Goal: Register for event/course

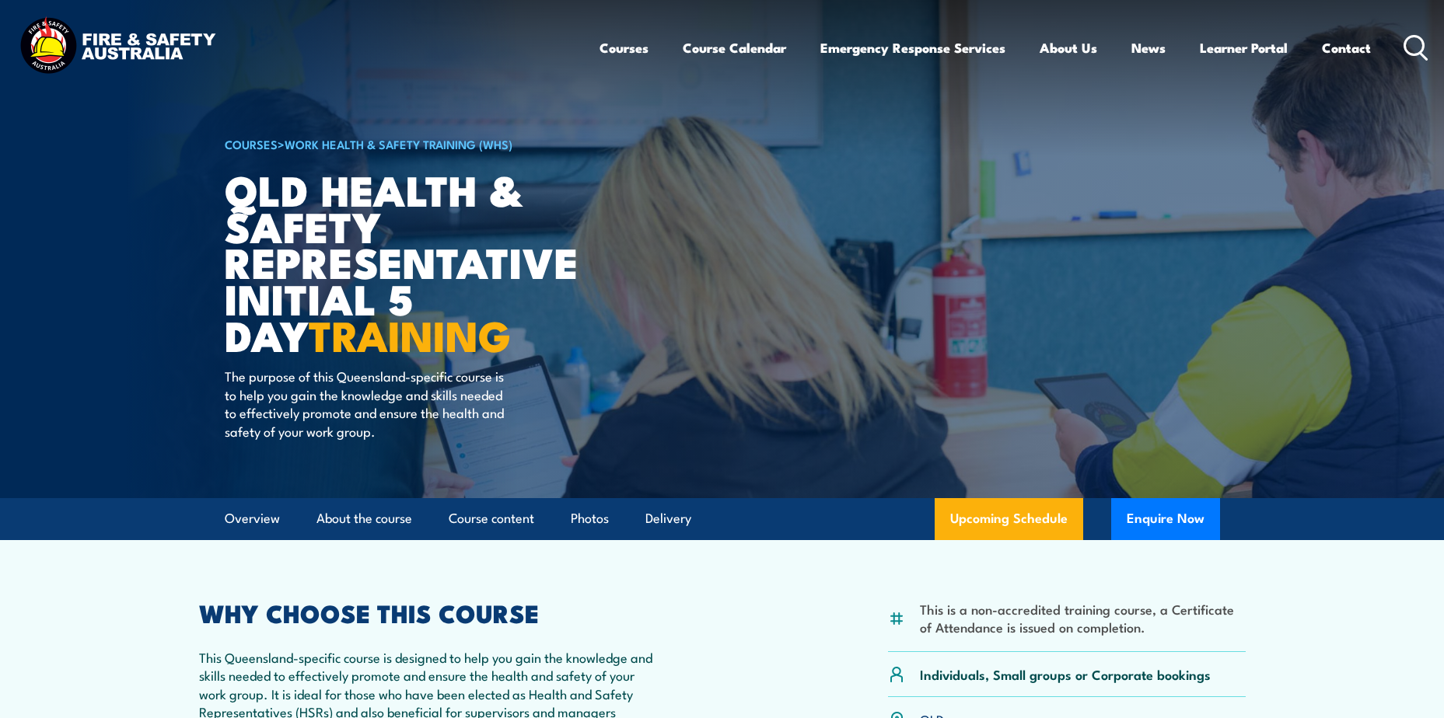
click at [724, 52] on link "Course Calendar" at bounding box center [734, 47] width 103 height 41
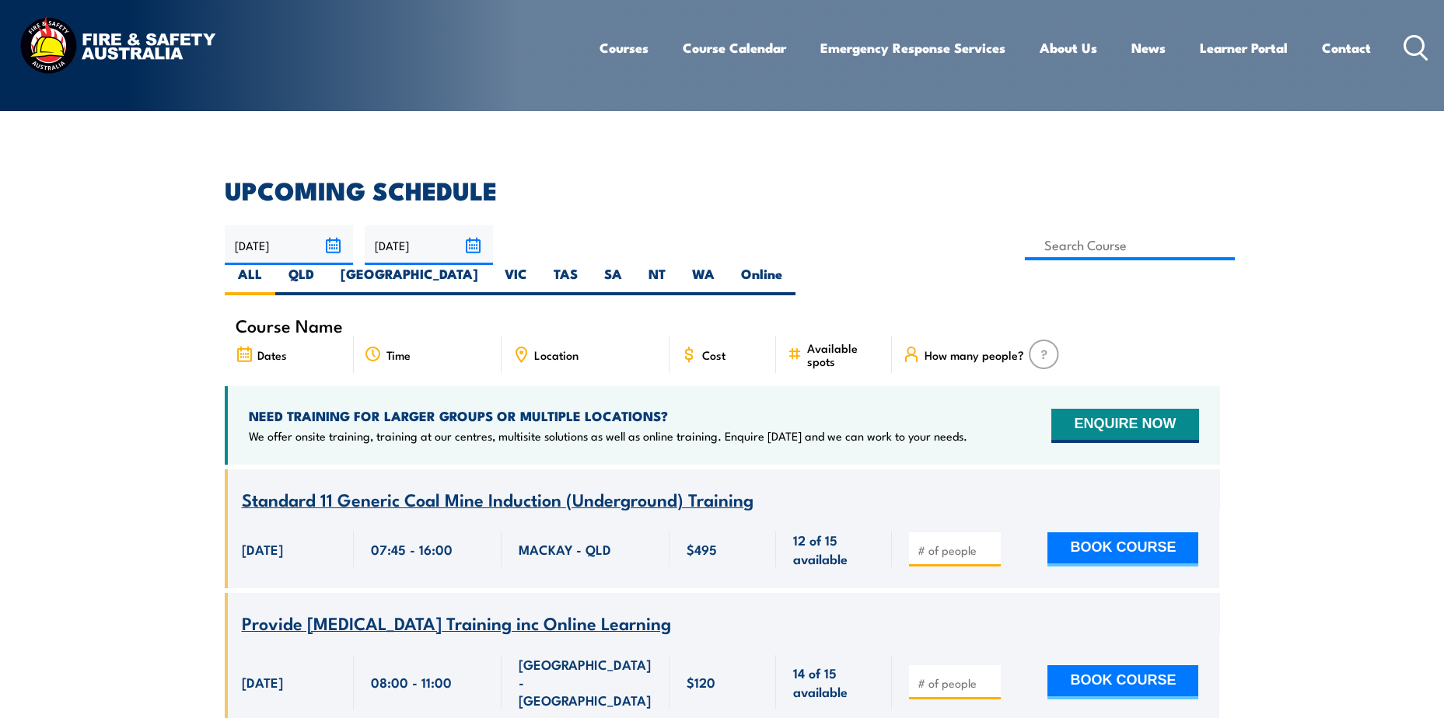
scroll to position [311, 0]
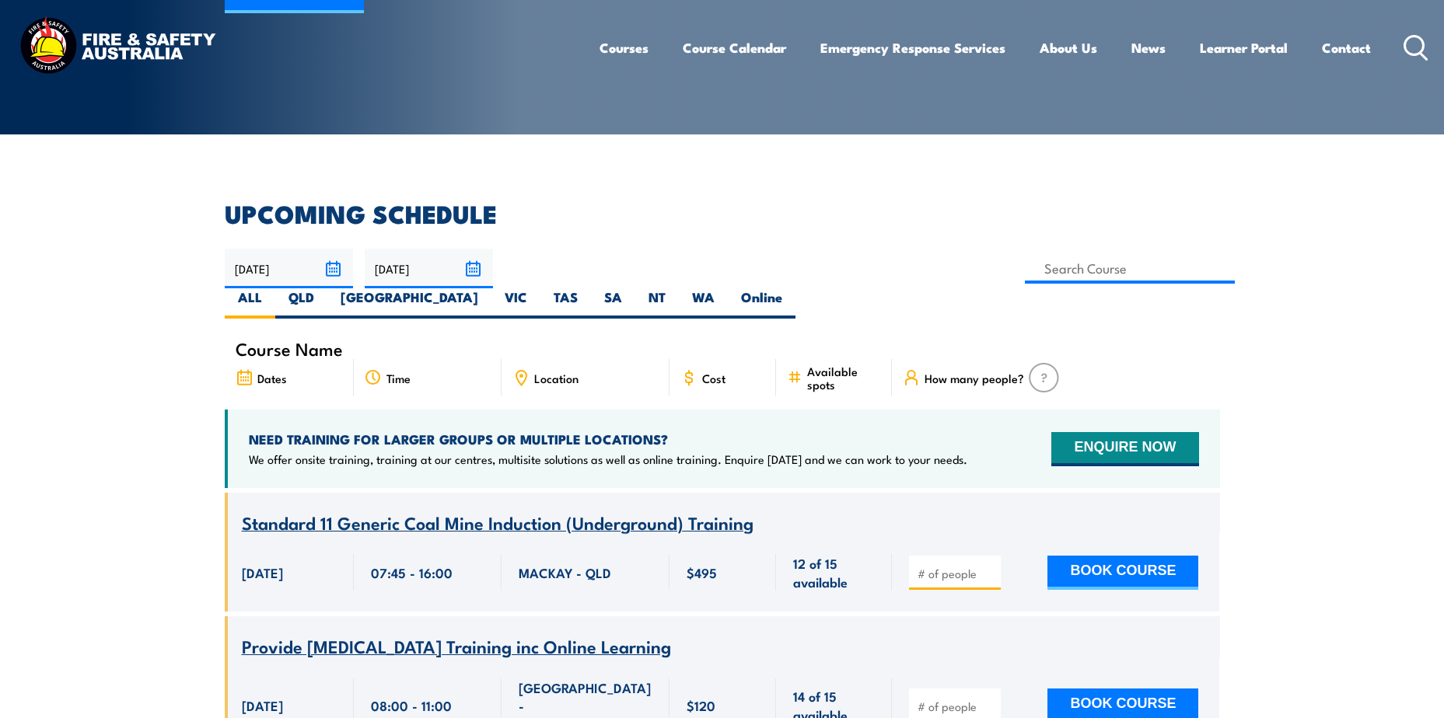
click at [327, 288] on label "QLD" at bounding box center [301, 303] width 52 height 30
click at [324, 288] on input "QLD" at bounding box center [319, 293] width 10 height 10
radio input "true"
click at [795, 288] on label "Online" at bounding box center [762, 303] width 68 height 30
click at [792, 288] on input "Online" at bounding box center [787, 293] width 10 height 10
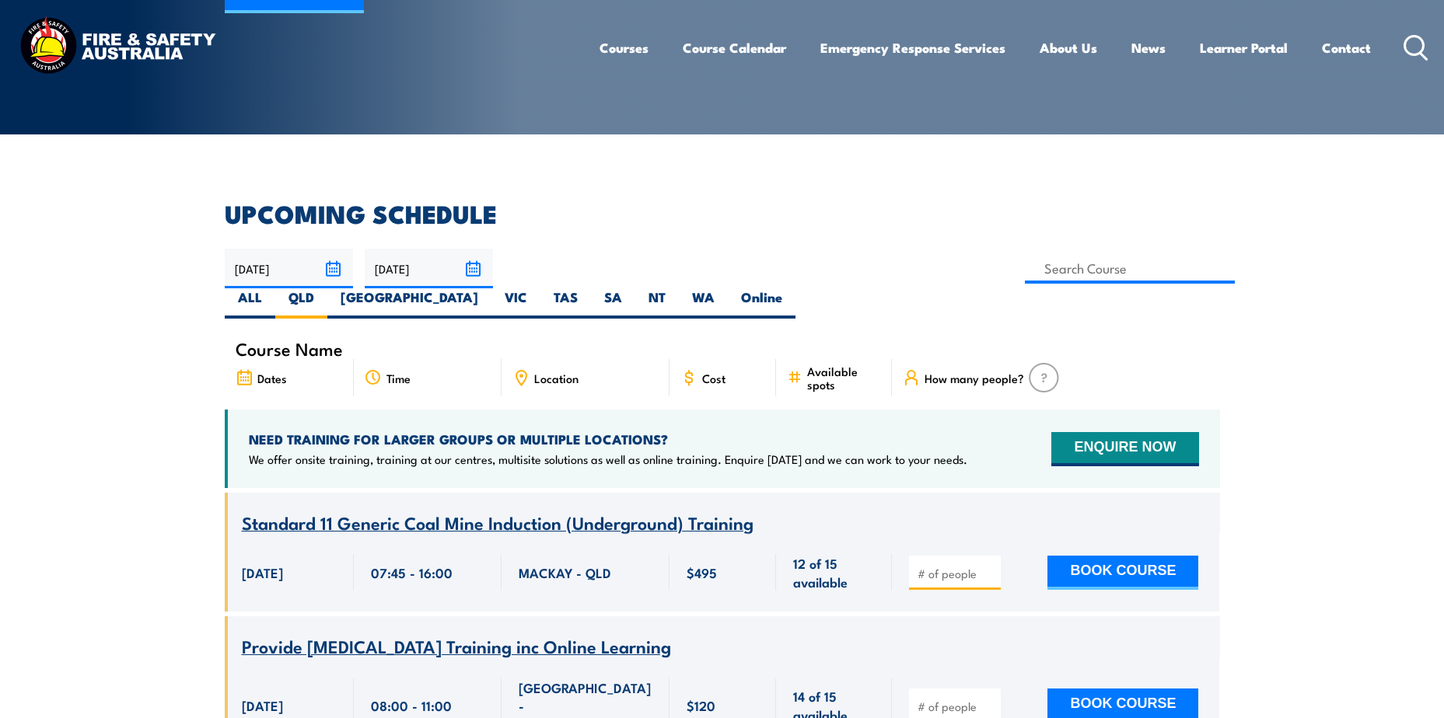
radio input "true"
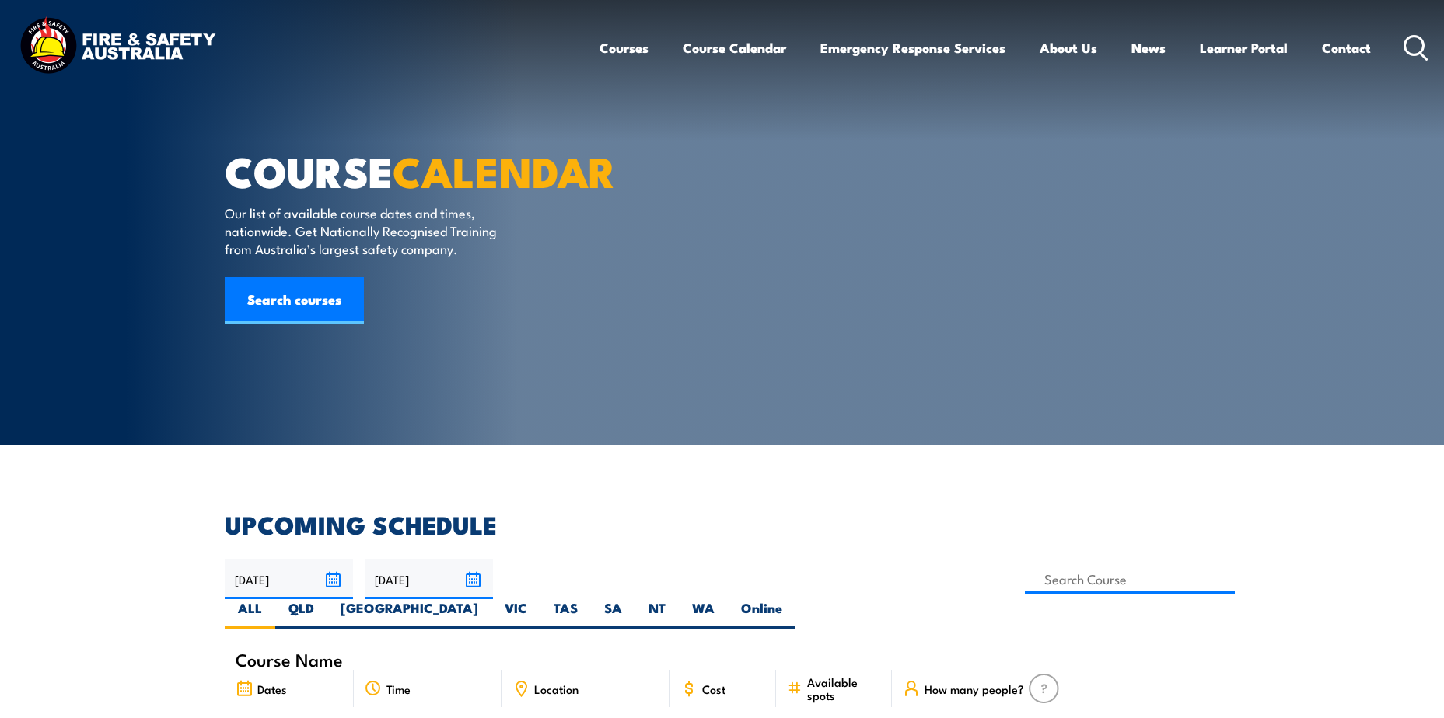
click at [303, 324] on link "Search courses" at bounding box center [294, 301] width 139 height 47
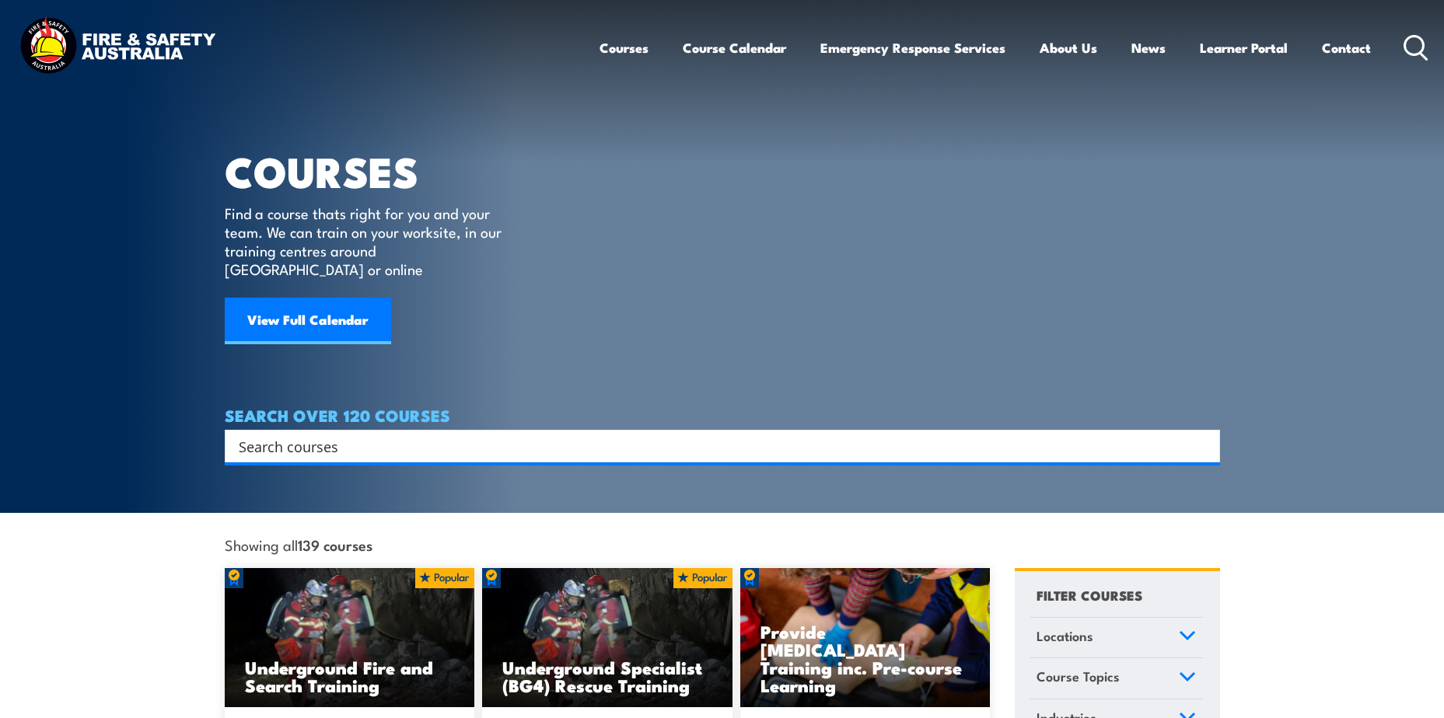
click at [334, 435] on input "Search input" at bounding box center [712, 446] width 947 height 23
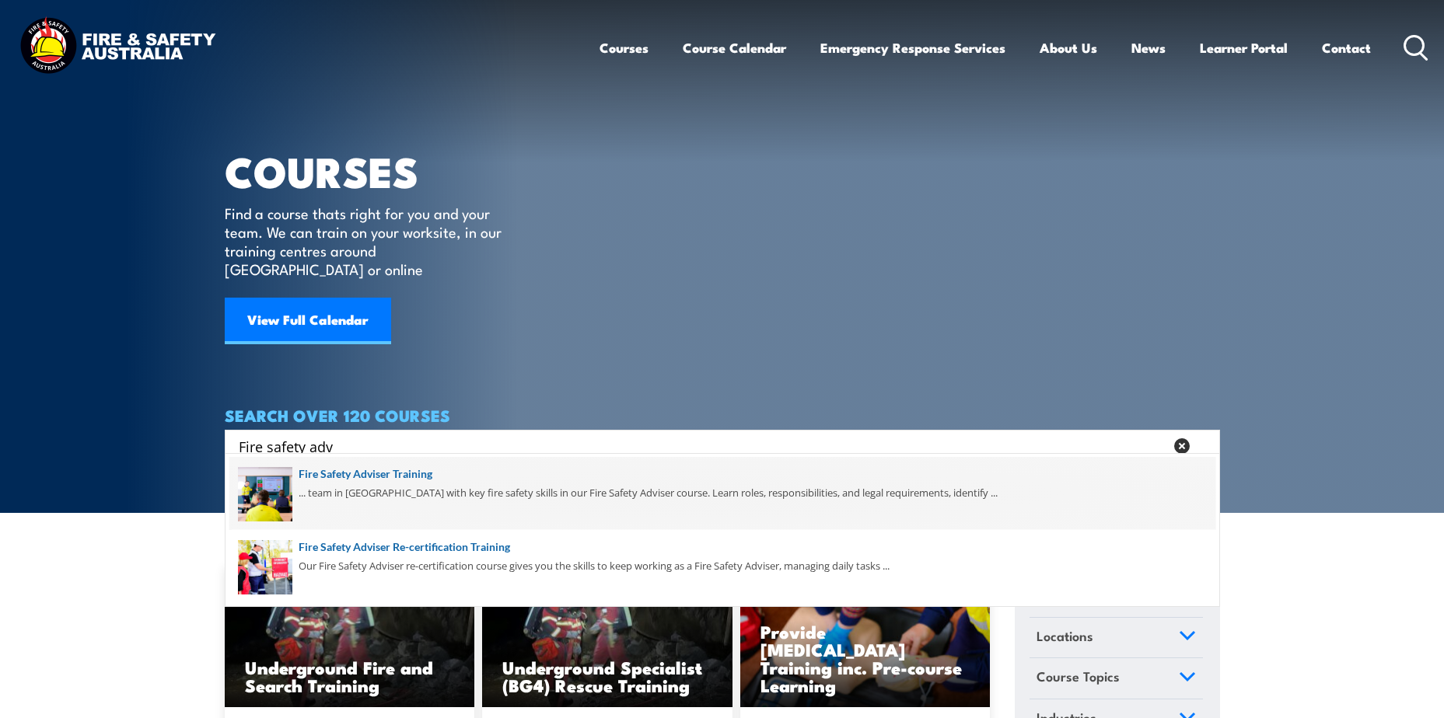
type input "Fire safety adv"
click at [420, 477] on span at bounding box center [722, 493] width 986 height 73
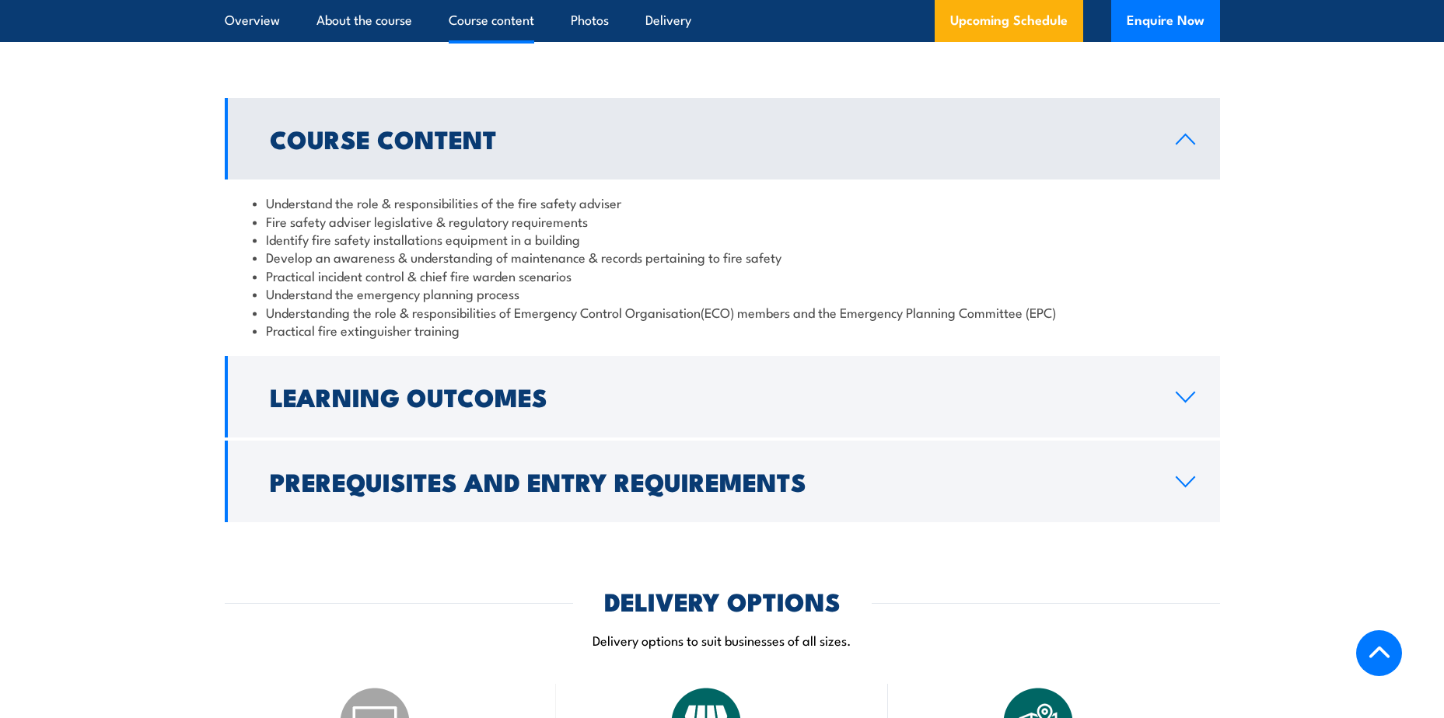
scroll to position [1322, 0]
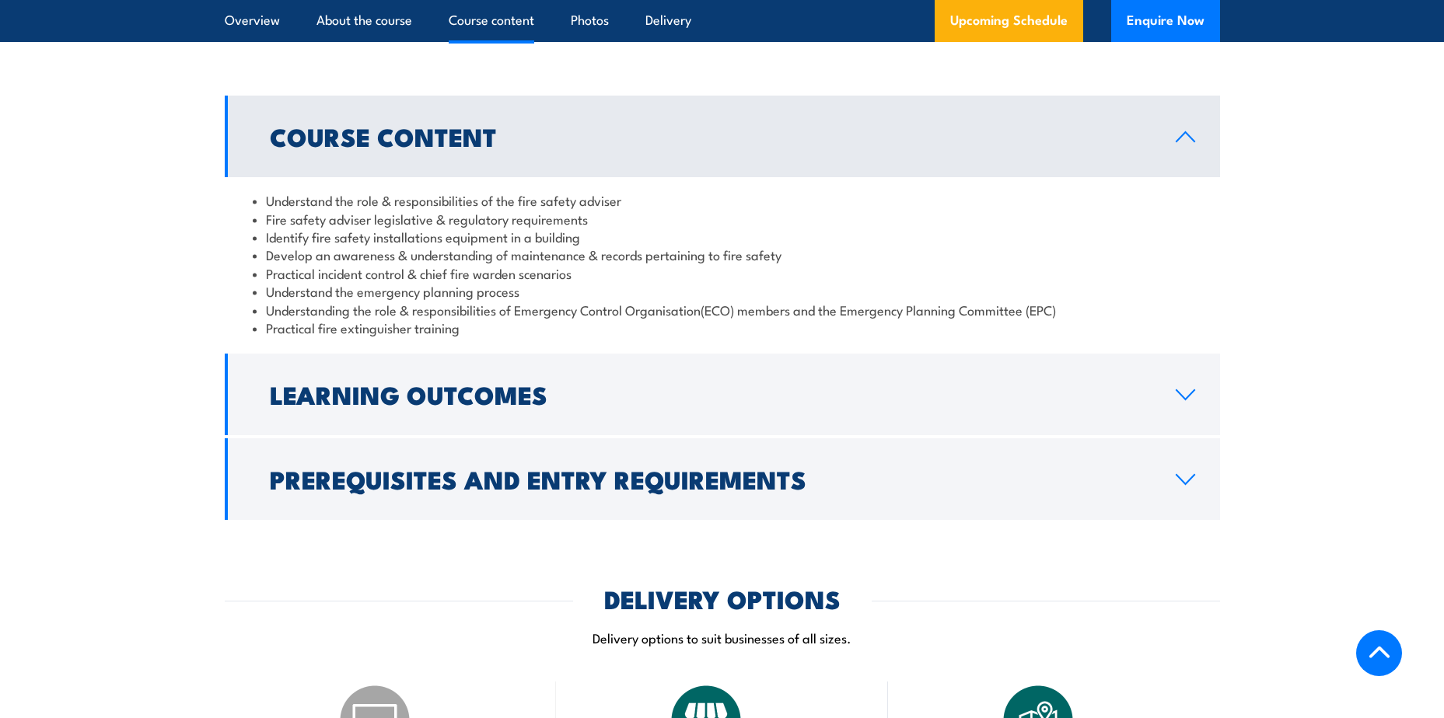
click at [1199, 426] on link "Learning Outcomes" at bounding box center [722, 395] width 995 height 82
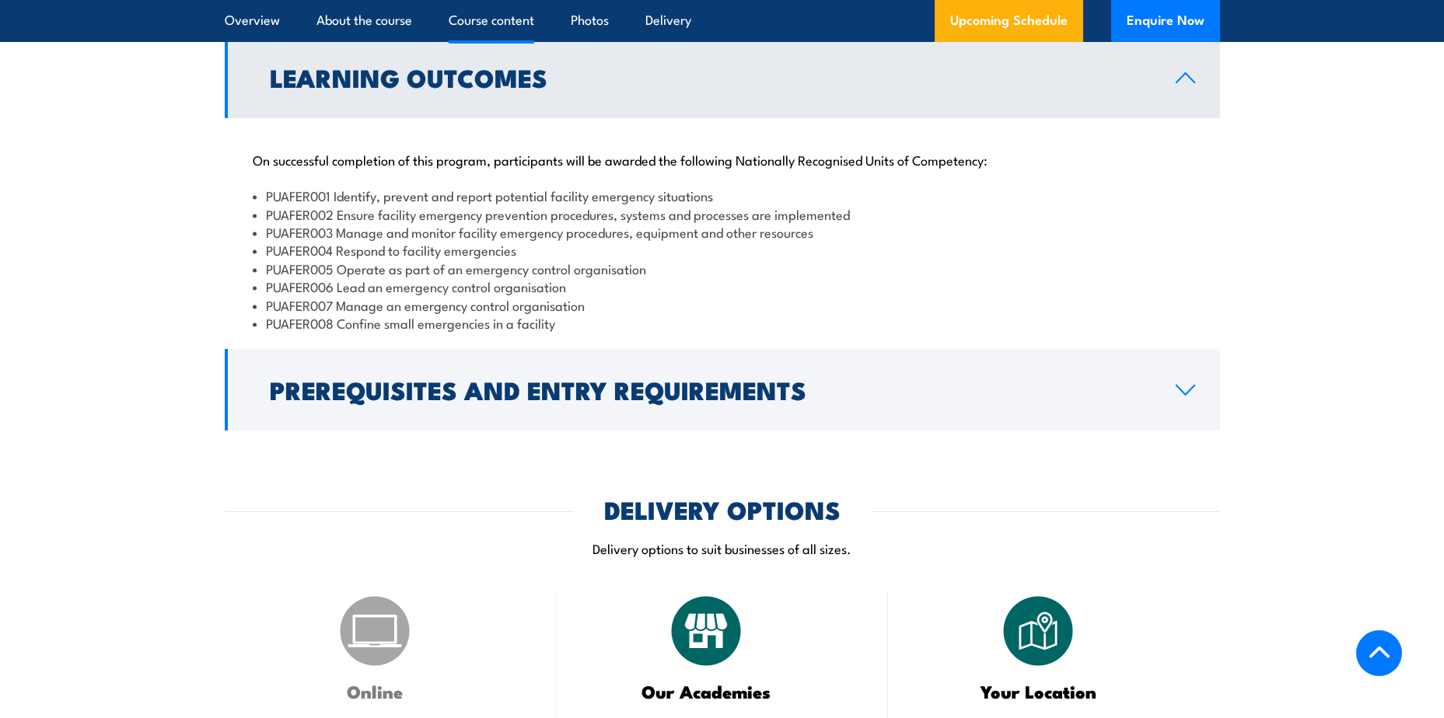
scroll to position [1555, 0]
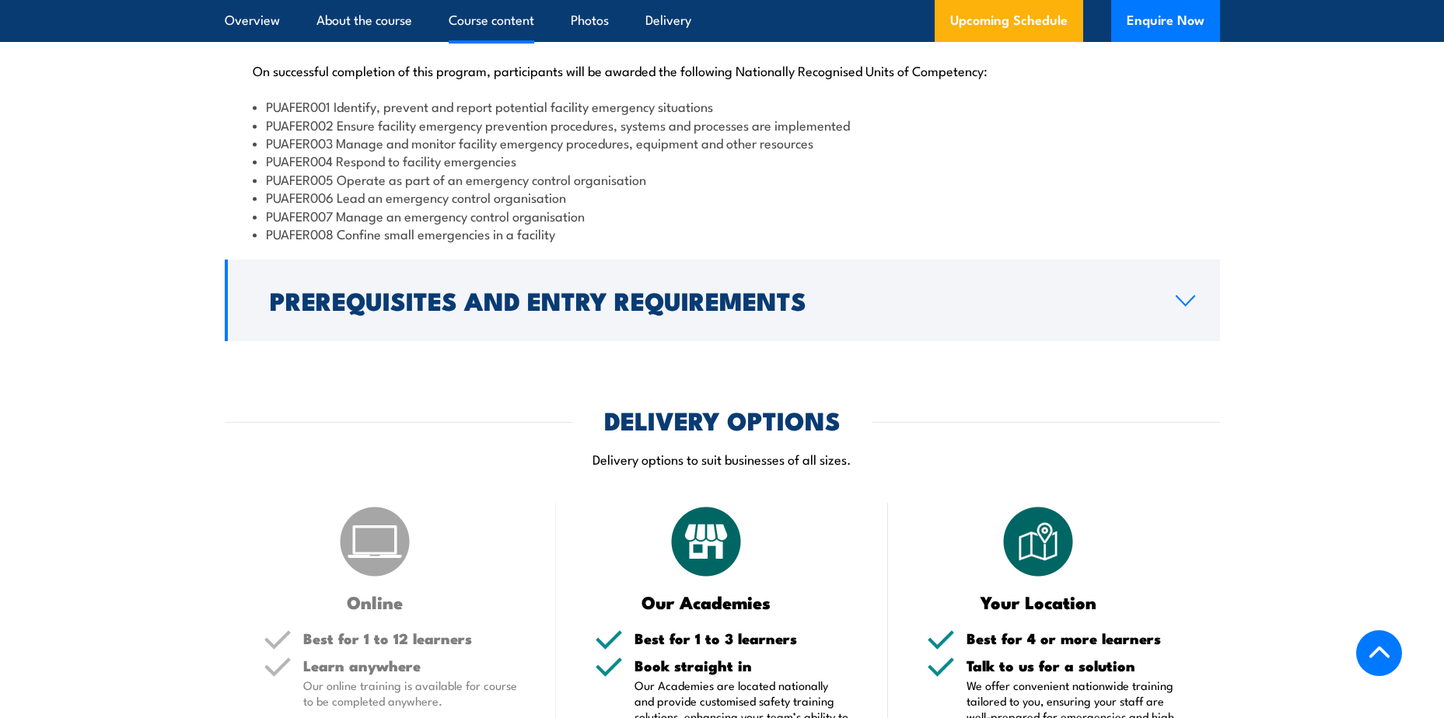
click at [1176, 326] on link "Prerequisites and Entry Requirements" at bounding box center [722, 301] width 995 height 82
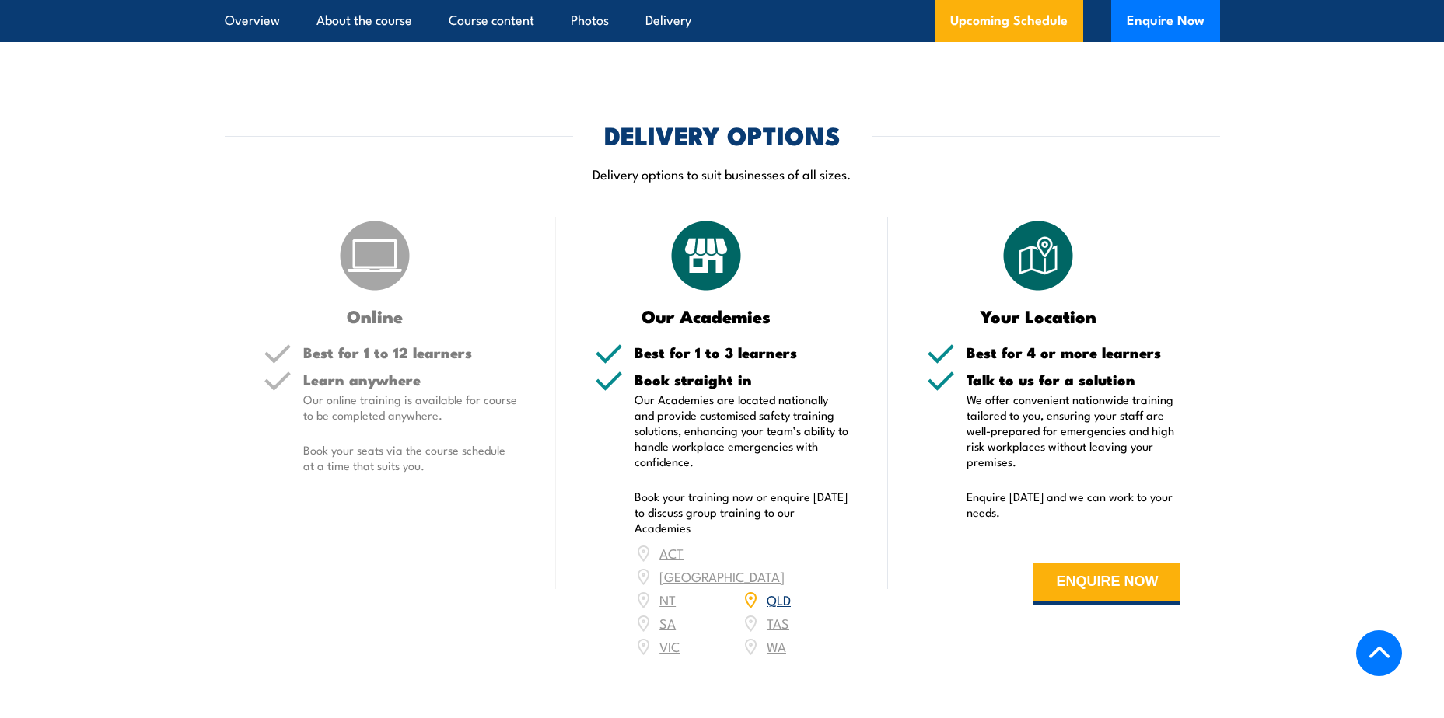
scroll to position [1866, 0]
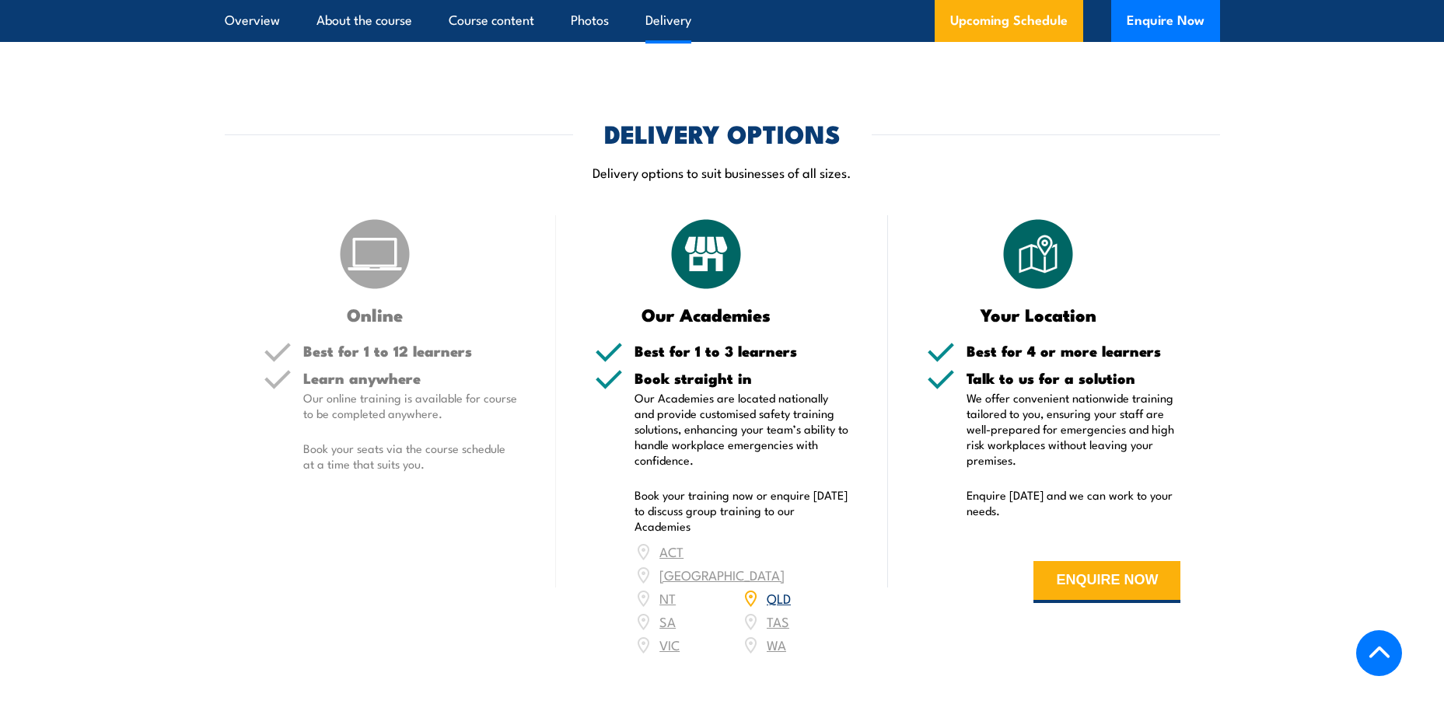
click at [367, 293] on img at bounding box center [375, 254] width 78 height 78
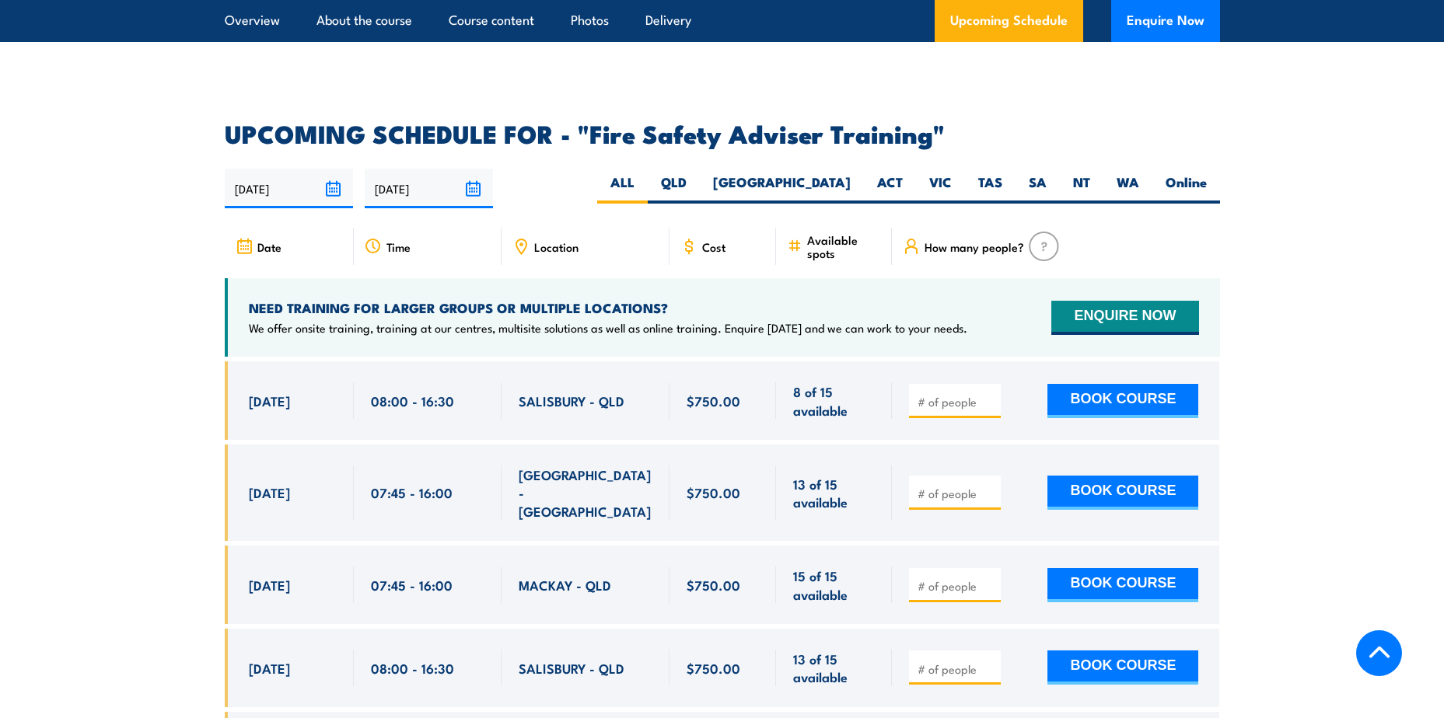
scroll to position [2565, 0]
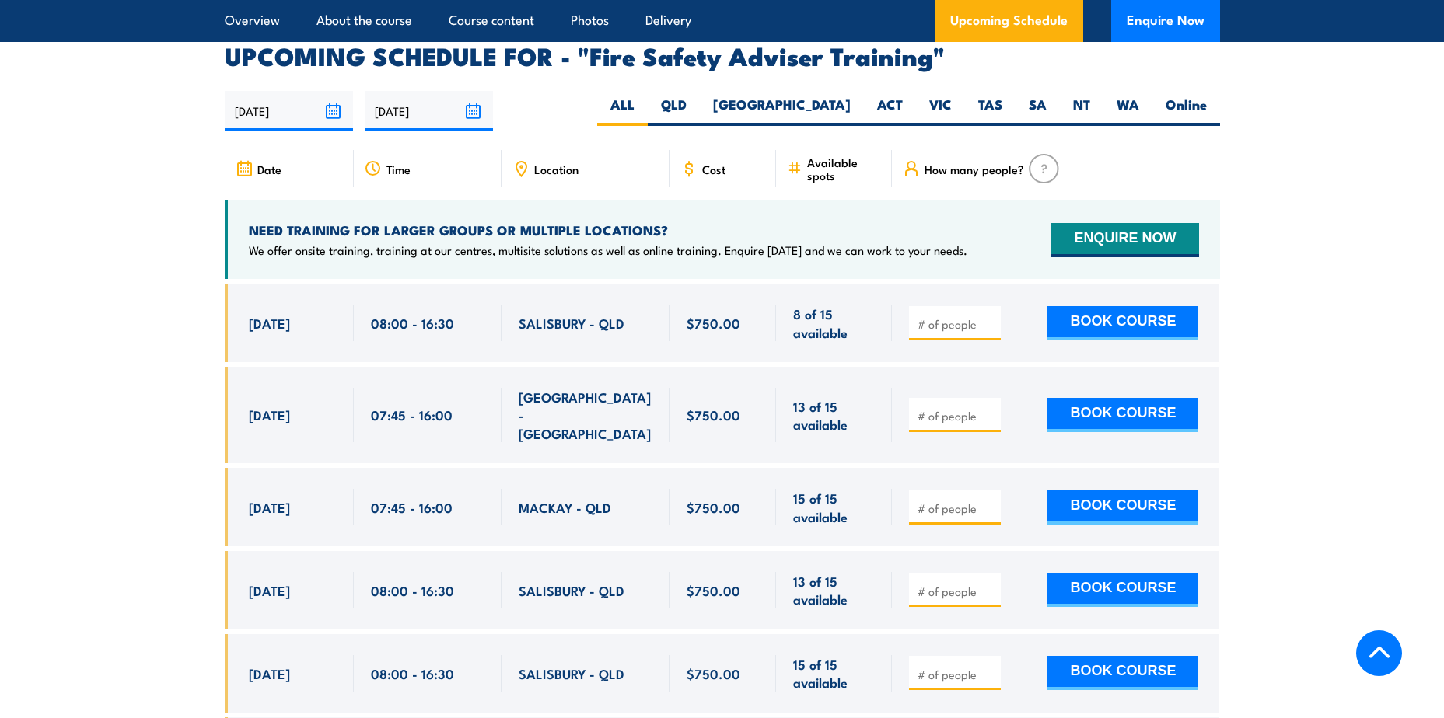
click at [974, 332] on input "number" at bounding box center [956, 324] width 78 height 16
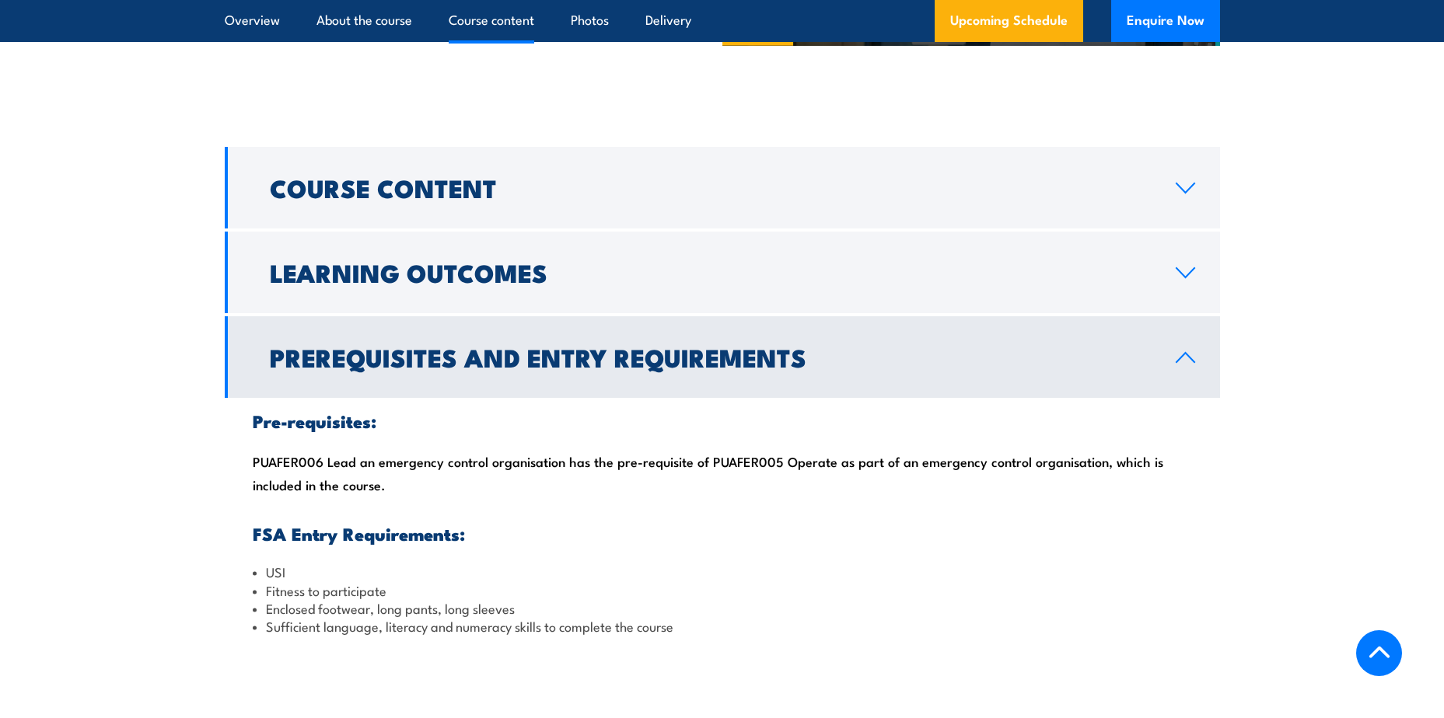
scroll to position [1244, 0]
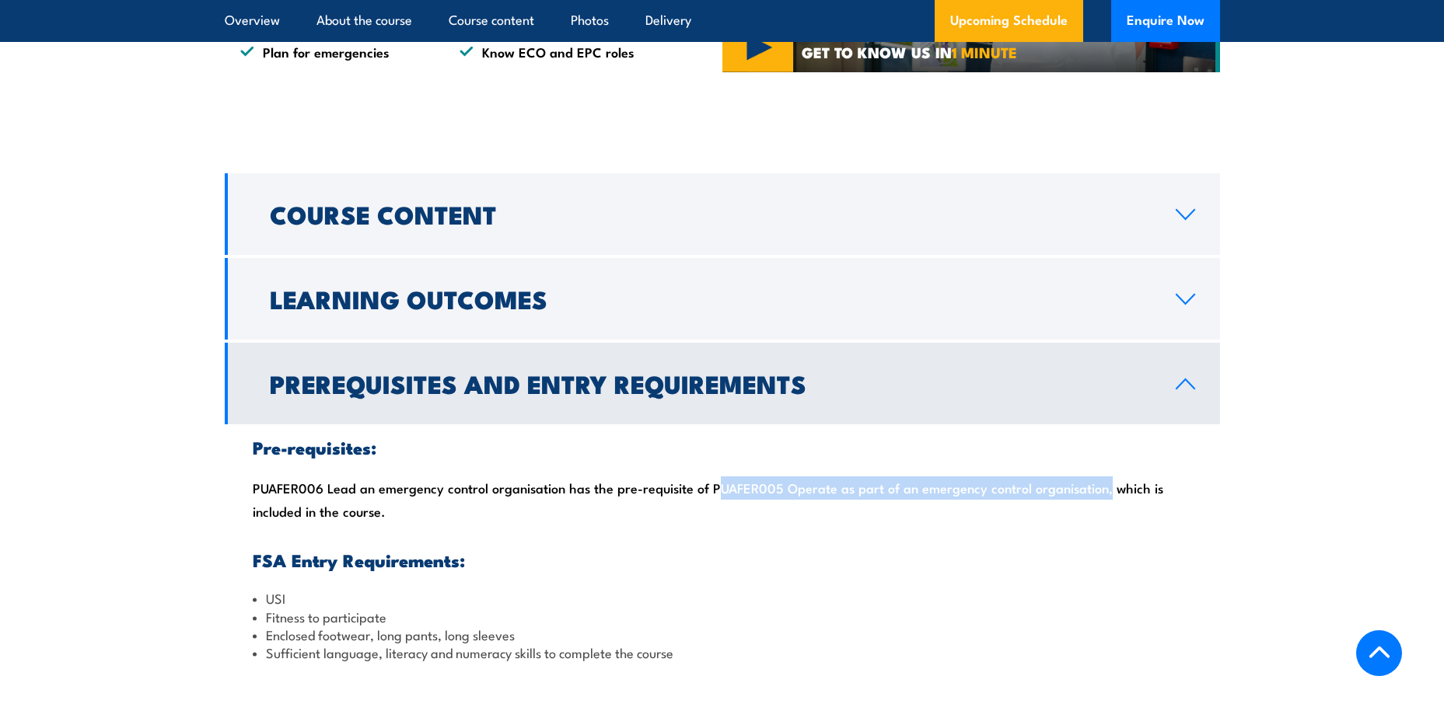
drag, startPoint x: 704, startPoint y: 524, endPoint x: 1094, endPoint y: 527, distance: 389.5
click at [1094, 527] on div "Pre-requisites: PUAFER006 Lead an emergency control organisation has the pre-re…" at bounding box center [722, 550] width 995 height 252
copy div "PUAFER005 Operate as part of an emergency control organisation"
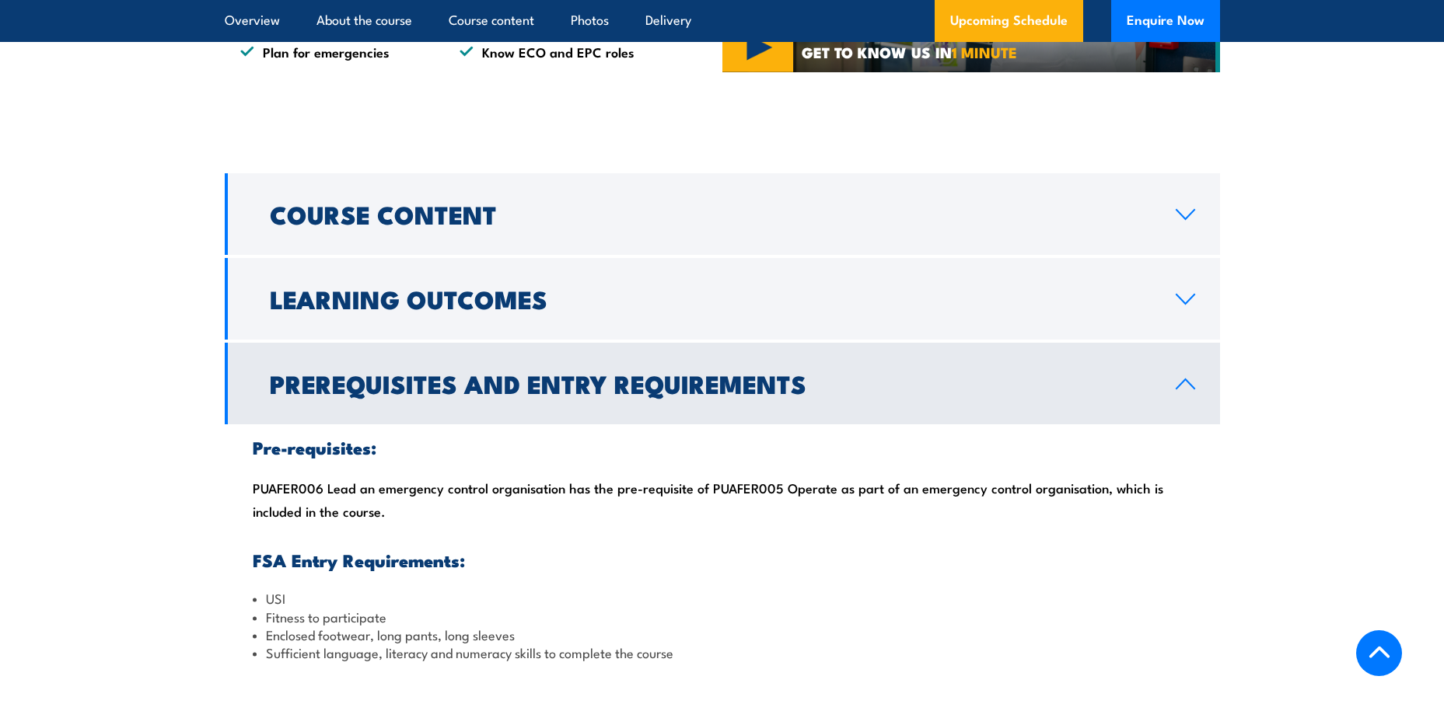
click at [801, 578] on div "Pre-requisites: PUAFER006 Lead an emergency control organisation has the pre-re…" at bounding box center [722, 550] width 995 height 252
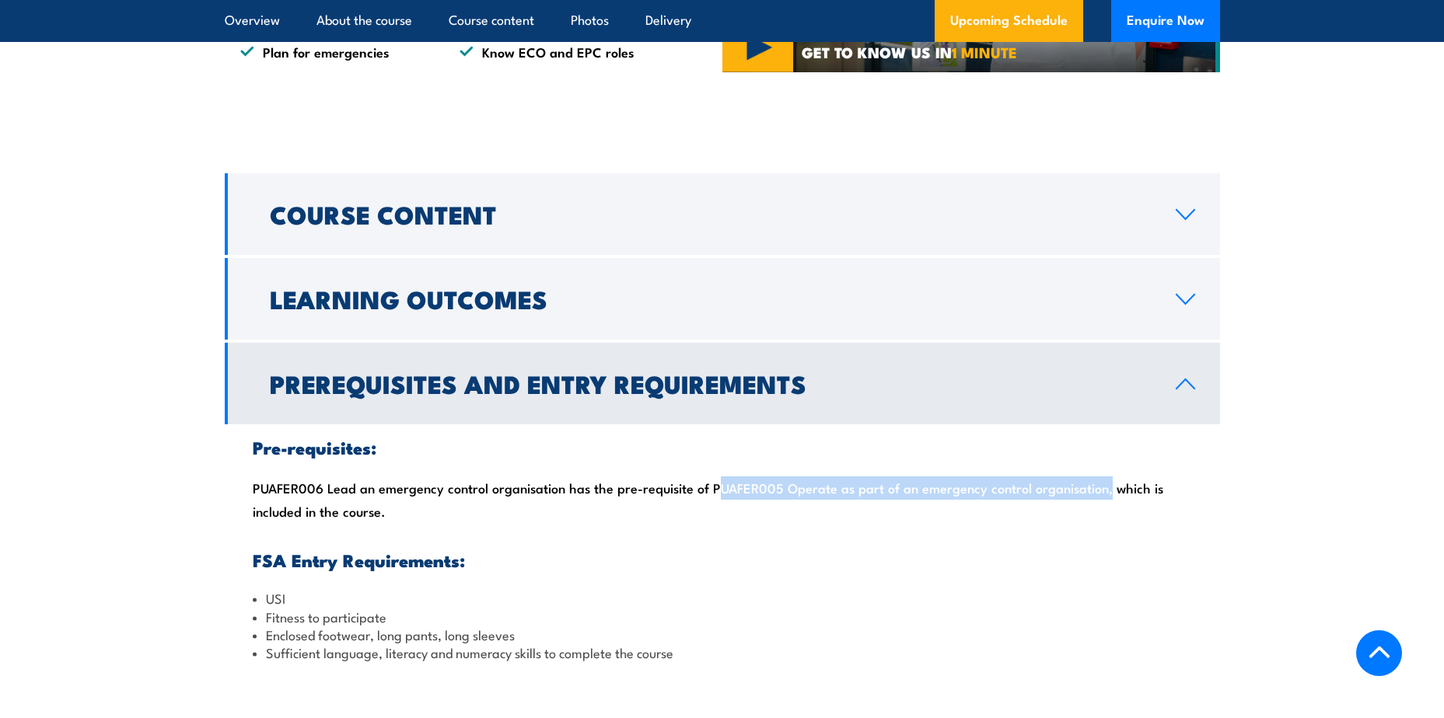
drag, startPoint x: 706, startPoint y: 521, endPoint x: 1097, endPoint y: 524, distance: 391.0
click at [1097, 524] on div "Pre-requisites: PUAFER006 Lead an emergency control organisation has the pre-re…" at bounding box center [722, 550] width 995 height 252
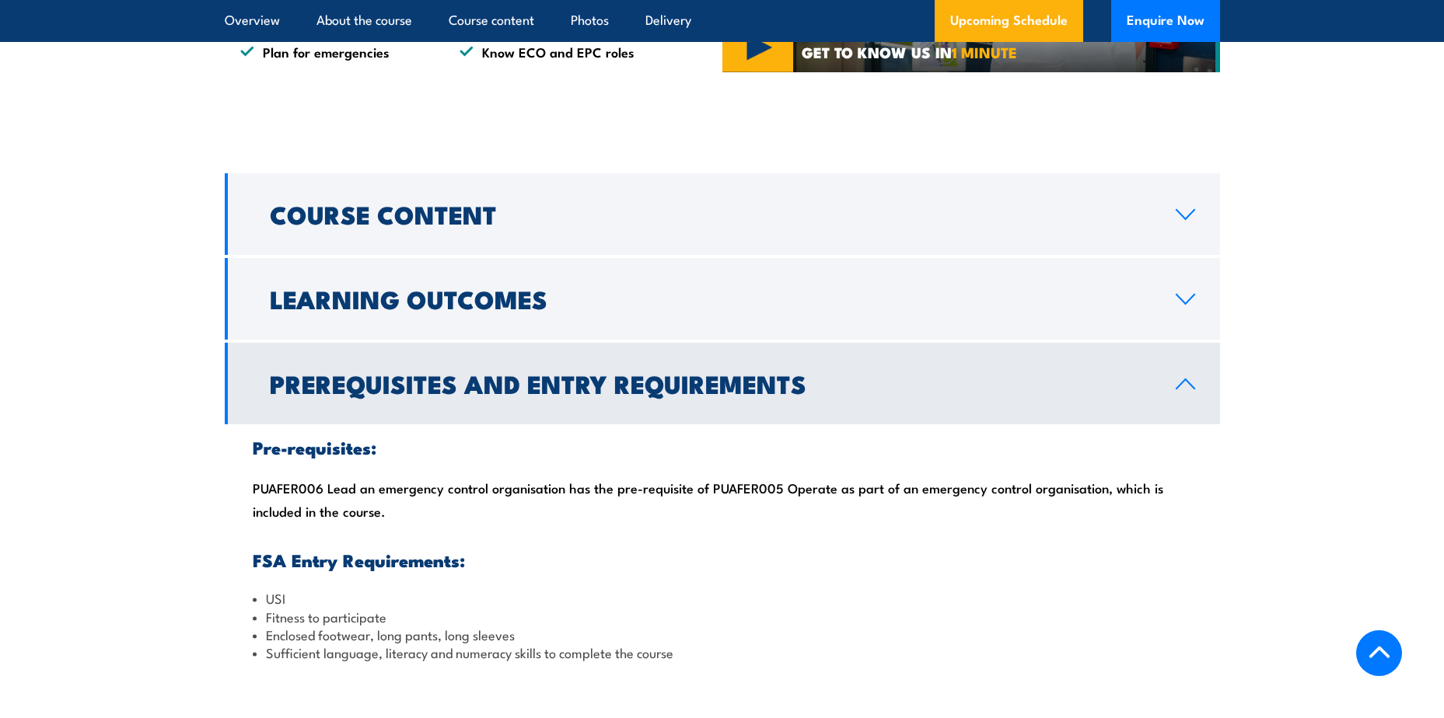
drag, startPoint x: 1097, startPoint y: 524, endPoint x: 1049, endPoint y: 599, distance: 89.5
click at [1049, 569] on h3 "FSA Entry Requirements:" at bounding box center [722, 560] width 939 height 18
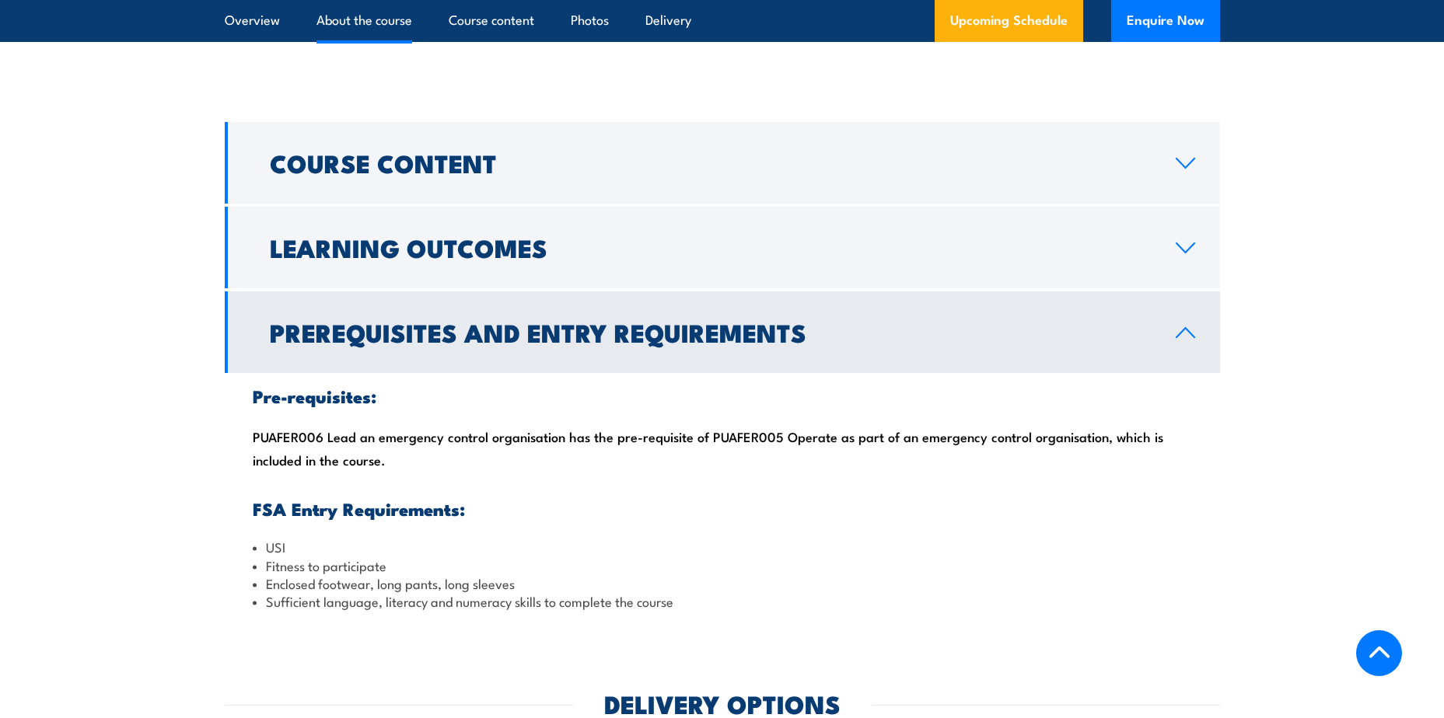
scroll to position [1088, 0]
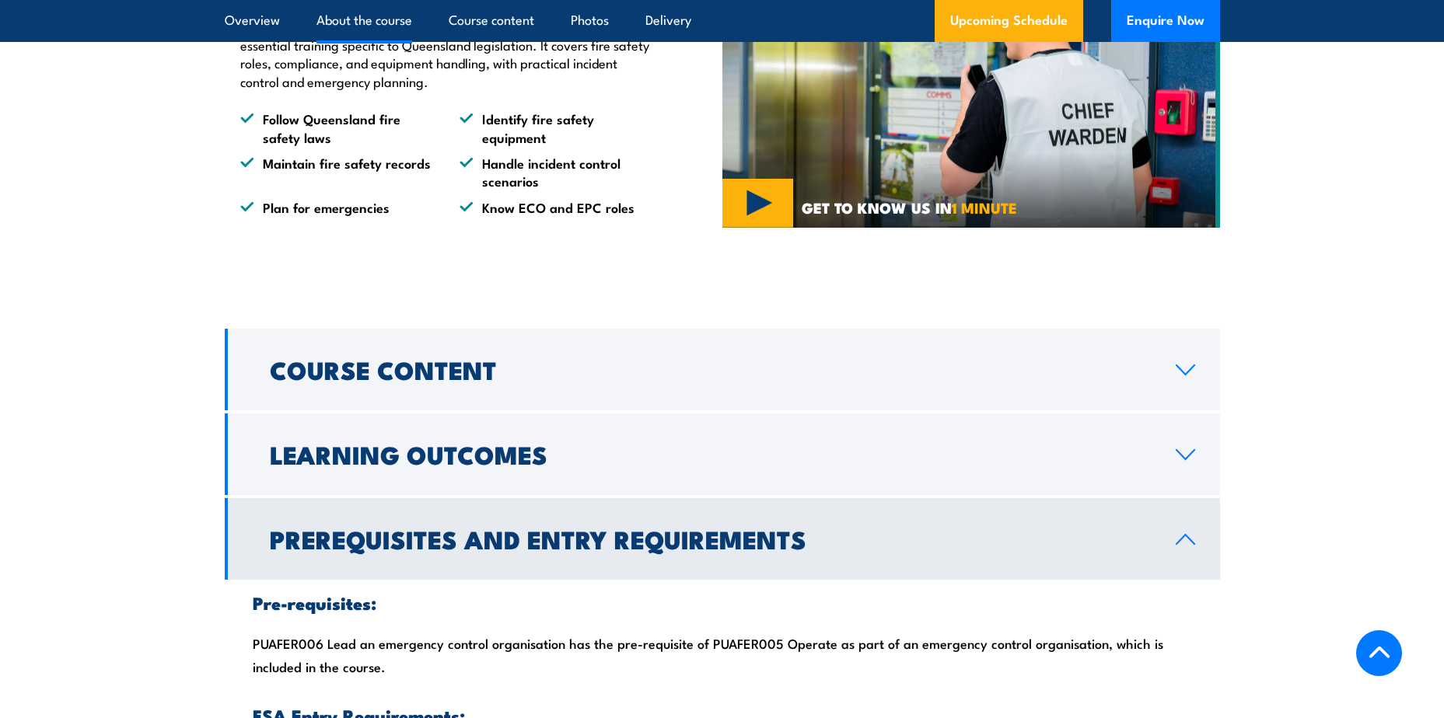
click at [1187, 544] on icon at bounding box center [1185, 539] width 18 height 9
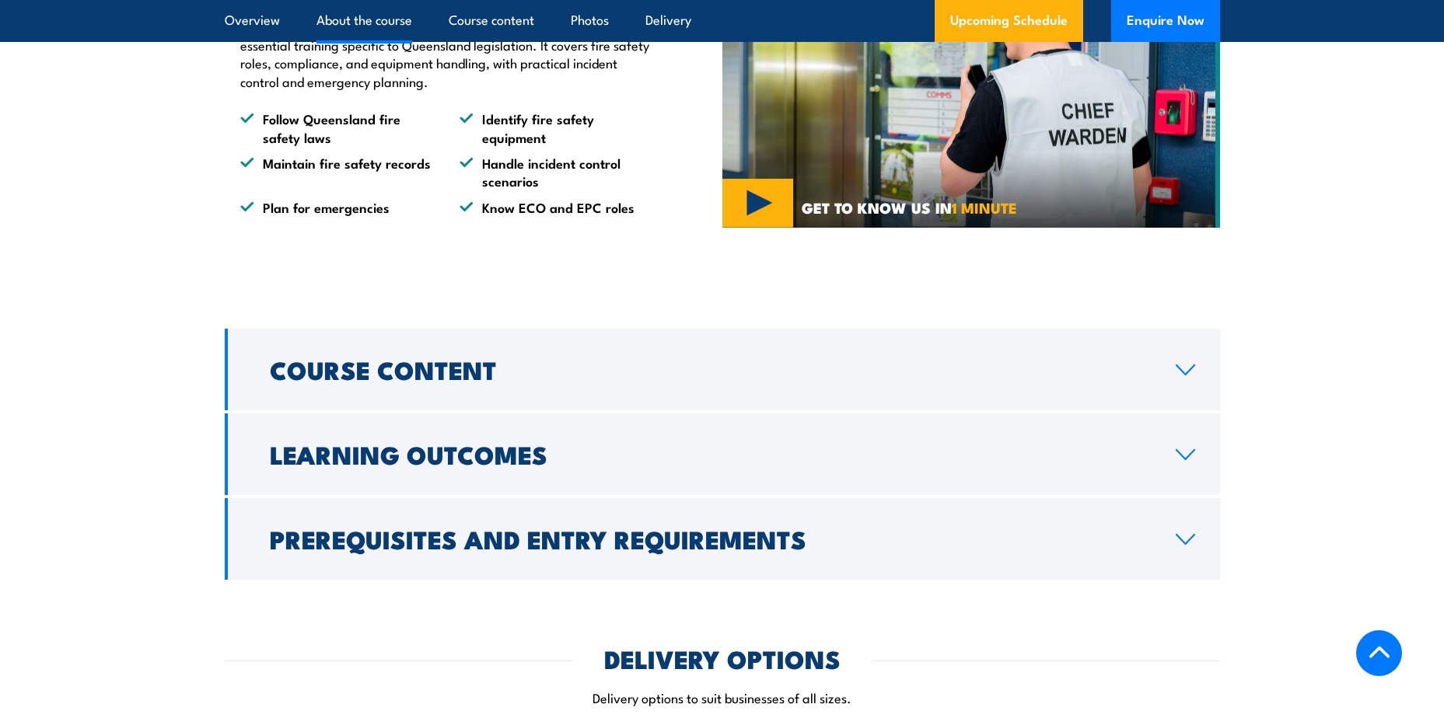
click at [1186, 461] on icon at bounding box center [1185, 455] width 21 height 12
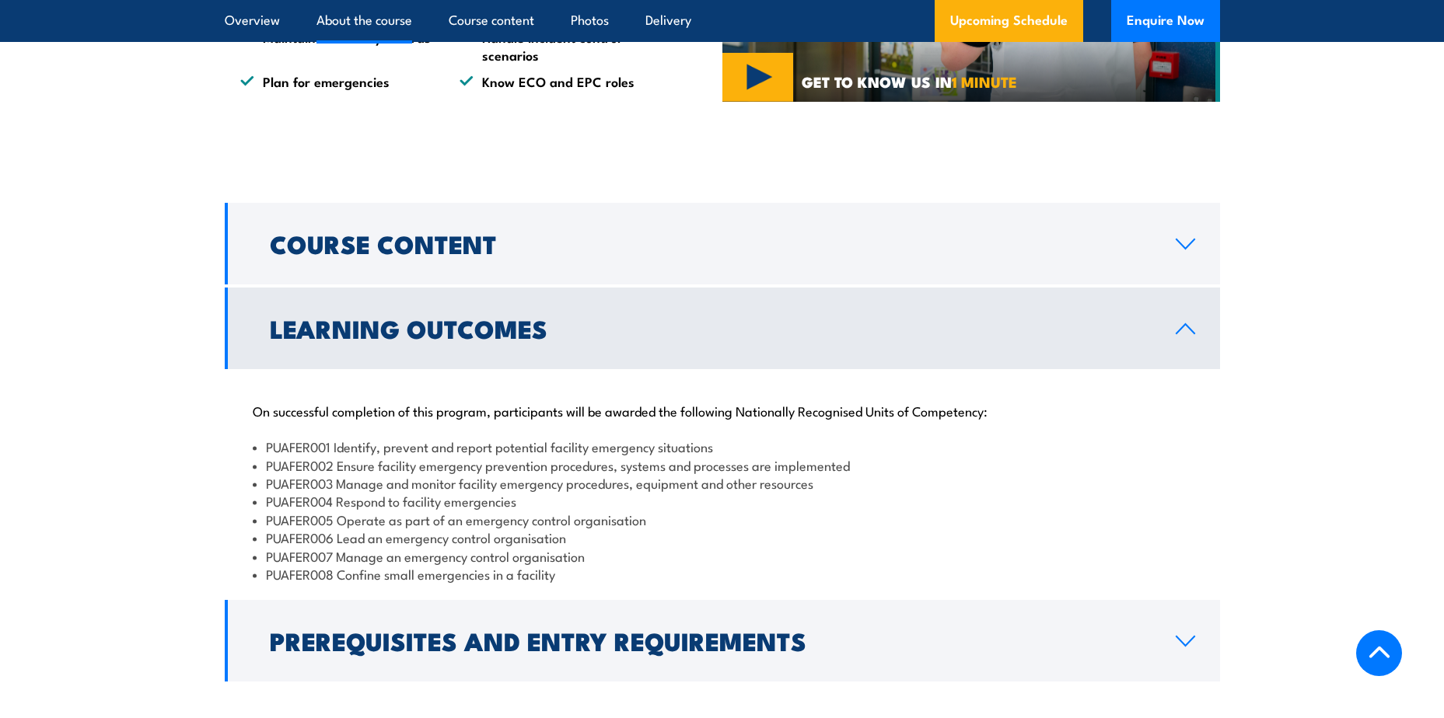
scroll to position [1244, 0]
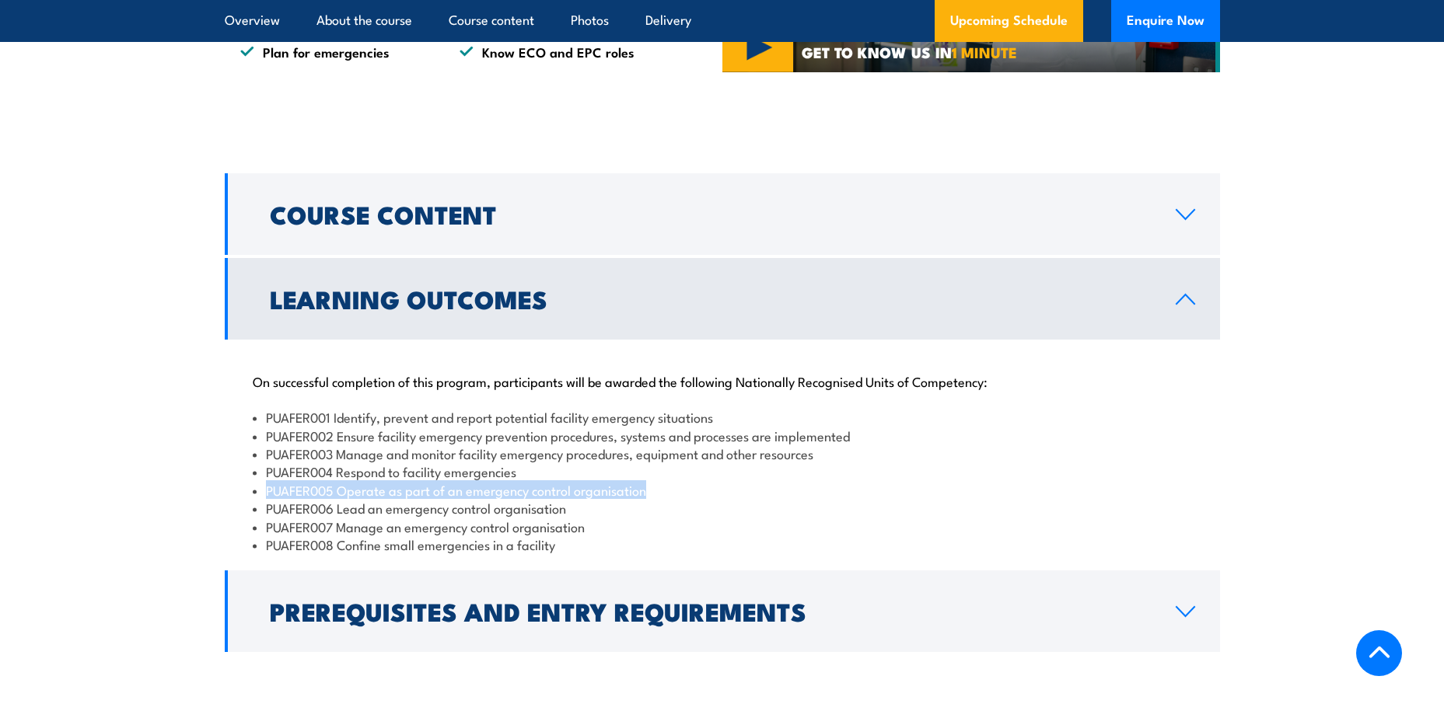
drag, startPoint x: 651, startPoint y: 527, endPoint x: 260, endPoint y: 518, distance: 391.1
click at [260, 499] on li "PUAFER005 Operate as part of an emergency control organisation" at bounding box center [722, 490] width 939 height 18
click at [735, 480] on li "PUAFER004 Respond to facility emergencies" at bounding box center [722, 472] width 939 height 18
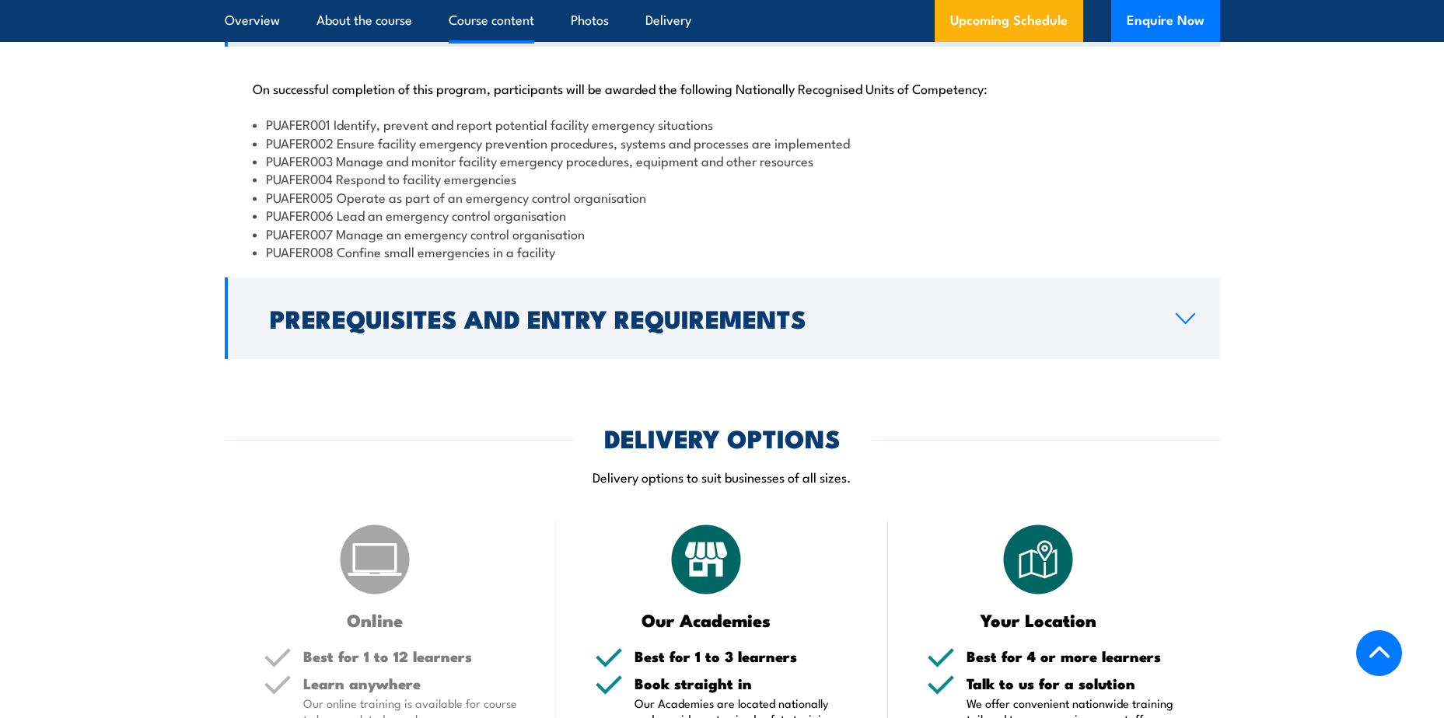
scroll to position [1555, 0]
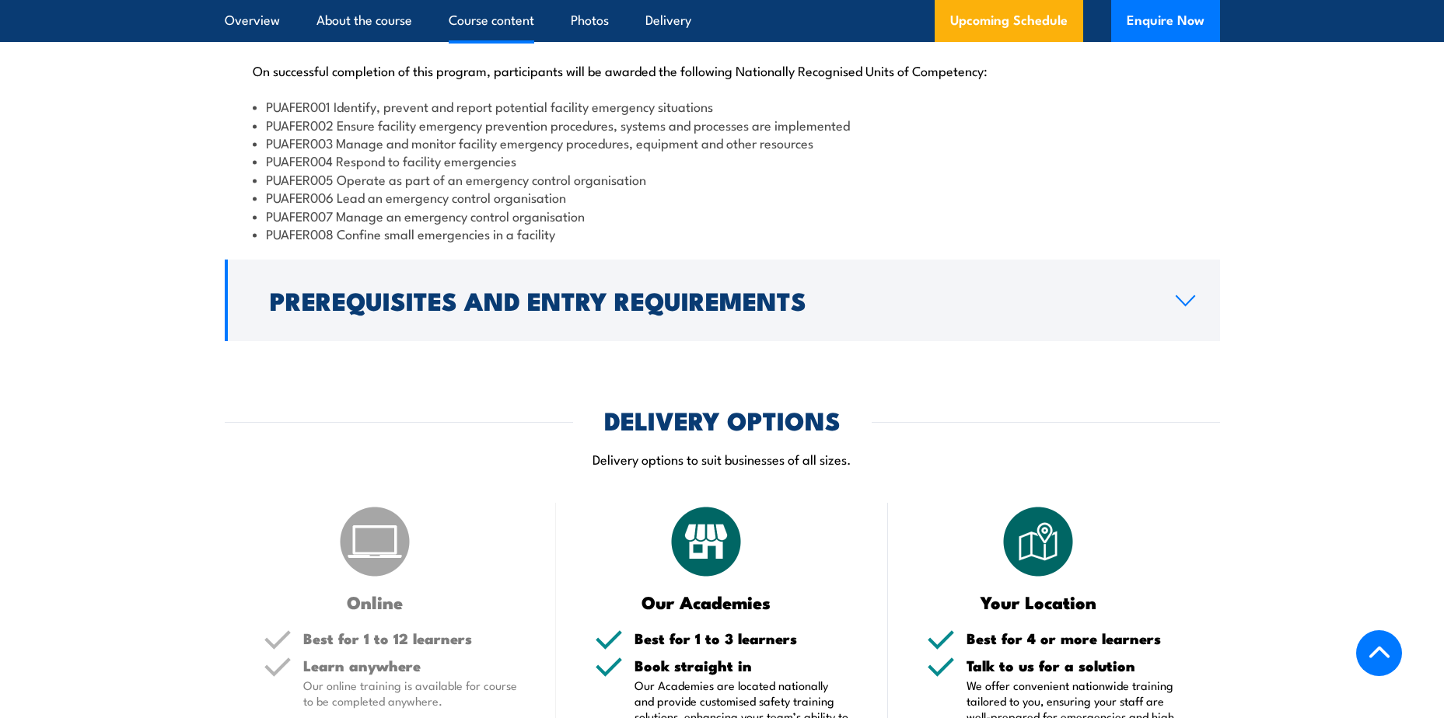
click at [1152, 336] on link "Prerequisites and Entry Requirements" at bounding box center [722, 301] width 995 height 82
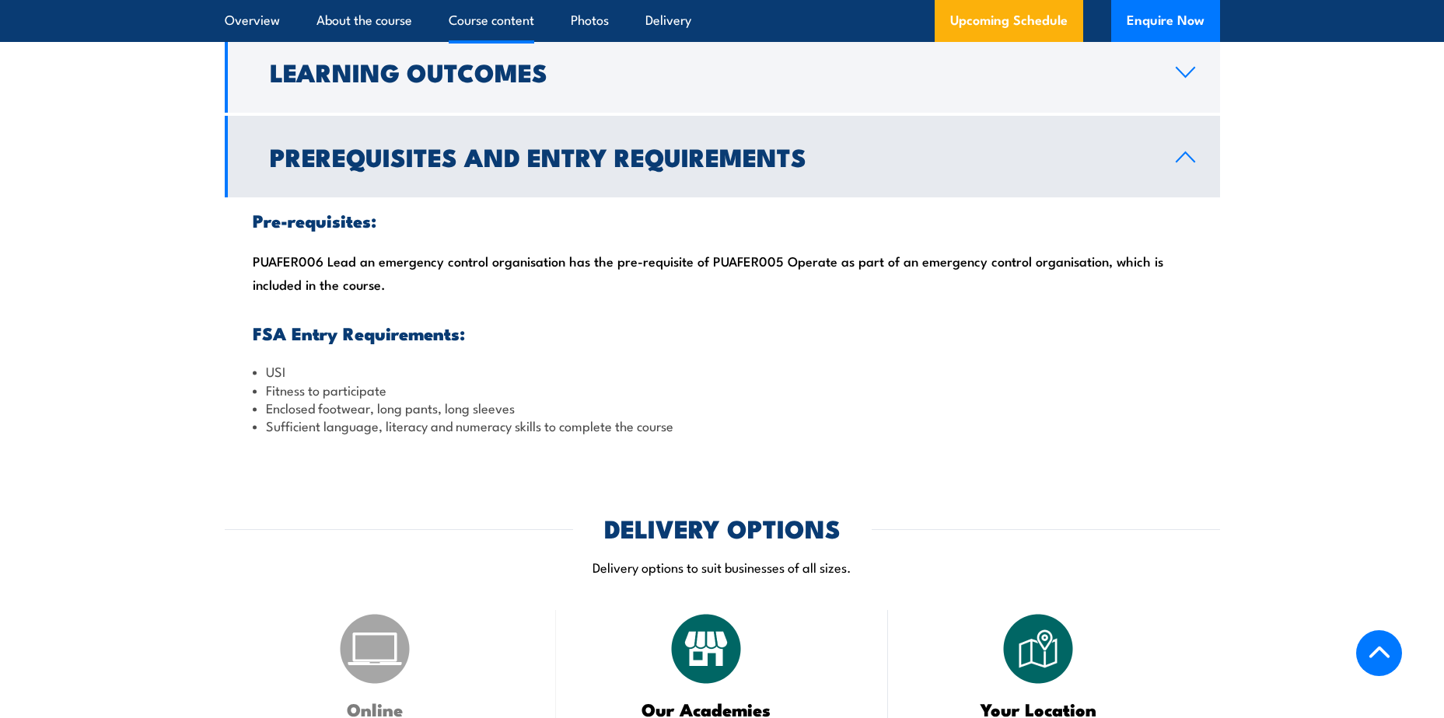
scroll to position [1322, 0]
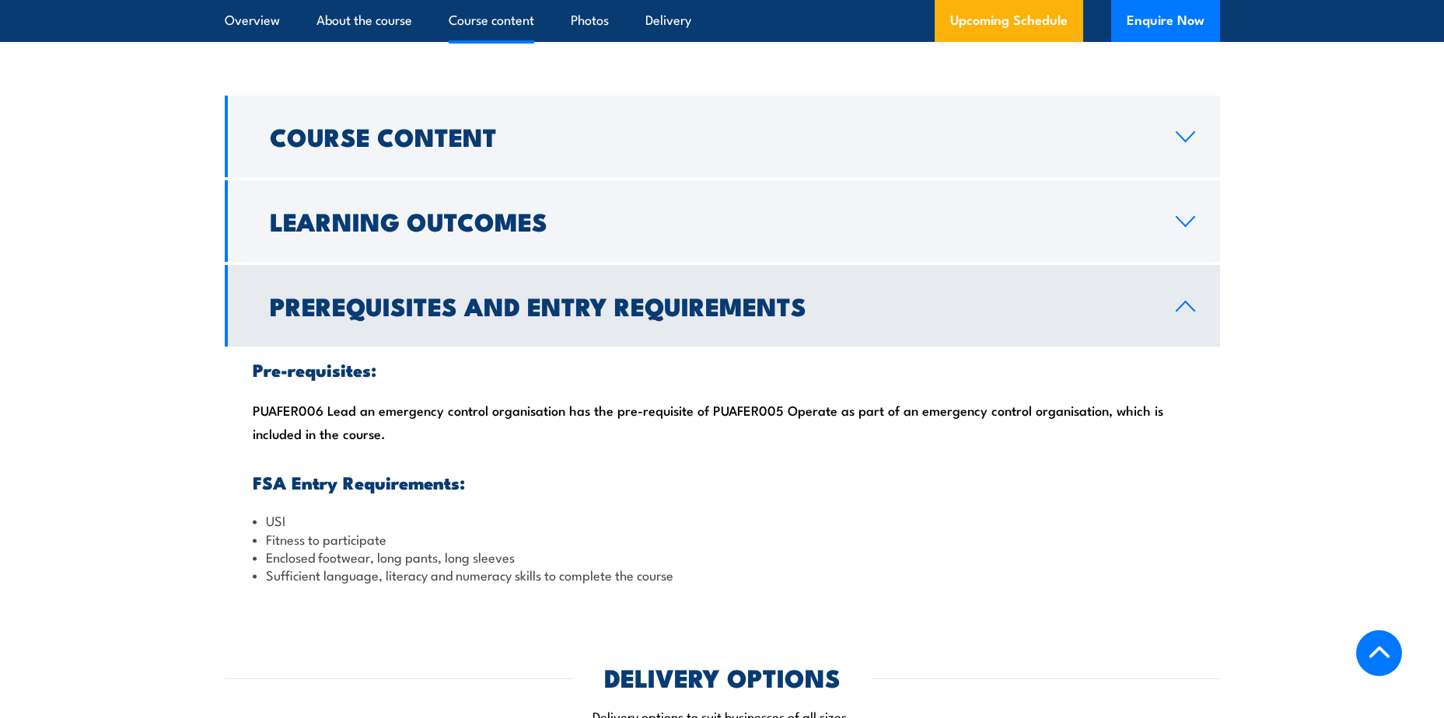
click at [1195, 262] on link "Learning Outcomes" at bounding box center [722, 221] width 995 height 82
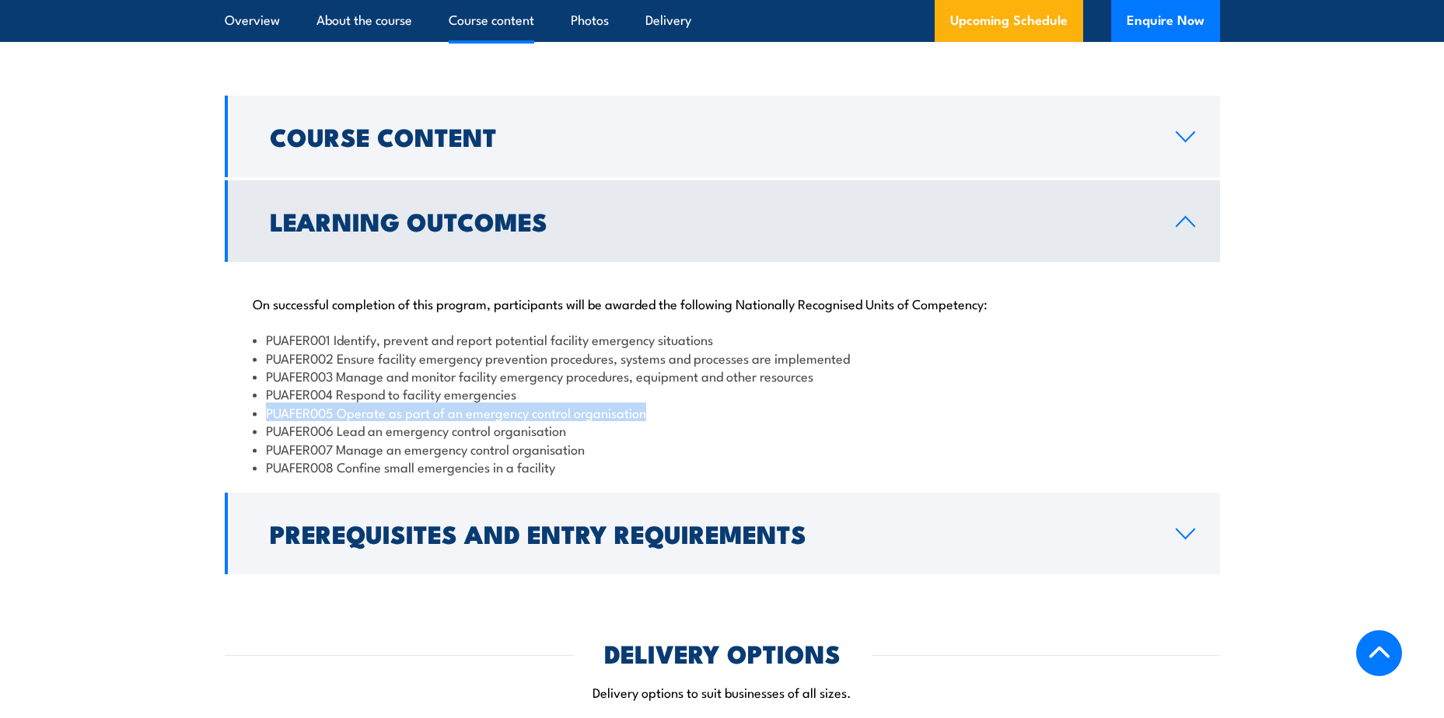
drag, startPoint x: 655, startPoint y: 449, endPoint x: 265, endPoint y: 441, distance: 389.6
click at [265, 421] on li "PUAFER005 Operate as part of an emergency control organisation" at bounding box center [722, 412] width 939 height 18
copy li "PUAFER005 Operate as part of an emergency control organisation"
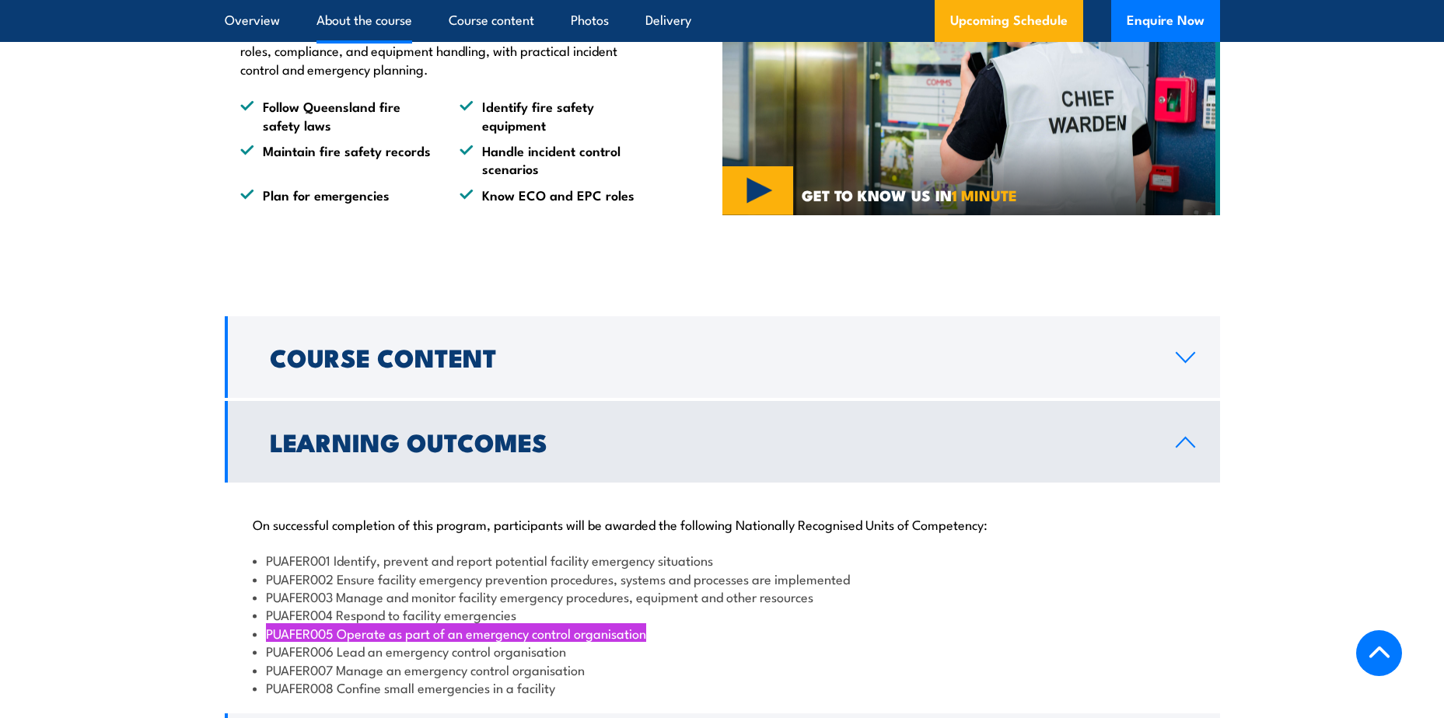
scroll to position [1166, 0]
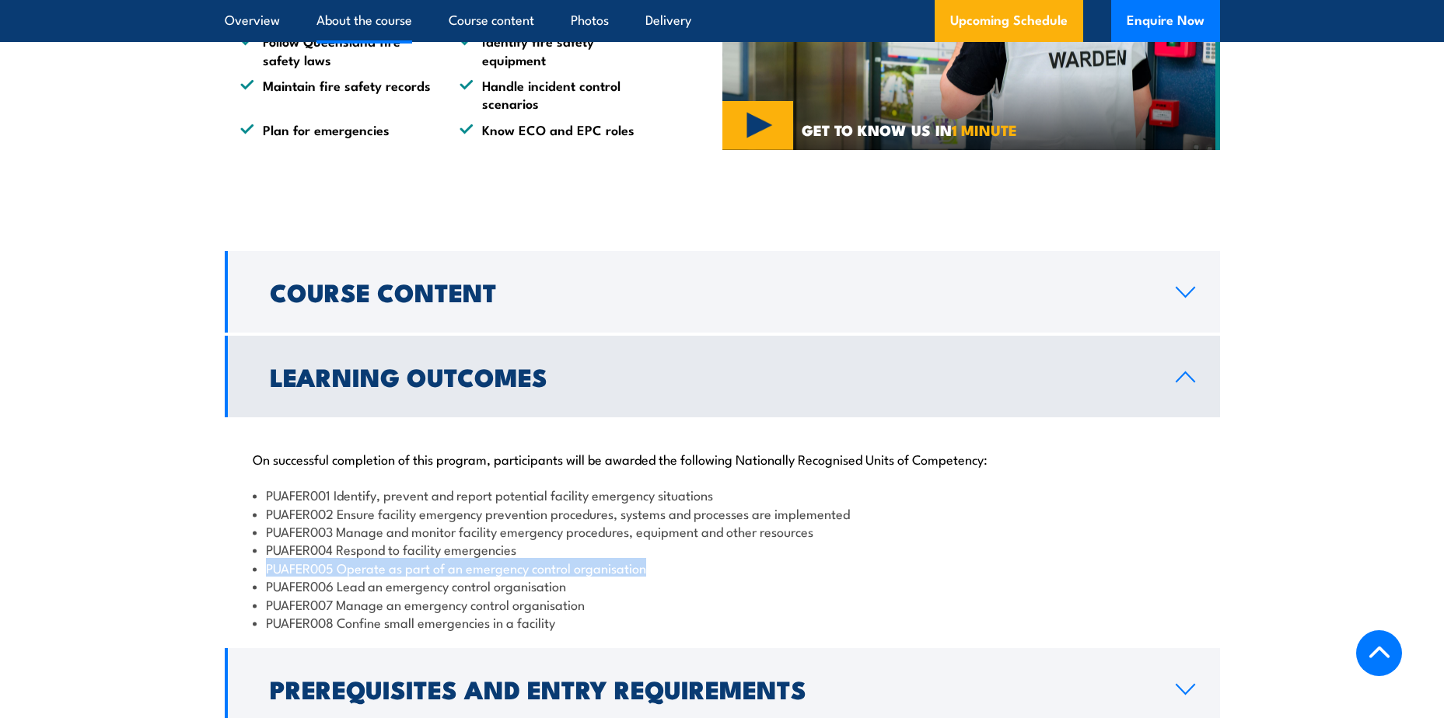
click at [1046, 333] on link "Course Content" at bounding box center [722, 292] width 995 height 82
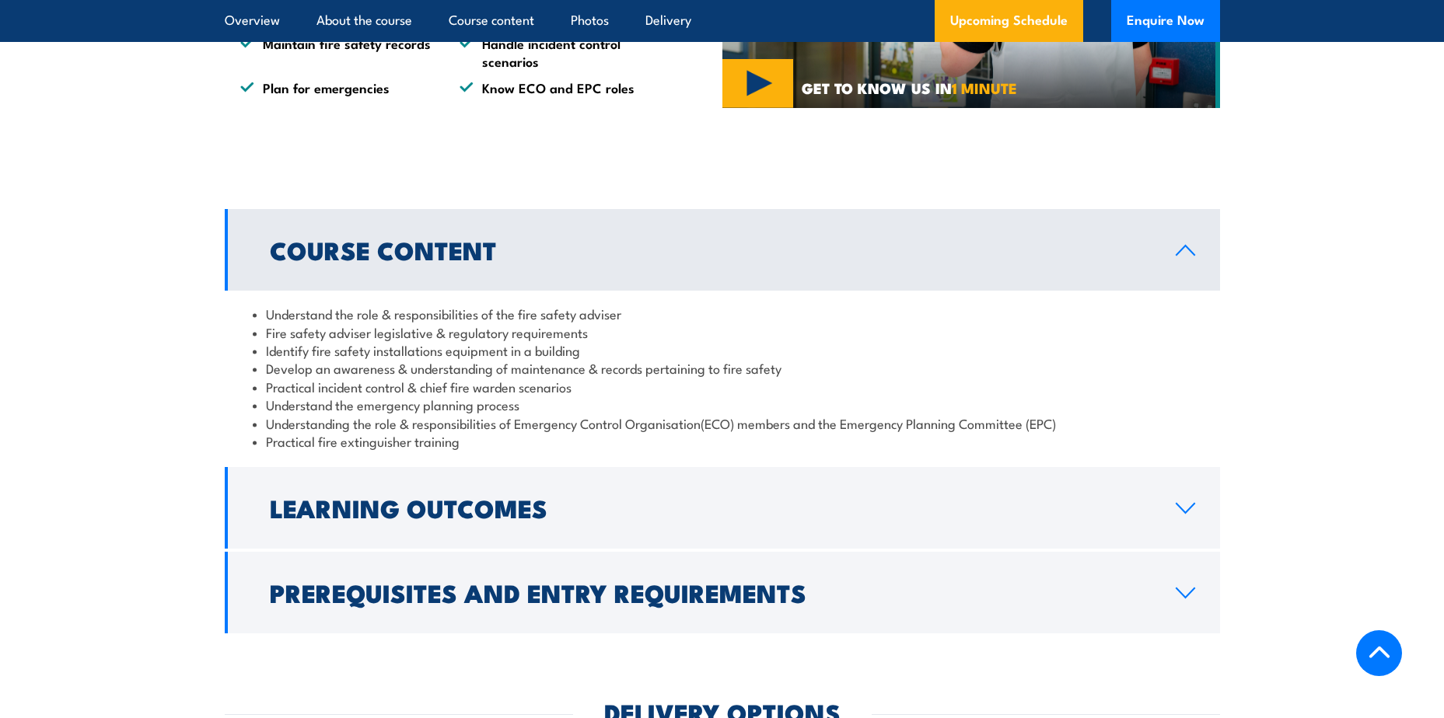
scroll to position [1244, 0]
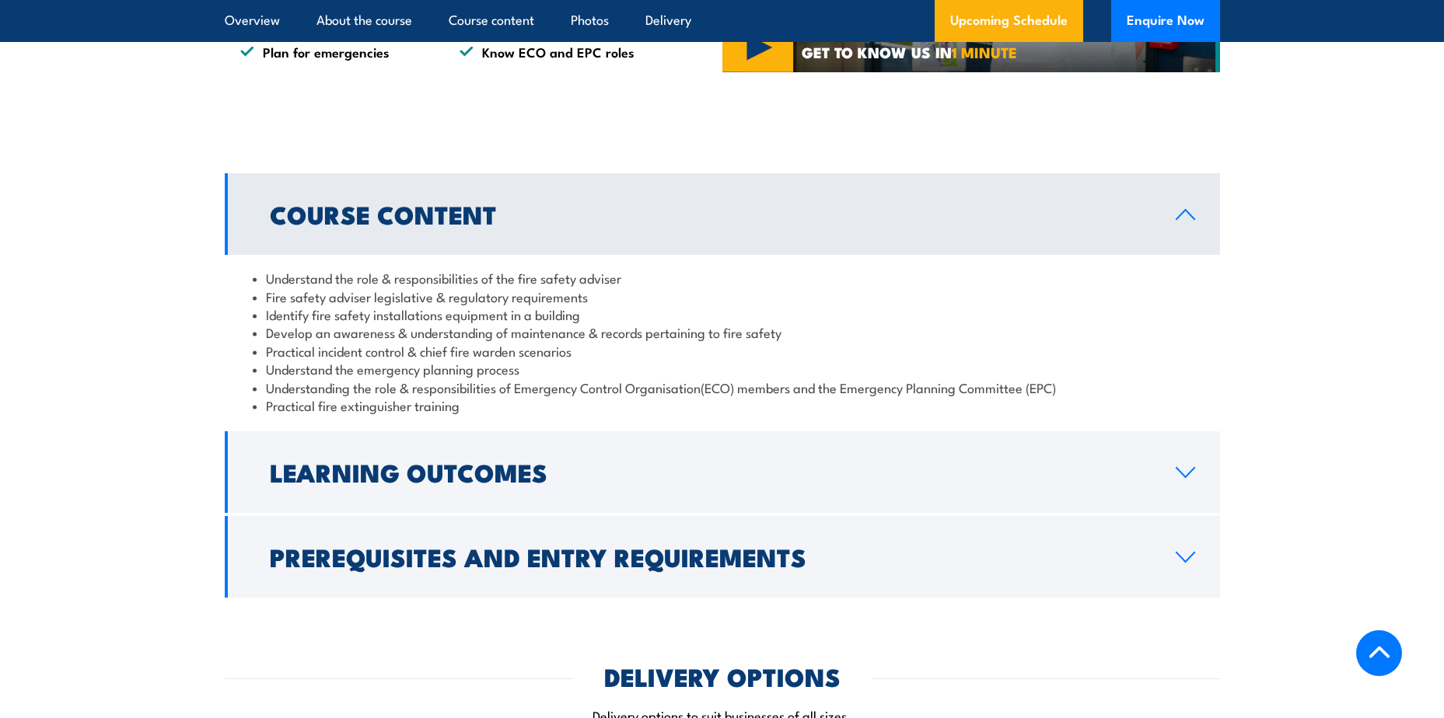
click at [1154, 255] on link "Course Content" at bounding box center [722, 214] width 995 height 82
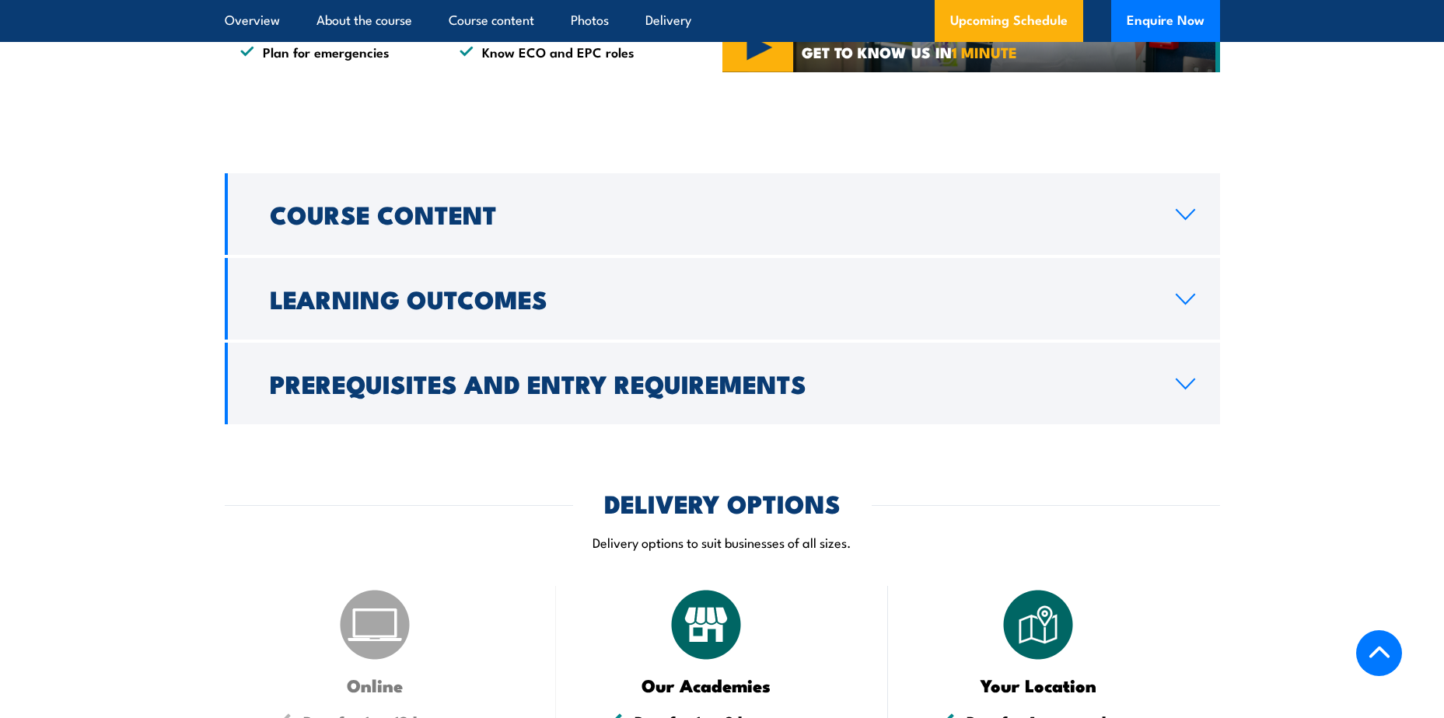
click at [1178, 304] on icon at bounding box center [1185, 299] width 18 height 9
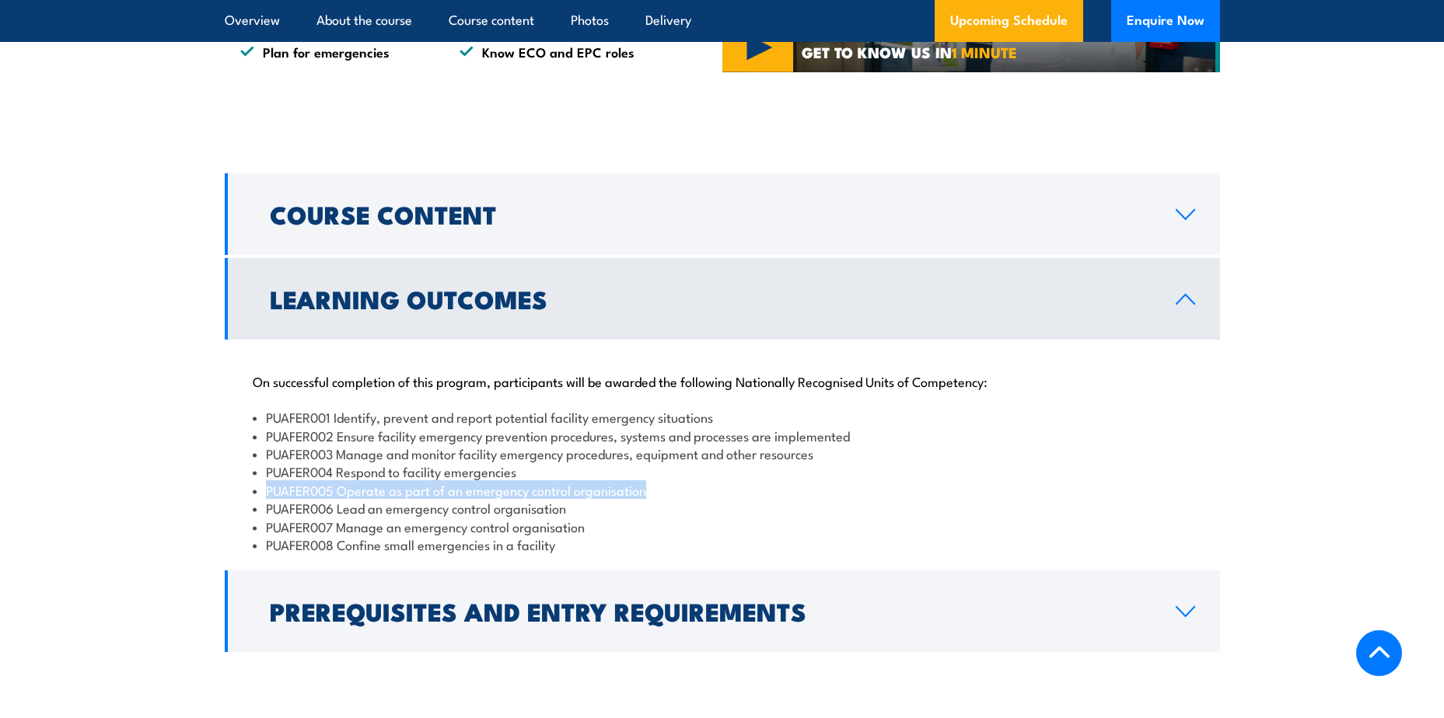
click at [1178, 306] on icon at bounding box center [1185, 299] width 21 height 12
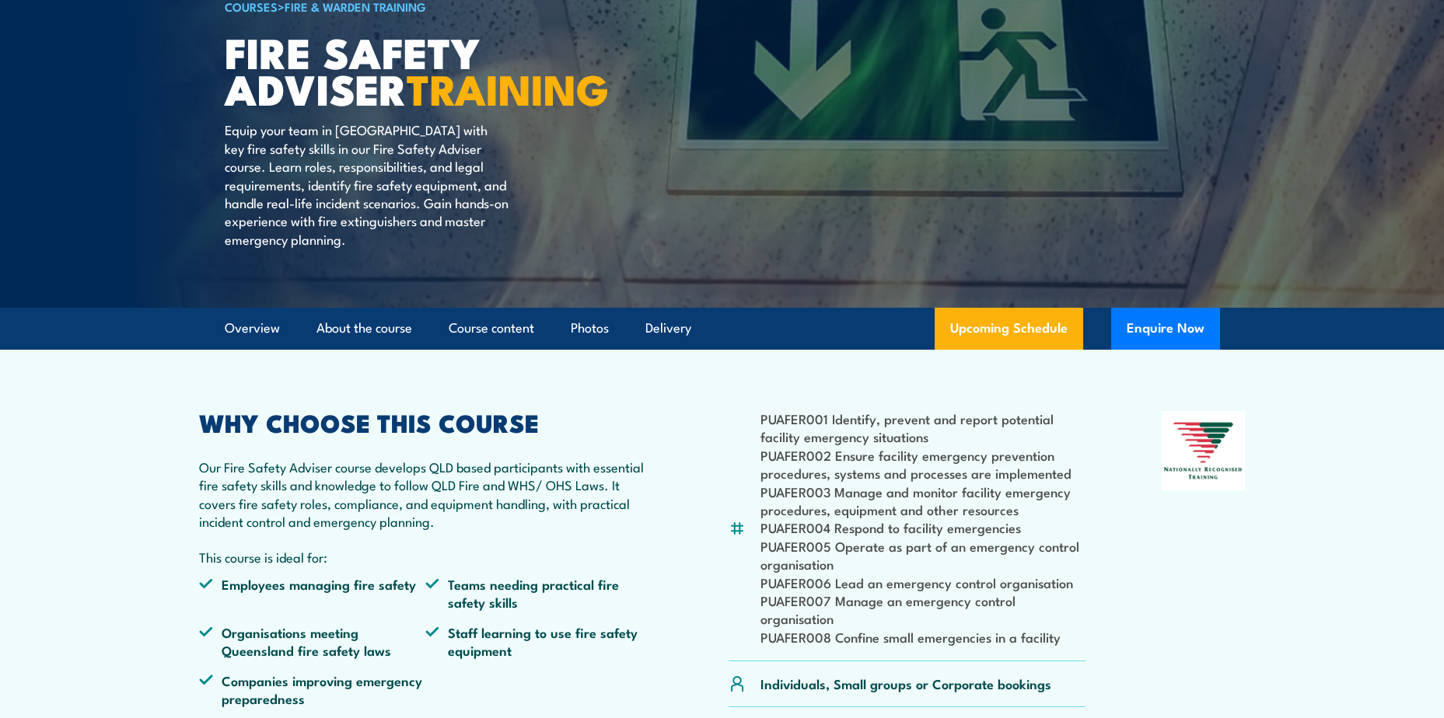
scroll to position [78, 0]
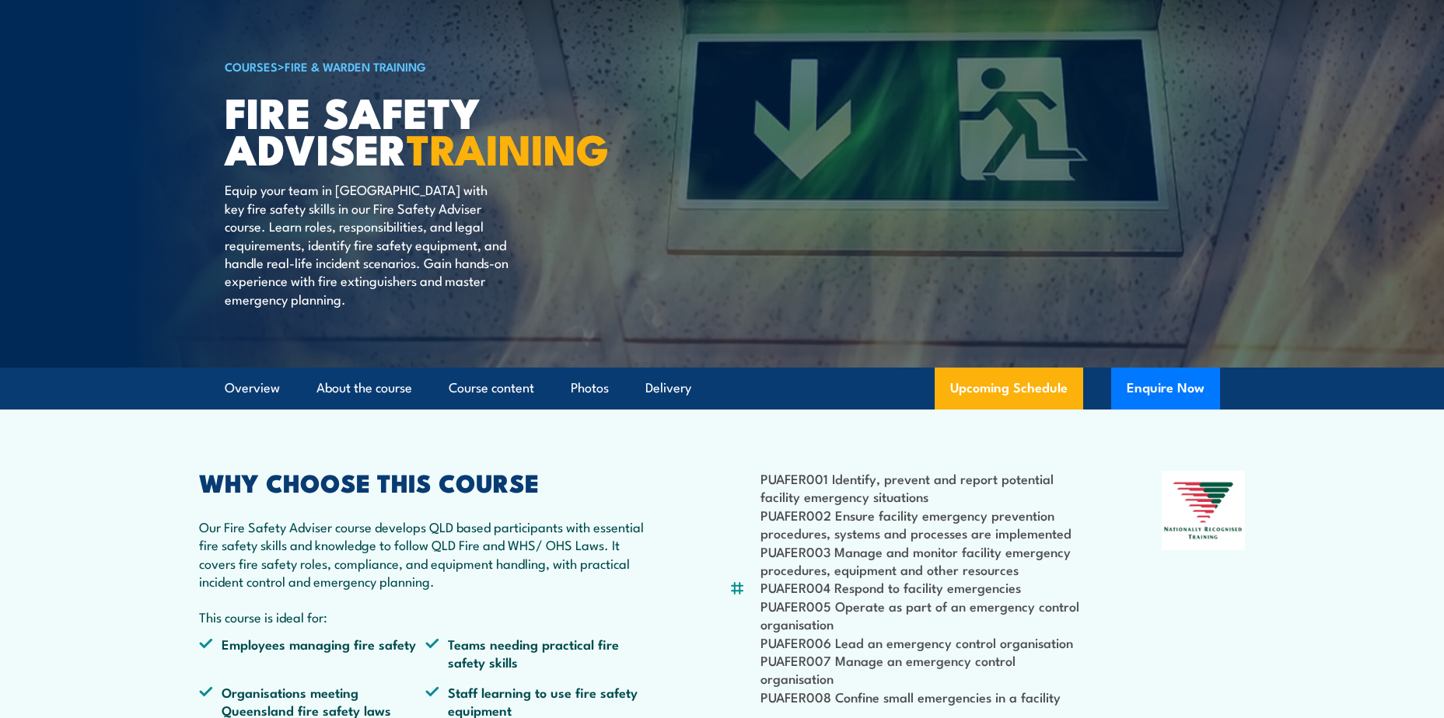
click at [491, 409] on link "Course content" at bounding box center [492, 388] width 86 height 41
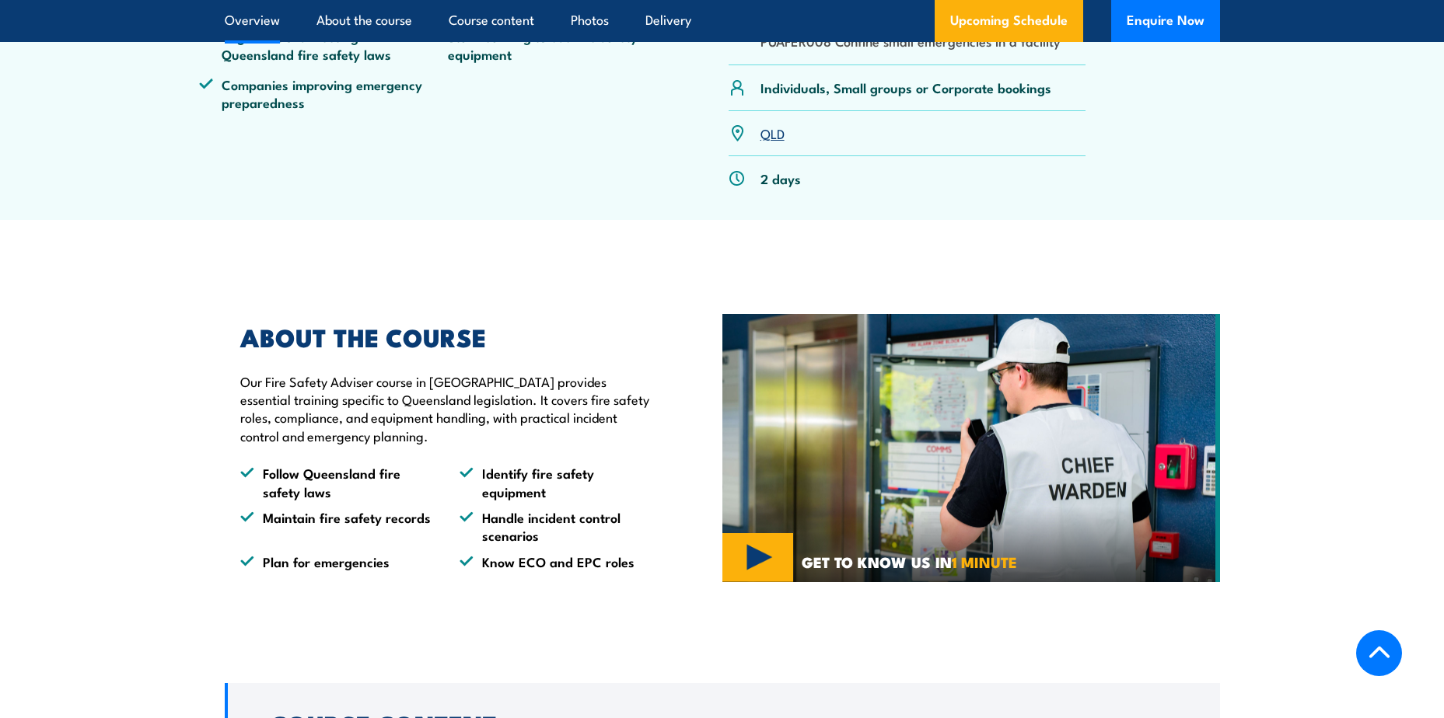
scroll to position [267, 0]
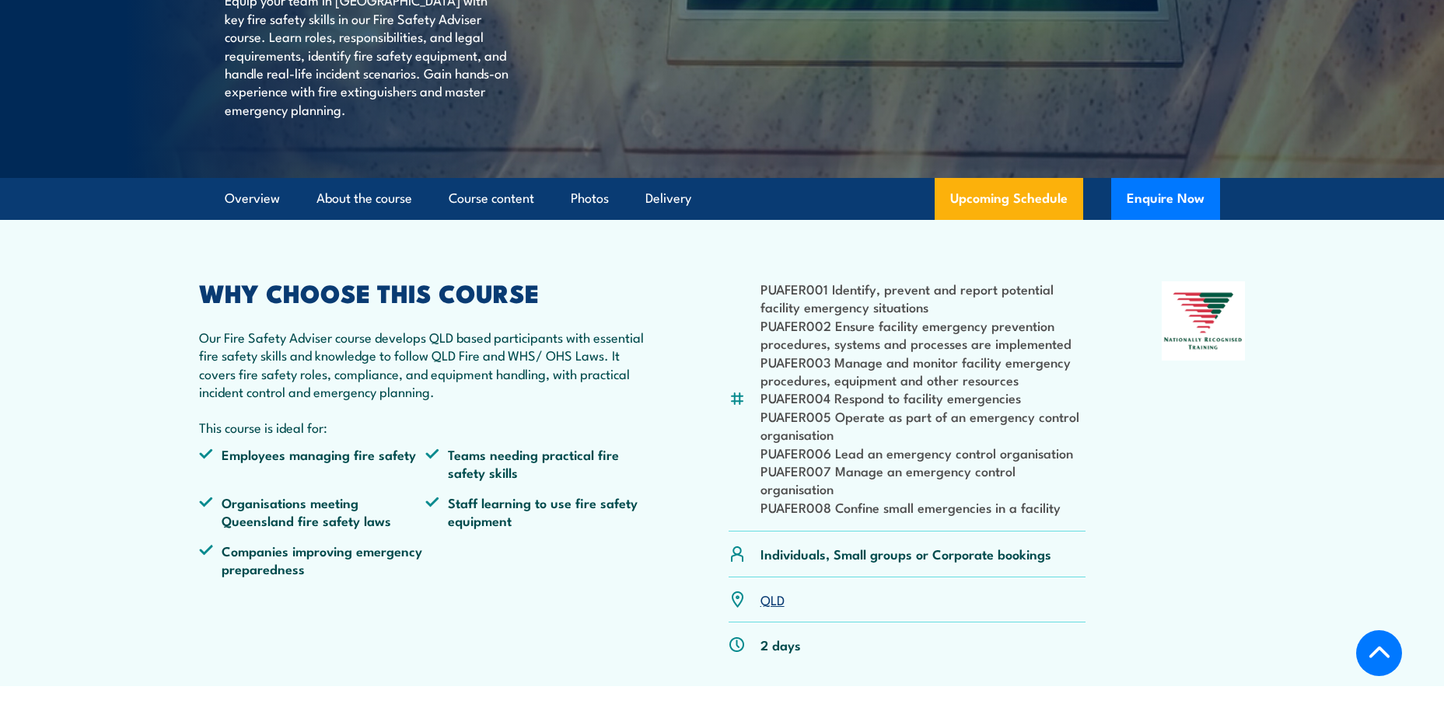
click at [941, 316] on li "PUAFER001 Identify, prevent and report potential facility emergency situations" at bounding box center [923, 298] width 326 height 37
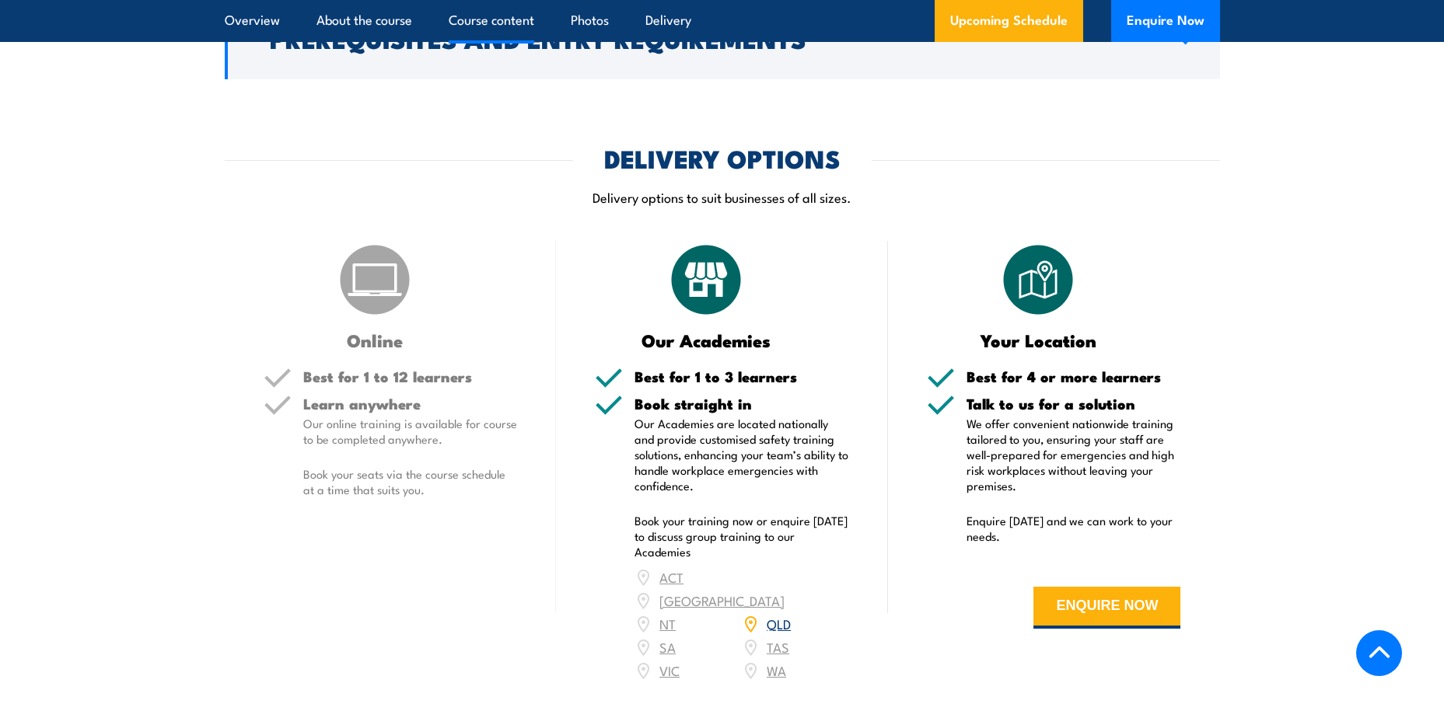
scroll to position [1200, 0]
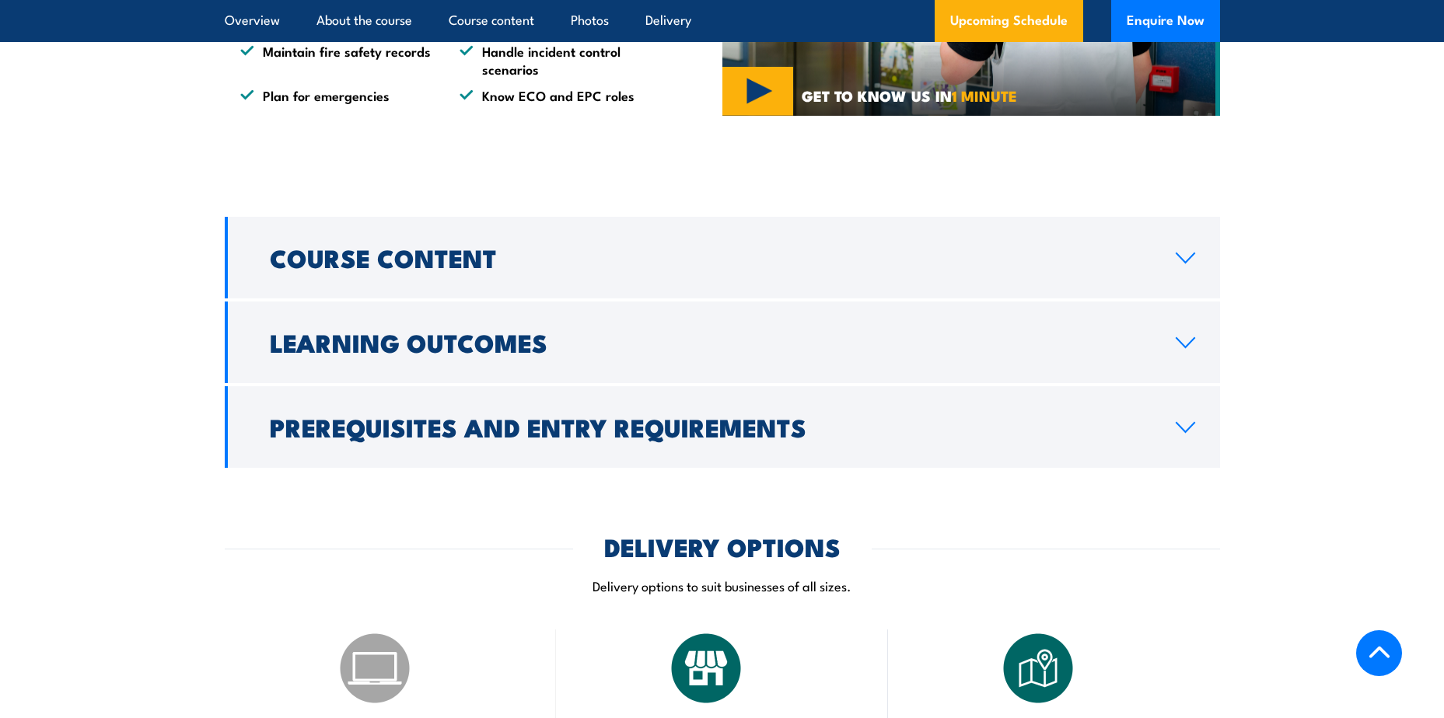
click at [581, 438] on h2 "Prerequisites and Entry Requirements" at bounding box center [710, 427] width 881 height 22
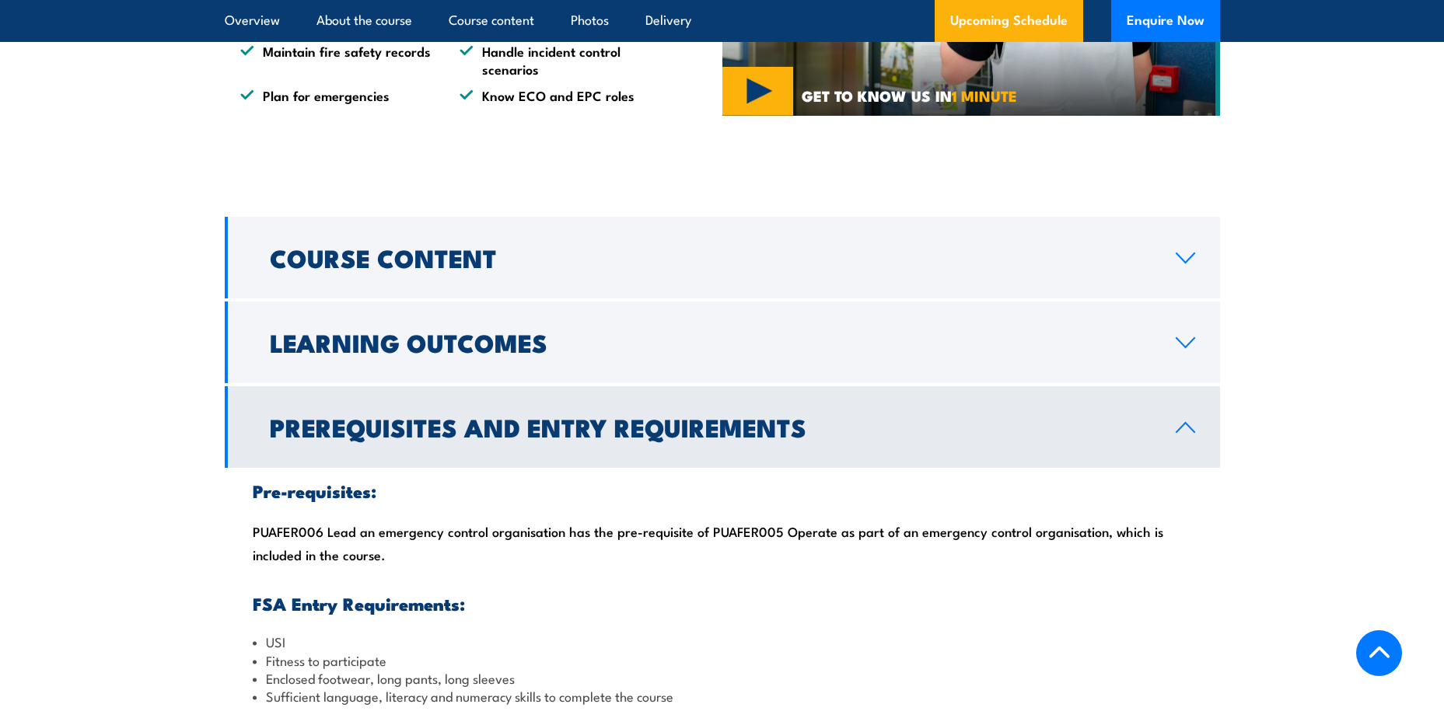
click at [609, 353] on h2 "Learning Outcomes" at bounding box center [710, 342] width 881 height 22
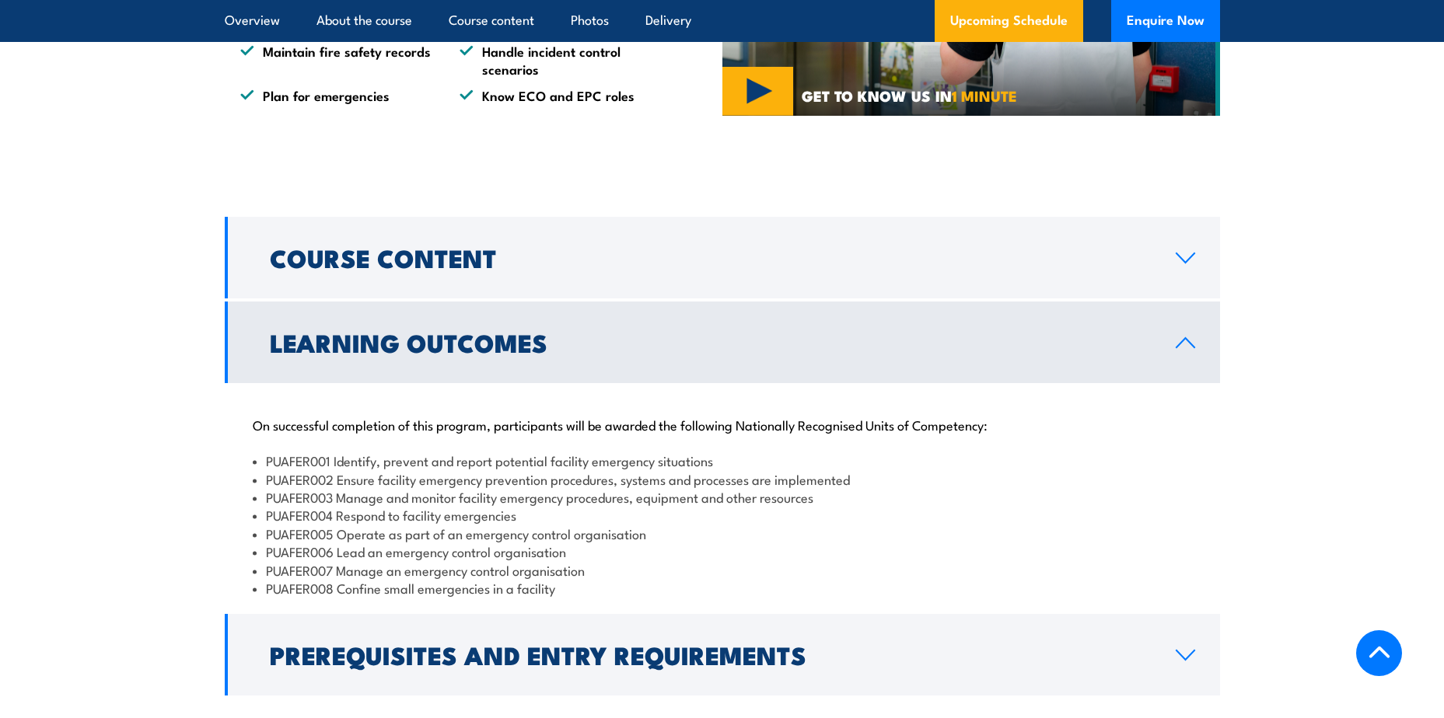
click at [633, 271] on link "Course Content" at bounding box center [722, 258] width 995 height 82
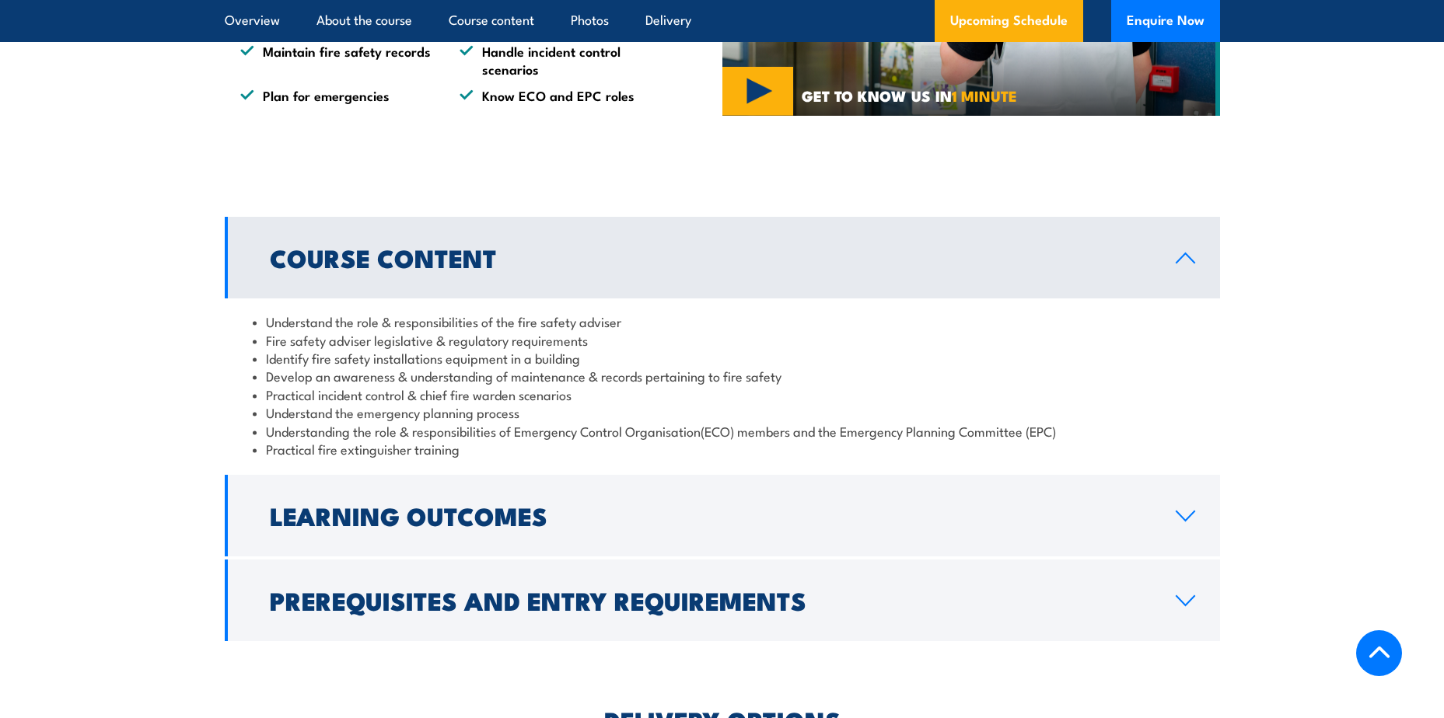
click at [665, 527] on link "Learning Outcomes" at bounding box center [722, 516] width 995 height 82
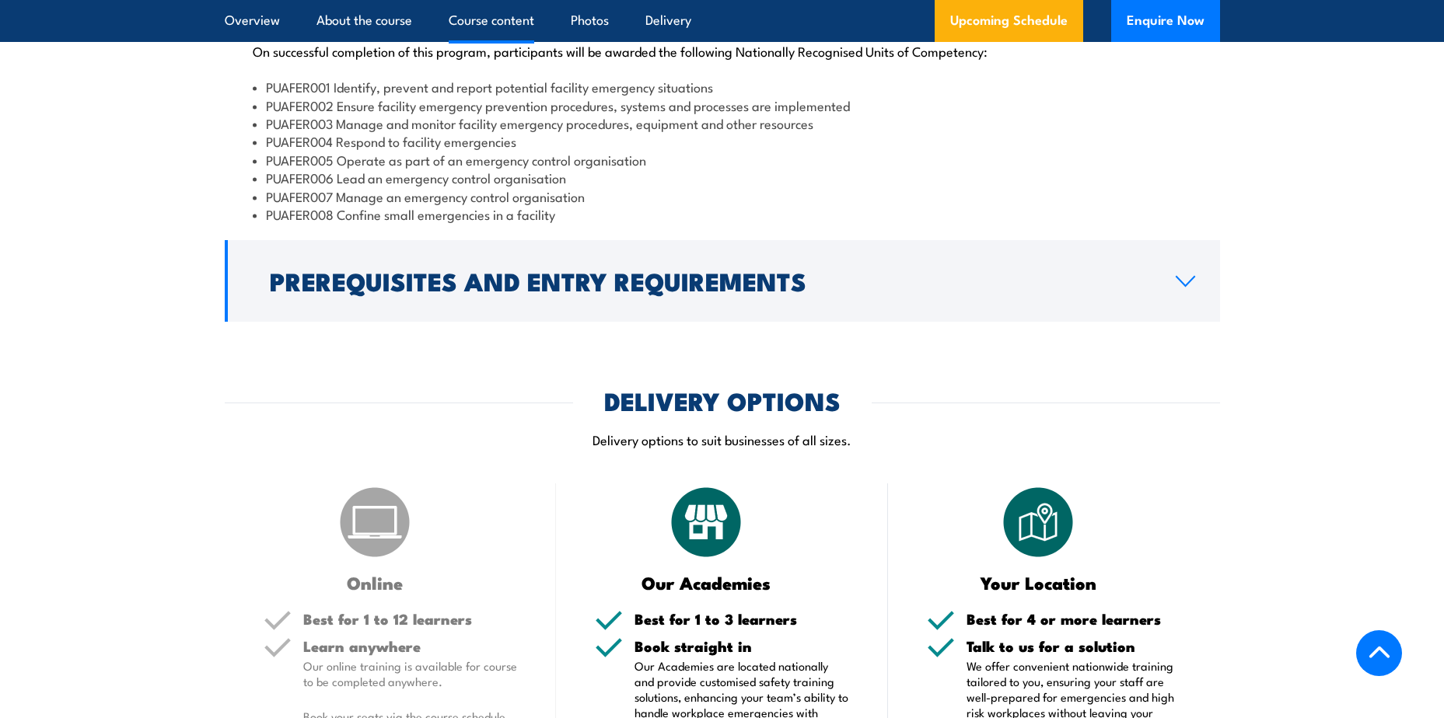
scroll to position [1589, 0]
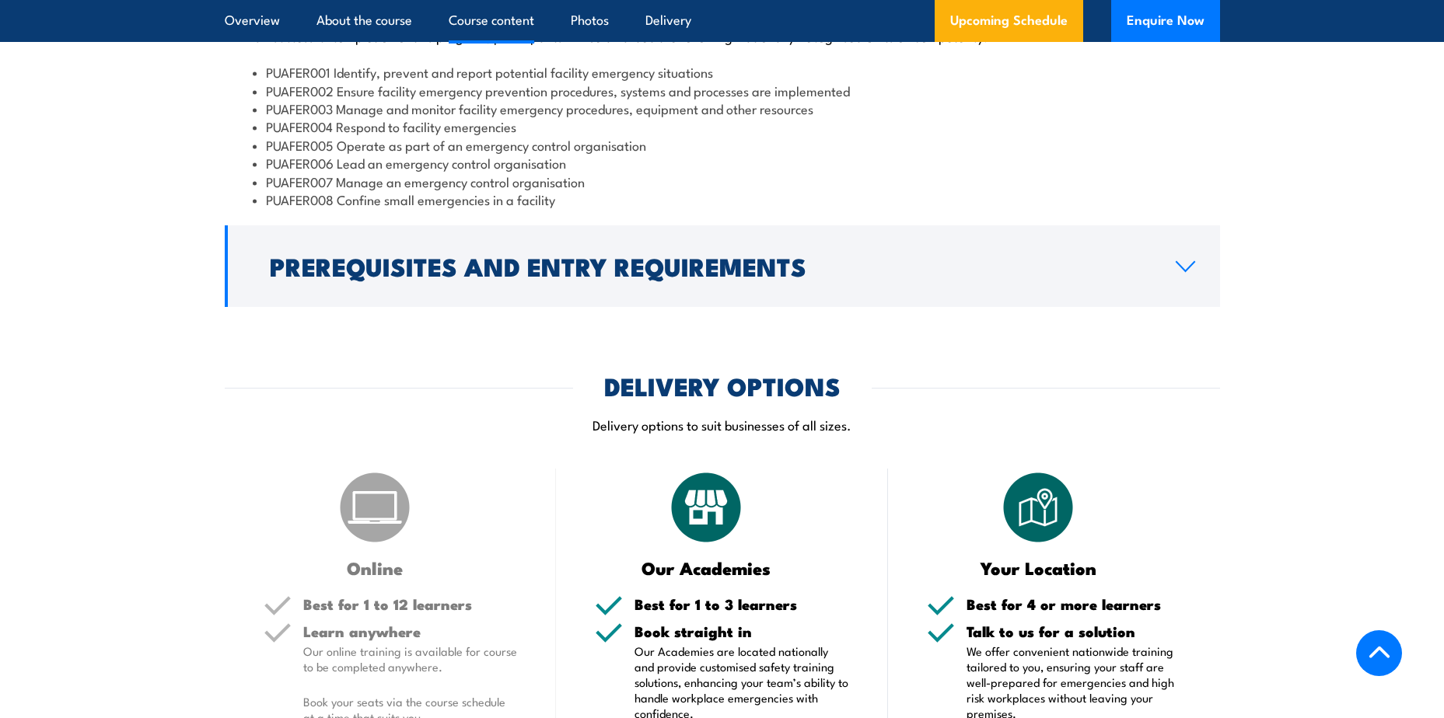
click at [756, 307] on link "Prerequisites and Entry Requirements" at bounding box center [722, 266] width 995 height 82
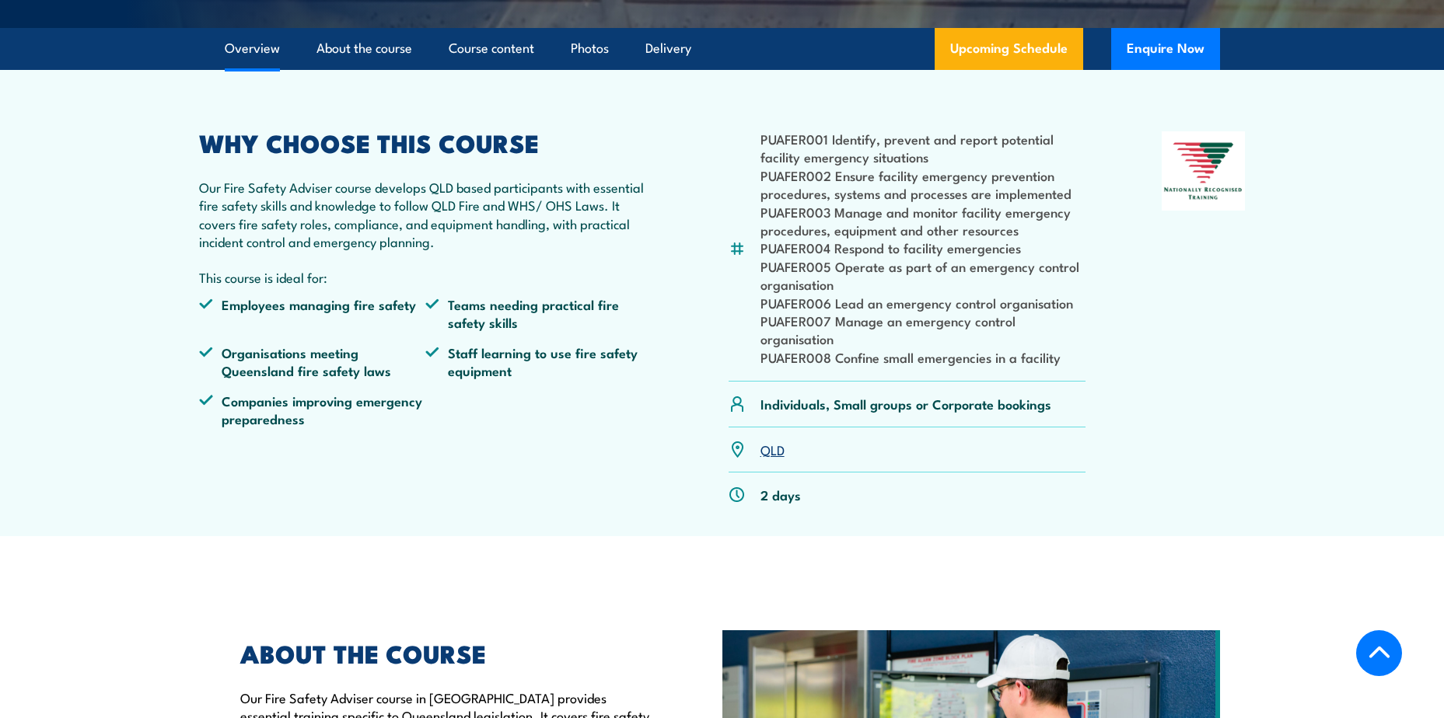
scroll to position [345, 0]
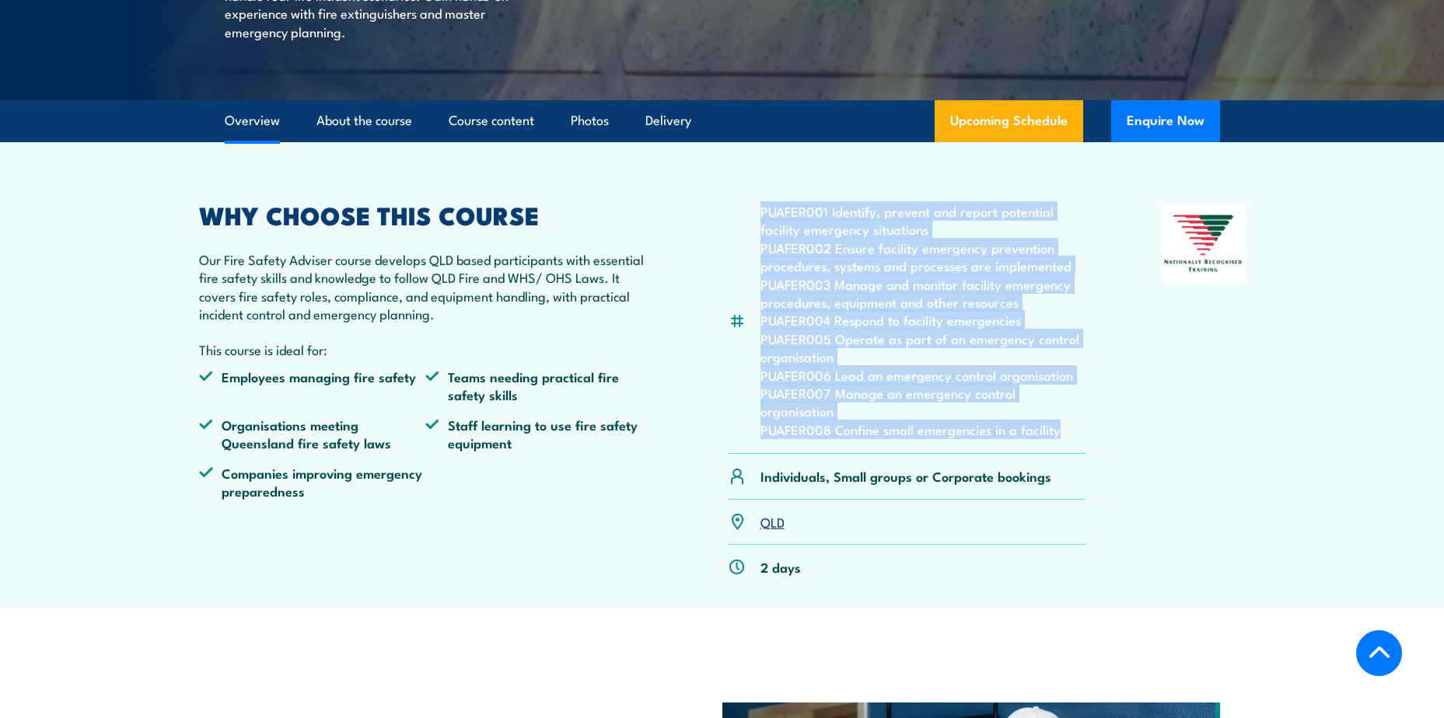
drag, startPoint x: 760, startPoint y: 245, endPoint x: 1067, endPoint y: 473, distance: 381.7
click at [1067, 438] on ul "PUAFER001 Identify, prevent and report potential facility emergency situations …" at bounding box center [923, 320] width 326 height 236
copy ul "PUAFER001 Identify, prevent and report potential facility emergency situations …"
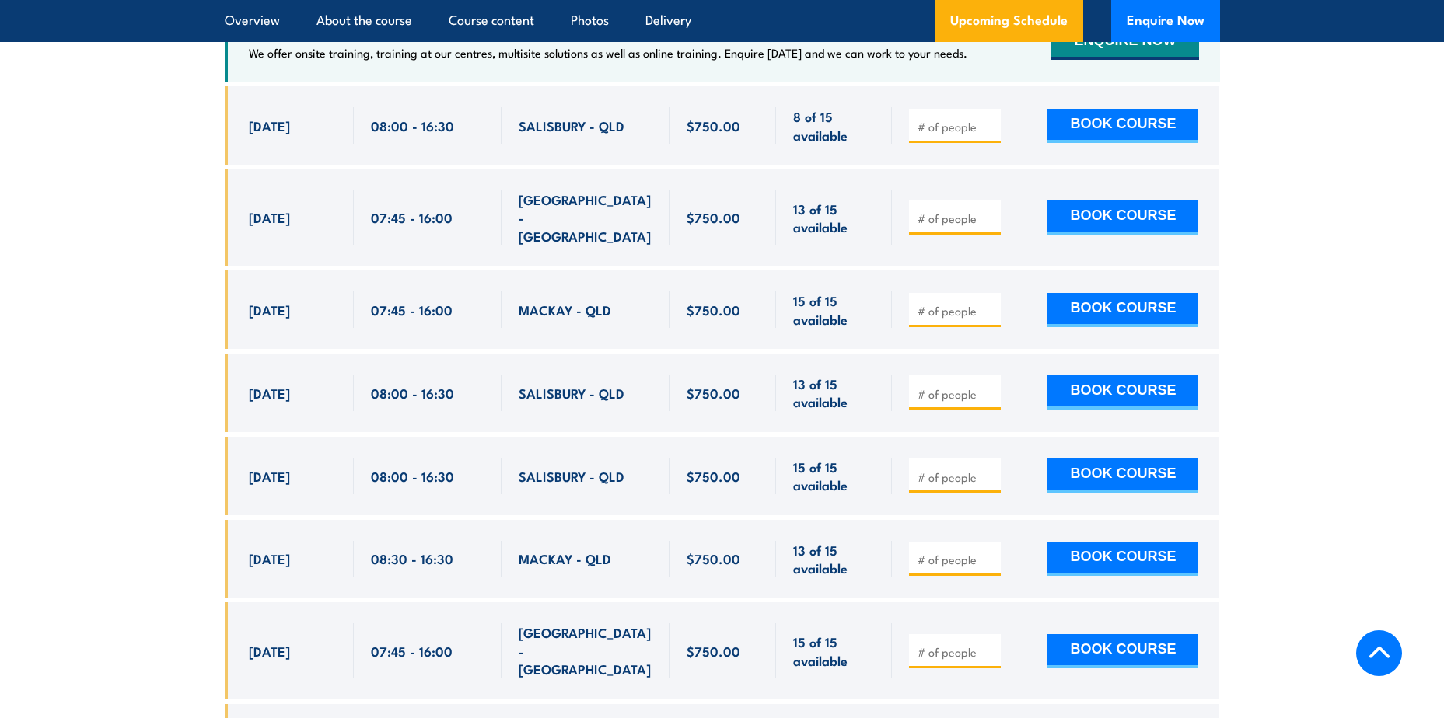
scroll to position [2721, 0]
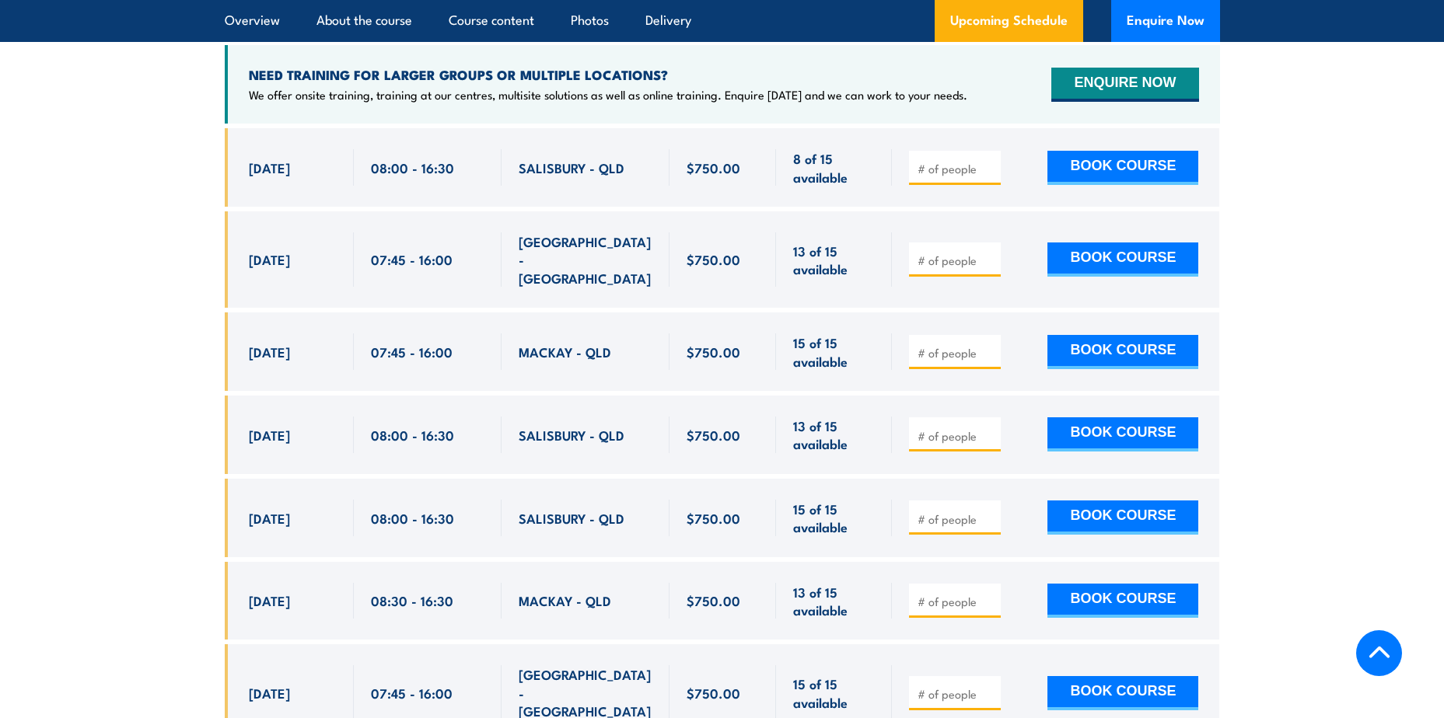
click at [1100, 335] on button "BOOK COURSE" at bounding box center [1122, 352] width 151 height 34
type input "1"
click at [1153, 355] on button "BOOK COURSE" at bounding box center [1122, 352] width 151 height 34
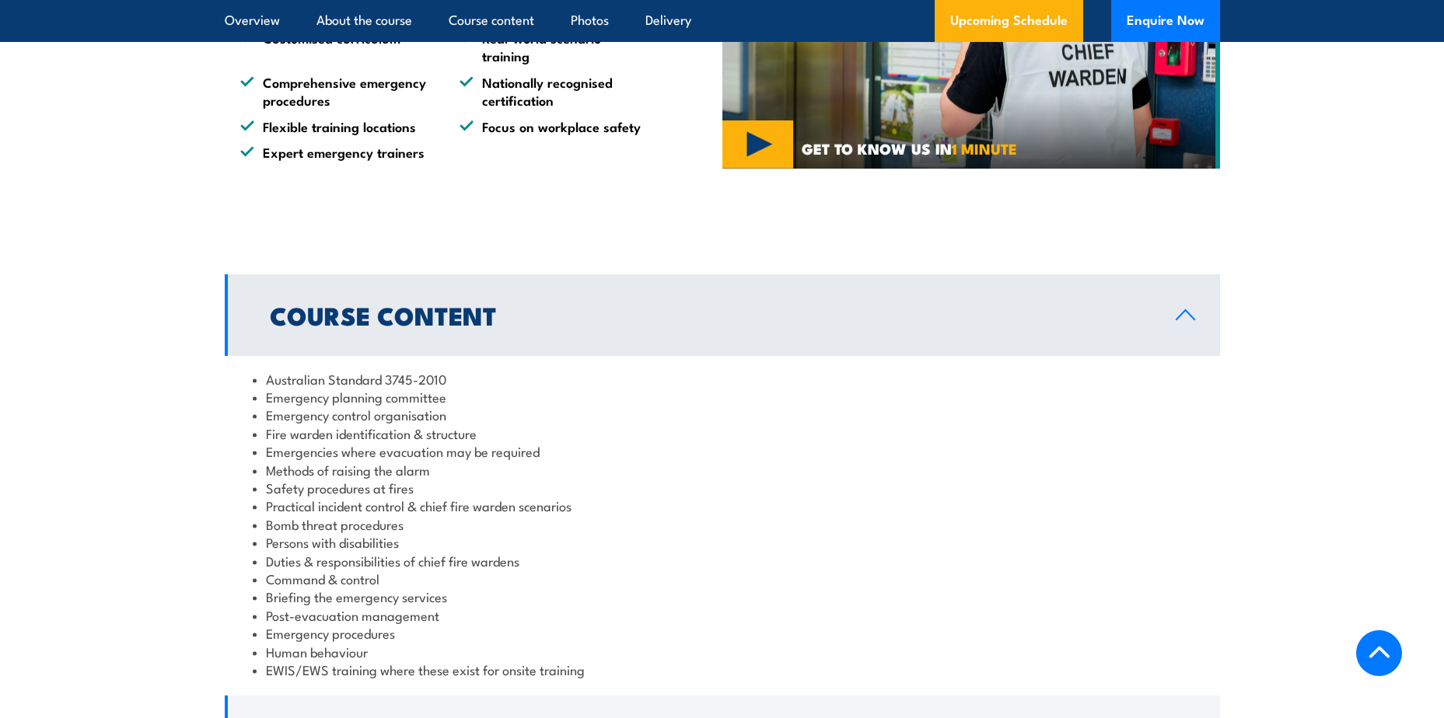
scroll to position [1788, 0]
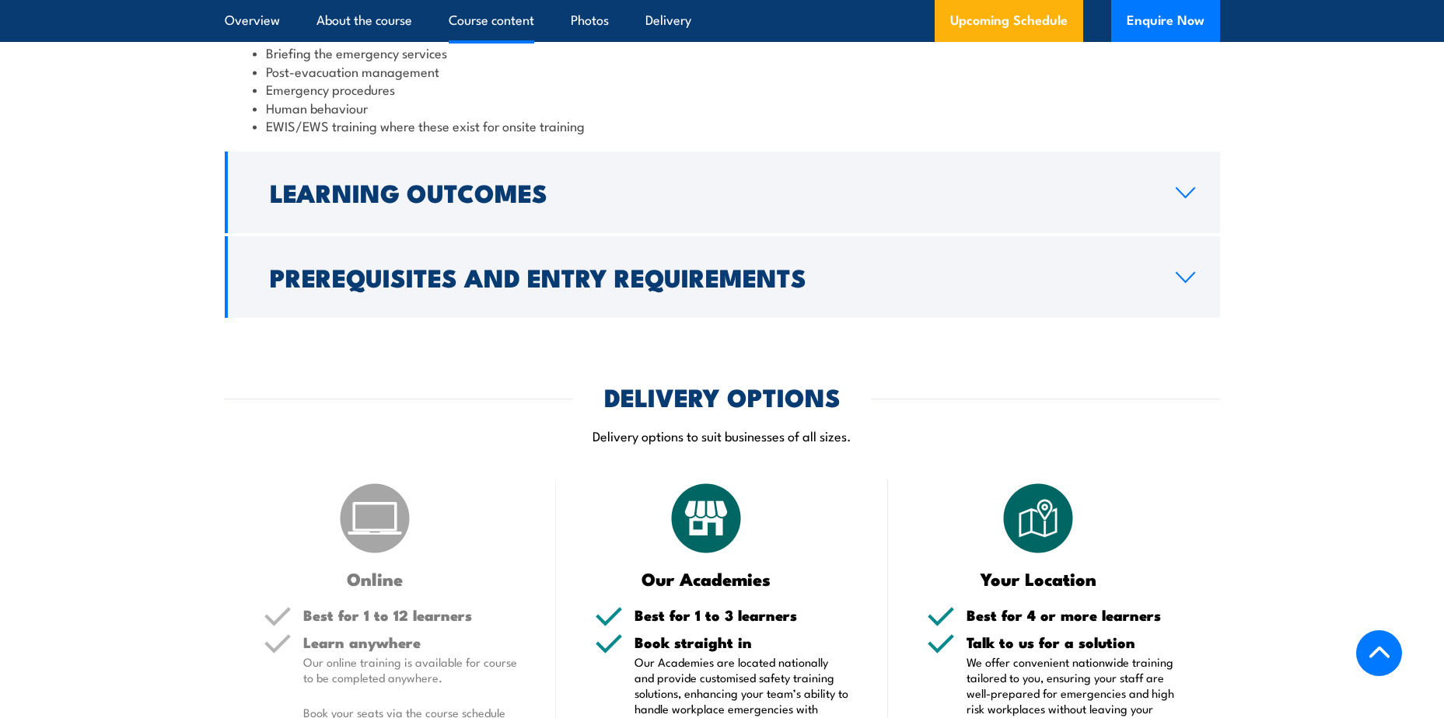
click at [465, 285] on h2 "Prerequisites and Entry Requirements" at bounding box center [710, 277] width 881 height 22
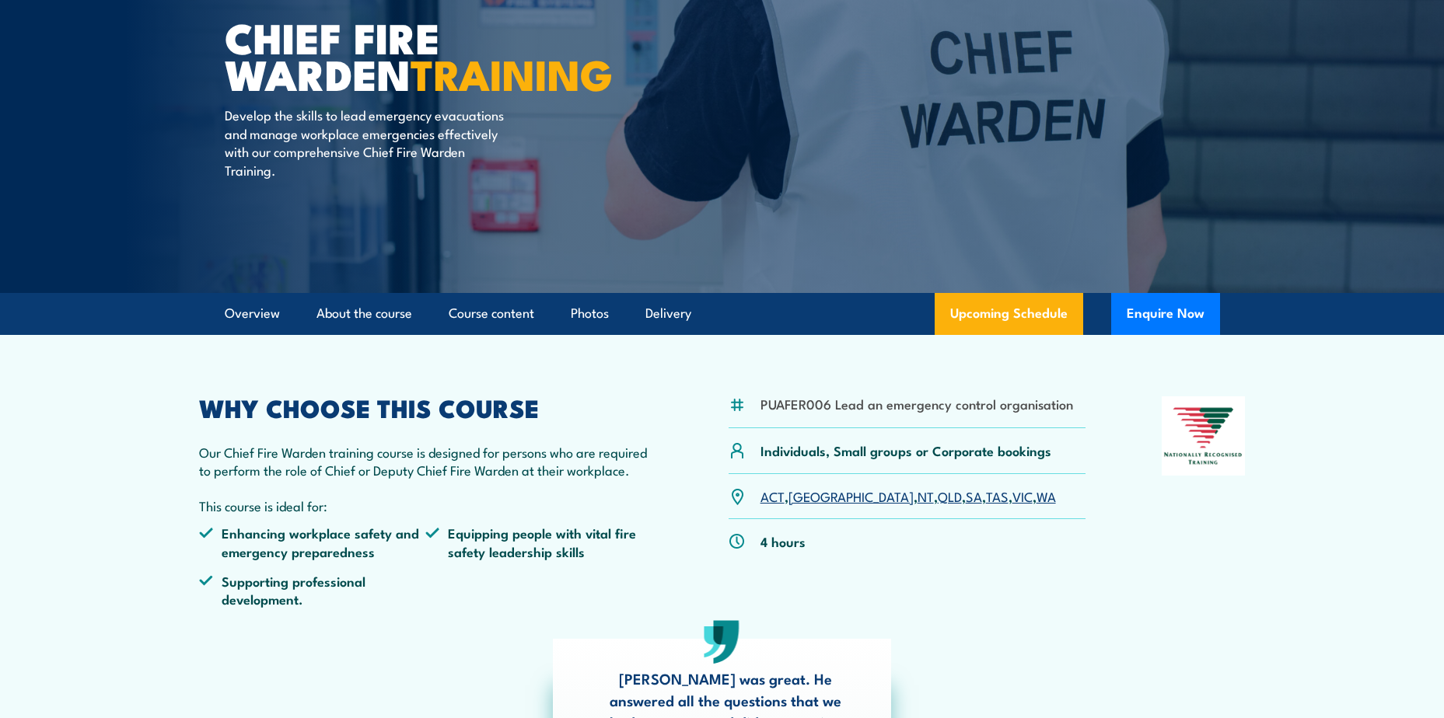
scroll to position [0, 0]
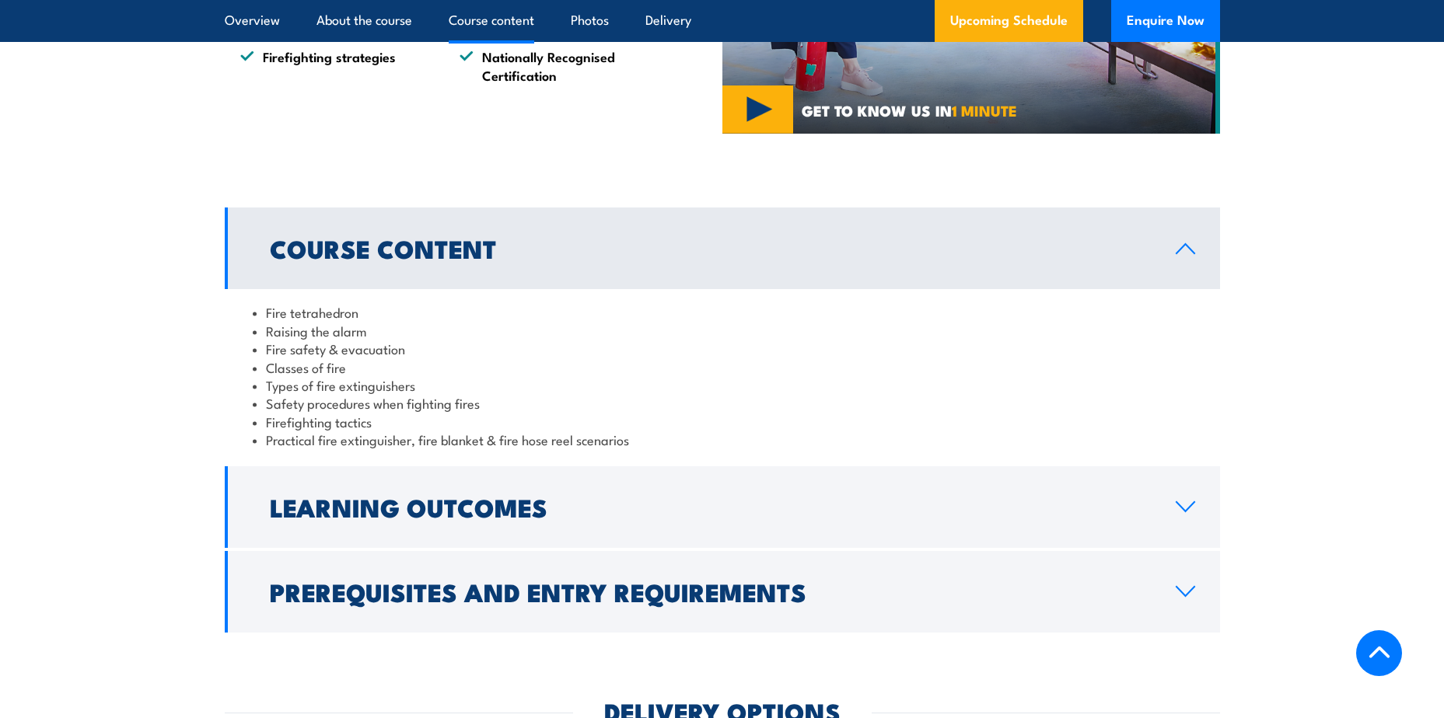
scroll to position [1477, 0]
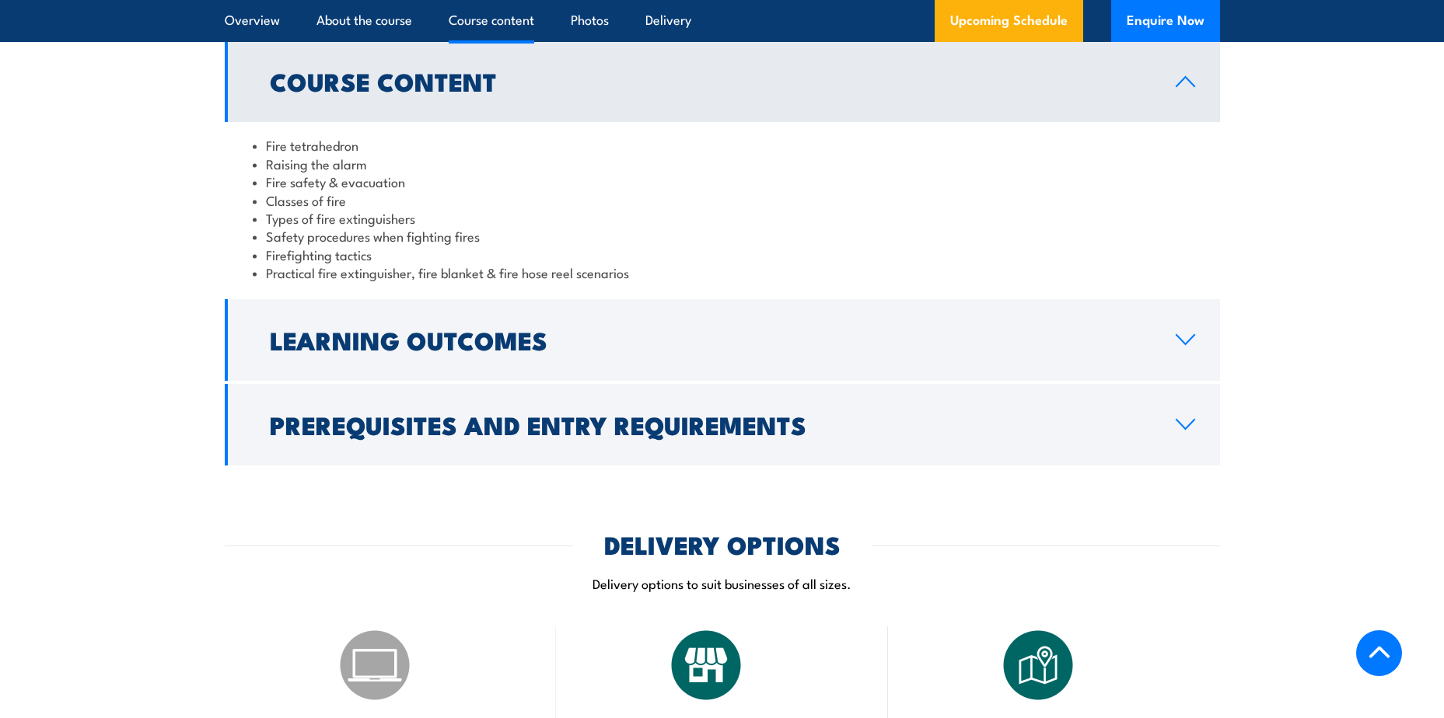
click at [1176, 425] on icon at bounding box center [1185, 424] width 21 height 12
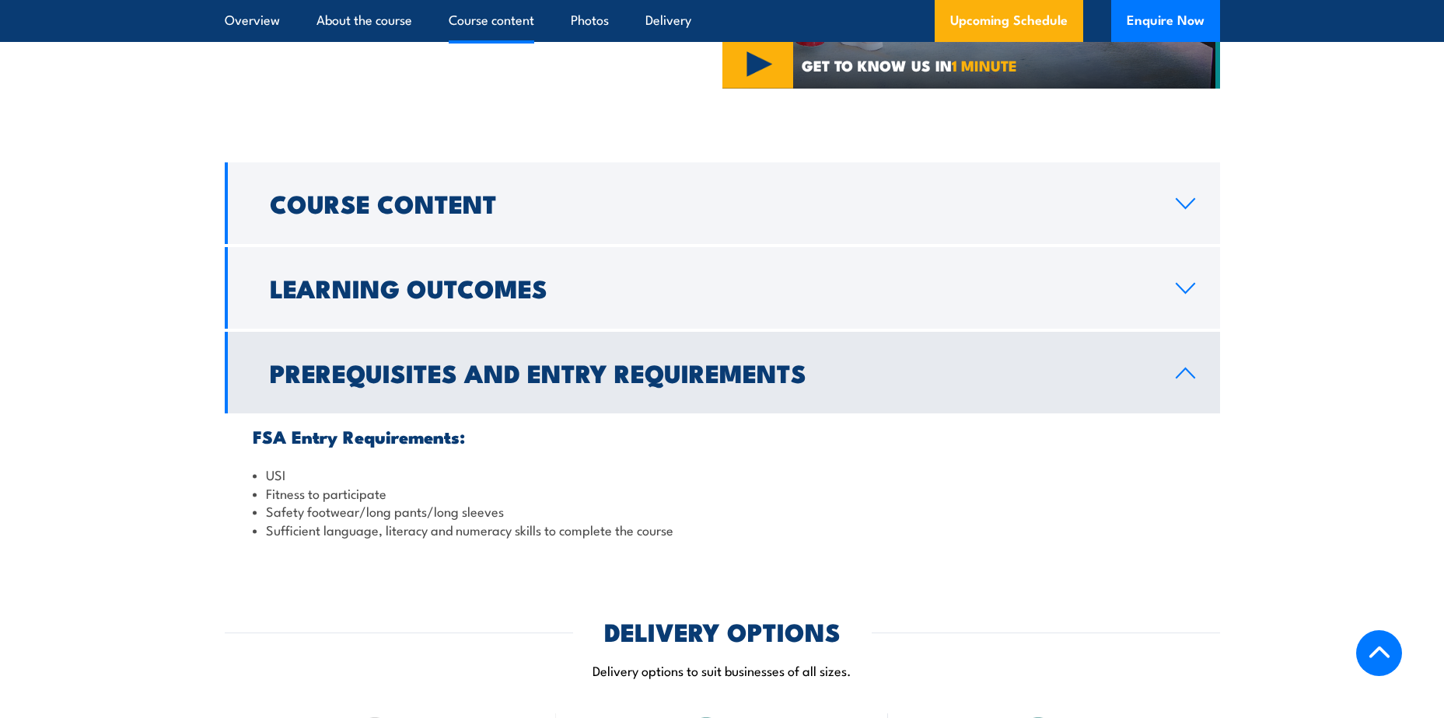
scroll to position [1322, 0]
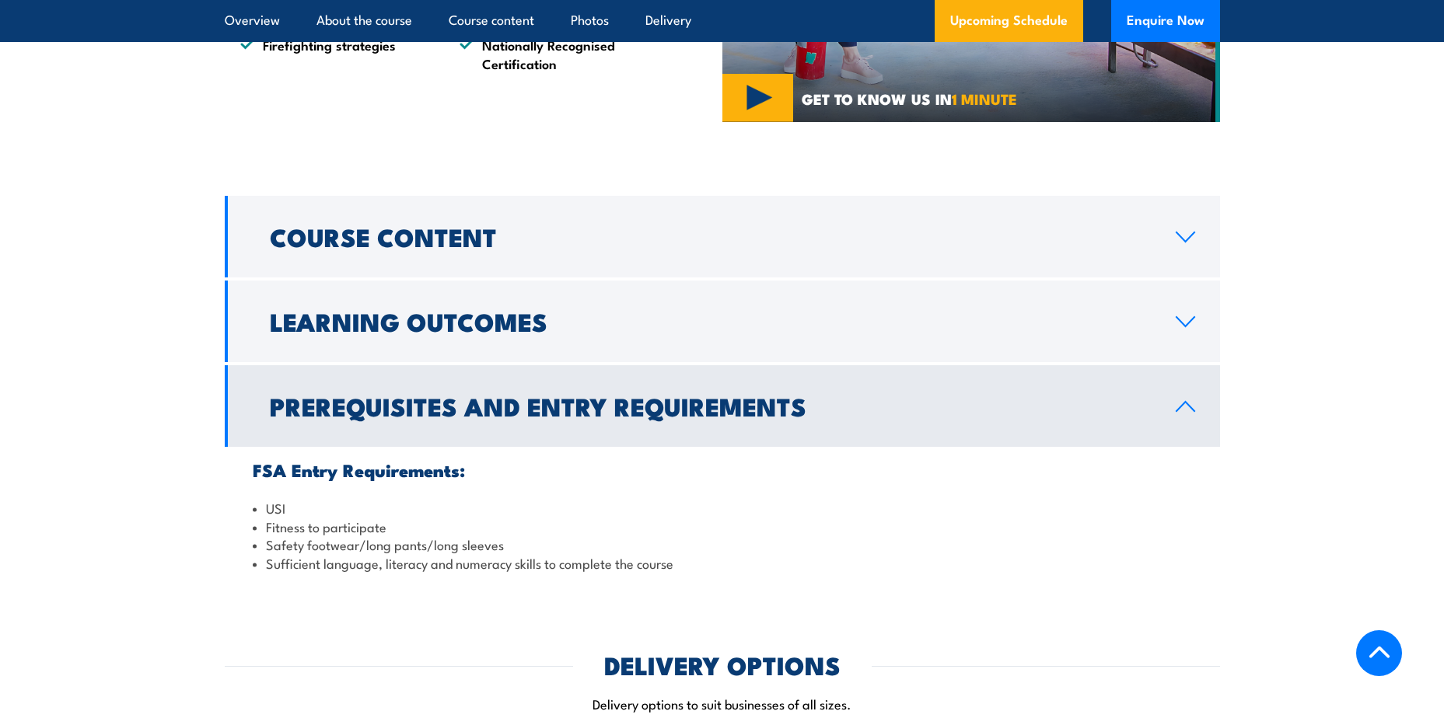
click at [1204, 420] on link "Prerequisites and Entry Requirements" at bounding box center [722, 406] width 995 height 82
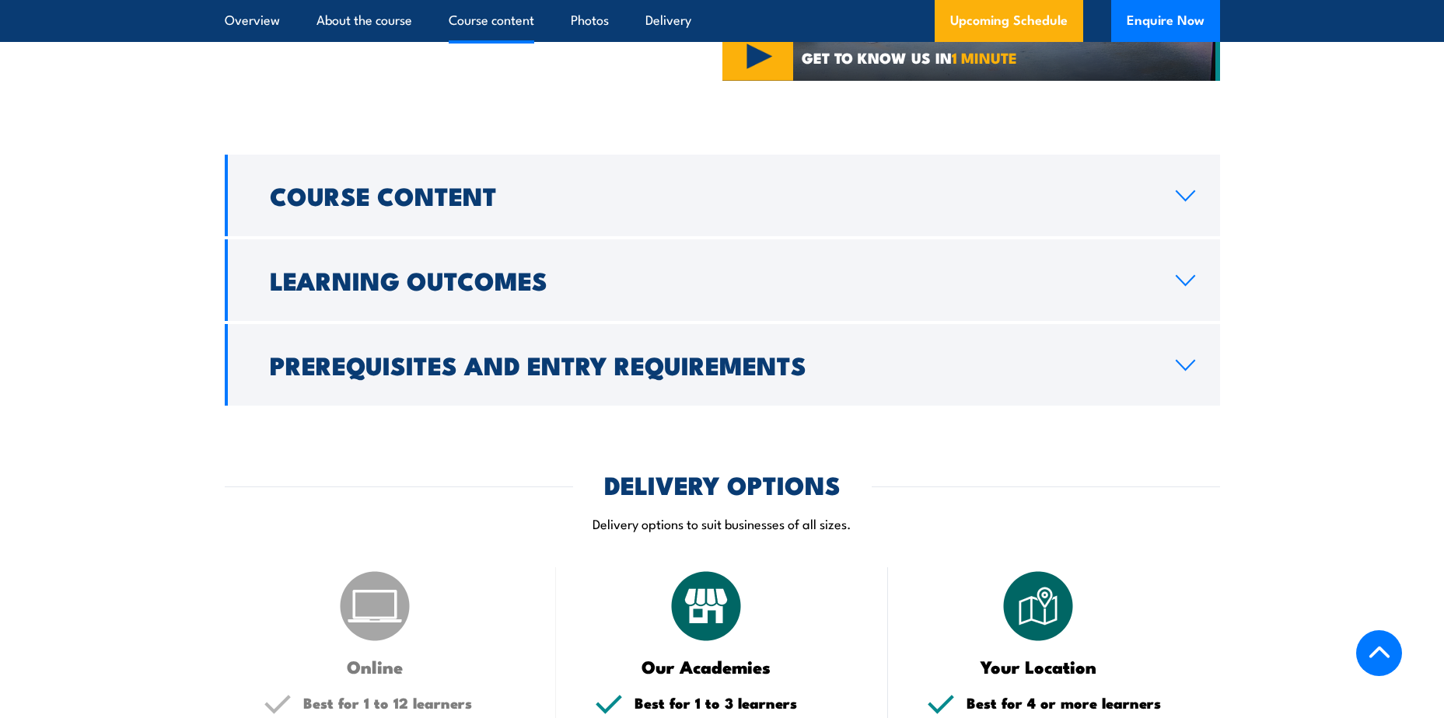
scroll to position [1399, 0]
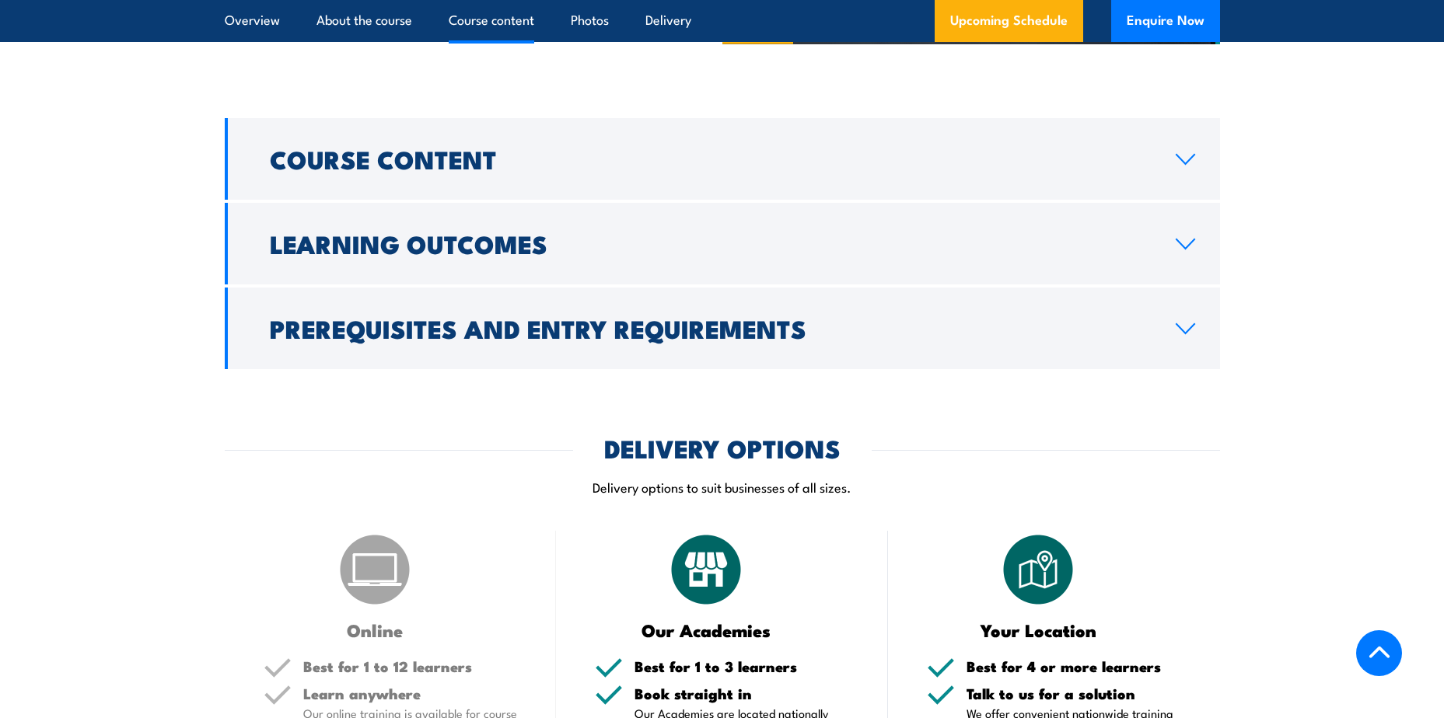
click at [587, 260] on link "Learning Outcomes" at bounding box center [722, 244] width 995 height 82
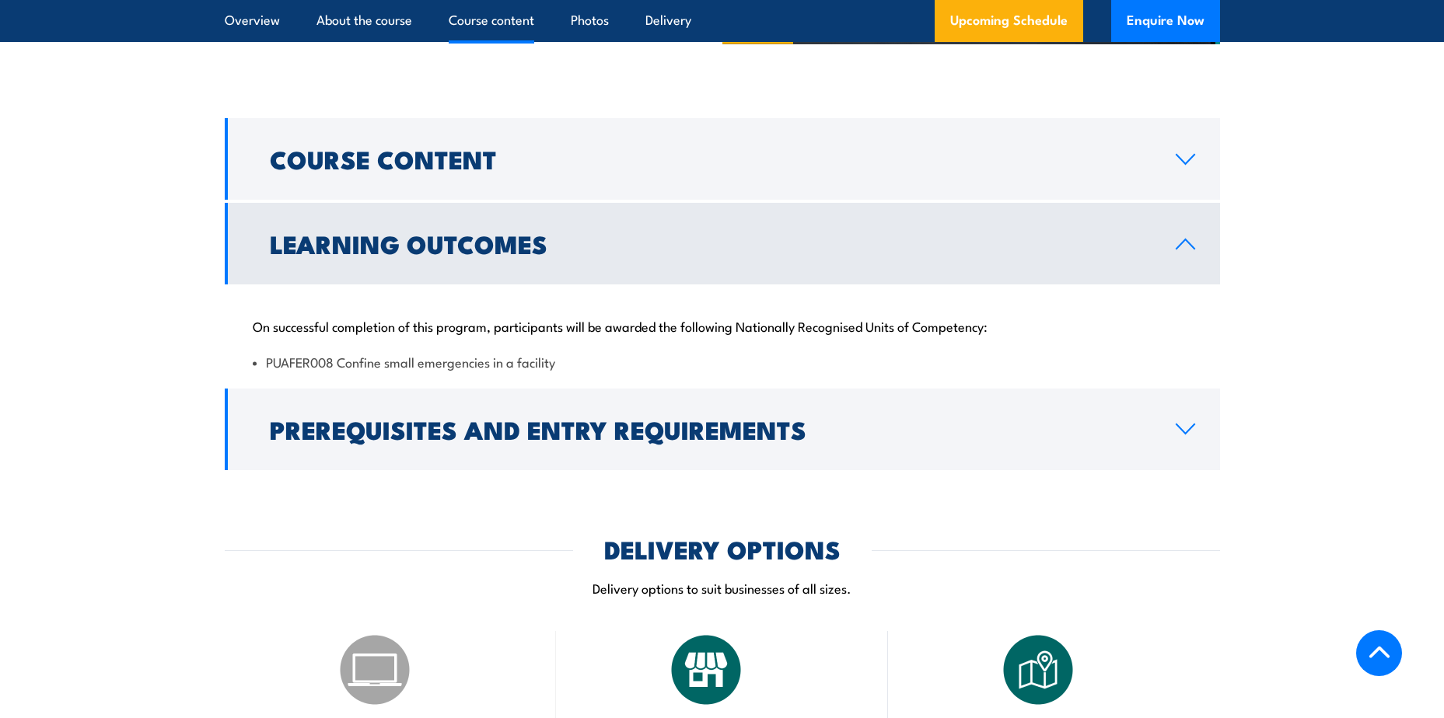
click at [589, 434] on h2 "Prerequisites and Entry Requirements" at bounding box center [710, 429] width 881 height 22
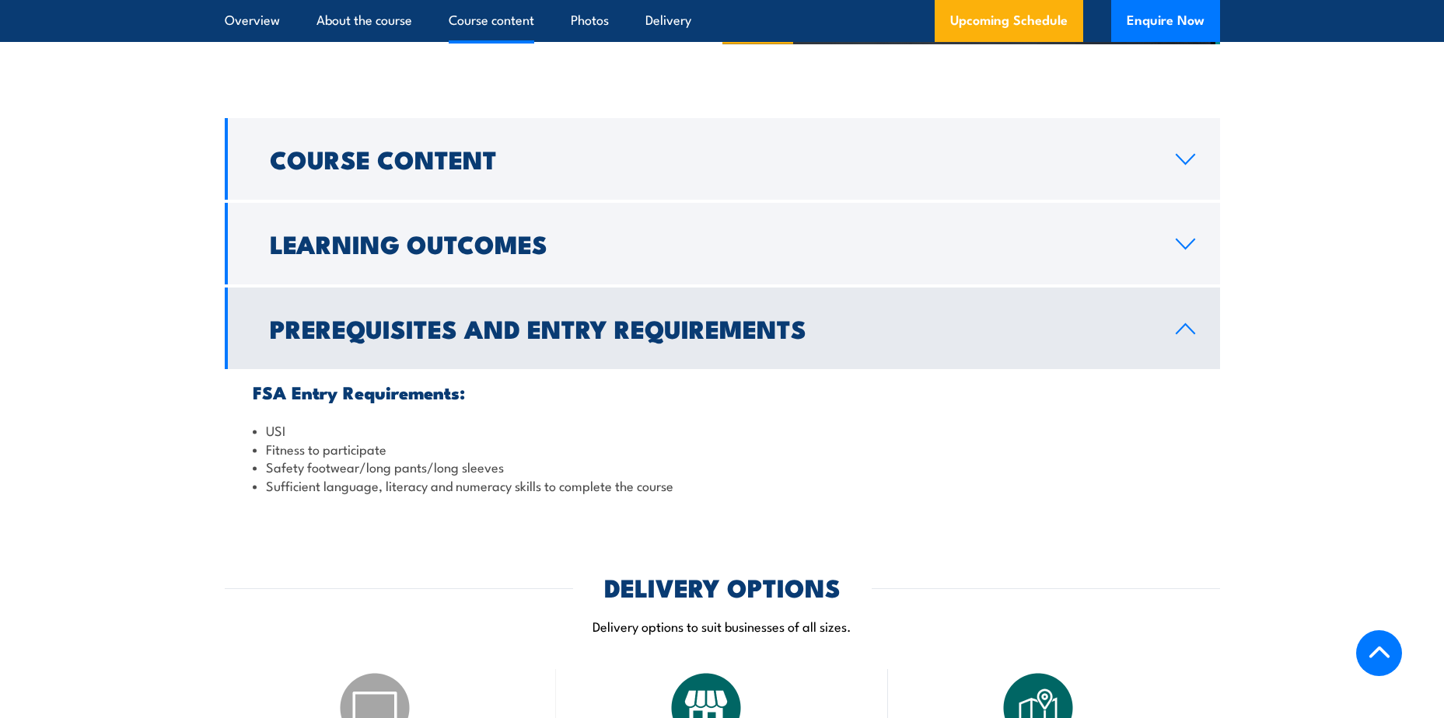
click at [600, 257] on link "Learning Outcomes" at bounding box center [722, 244] width 995 height 82
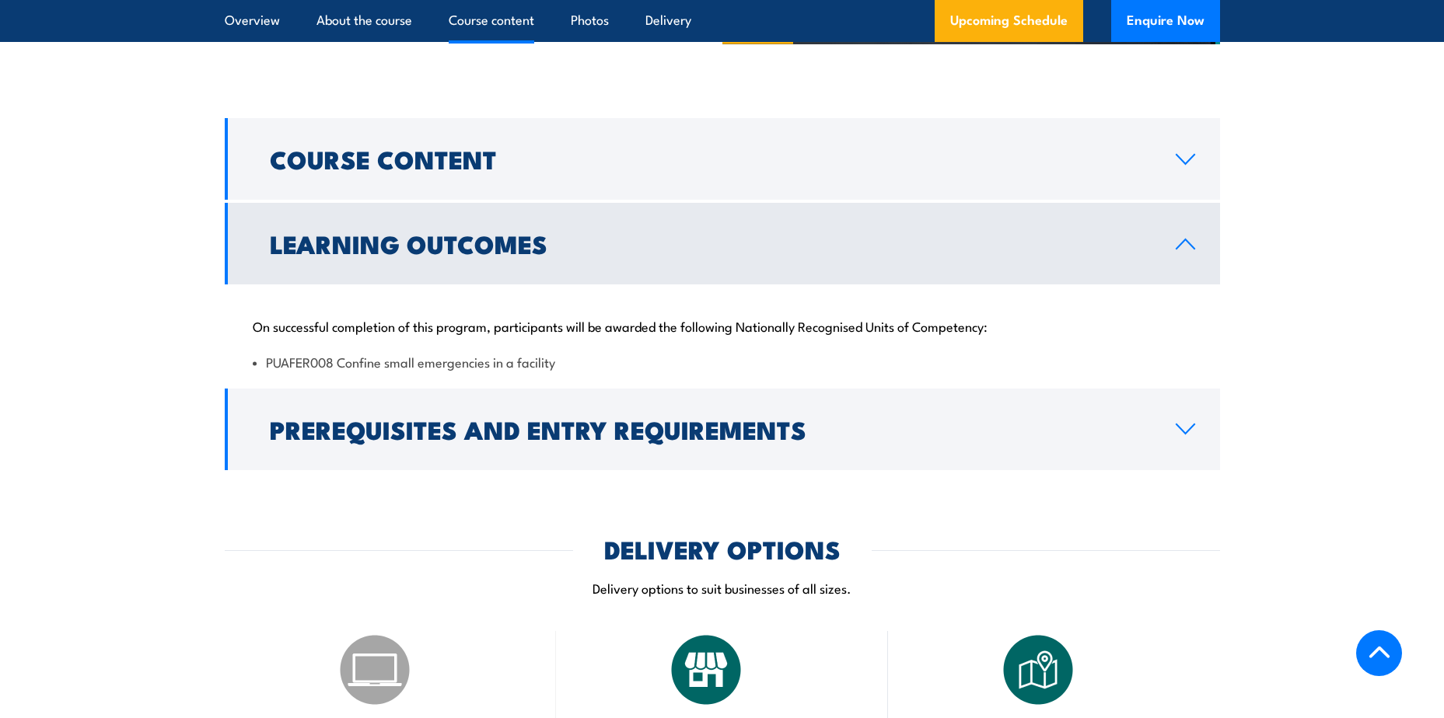
click at [644, 155] on h2 "Course Content" at bounding box center [710, 159] width 881 height 22
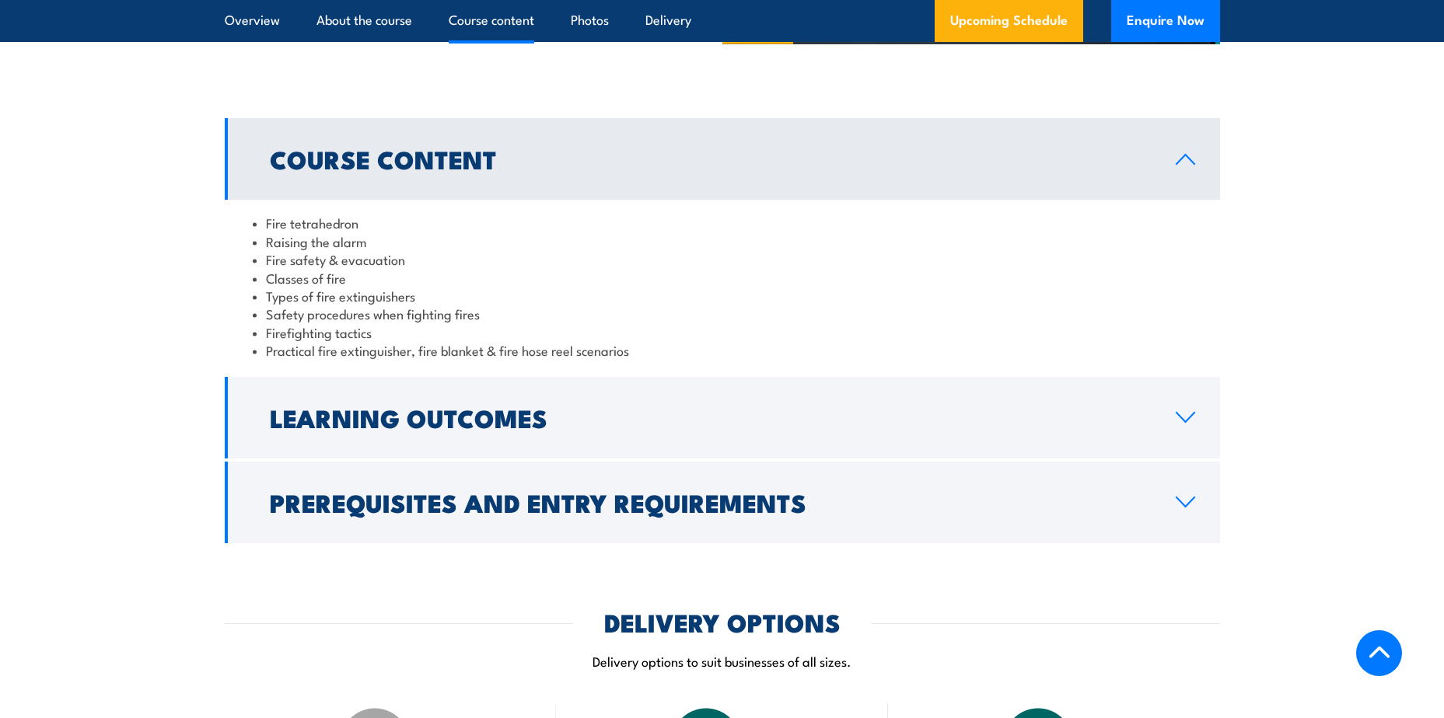
click at [718, 411] on h2 "Learning Outcomes" at bounding box center [710, 418] width 881 height 22
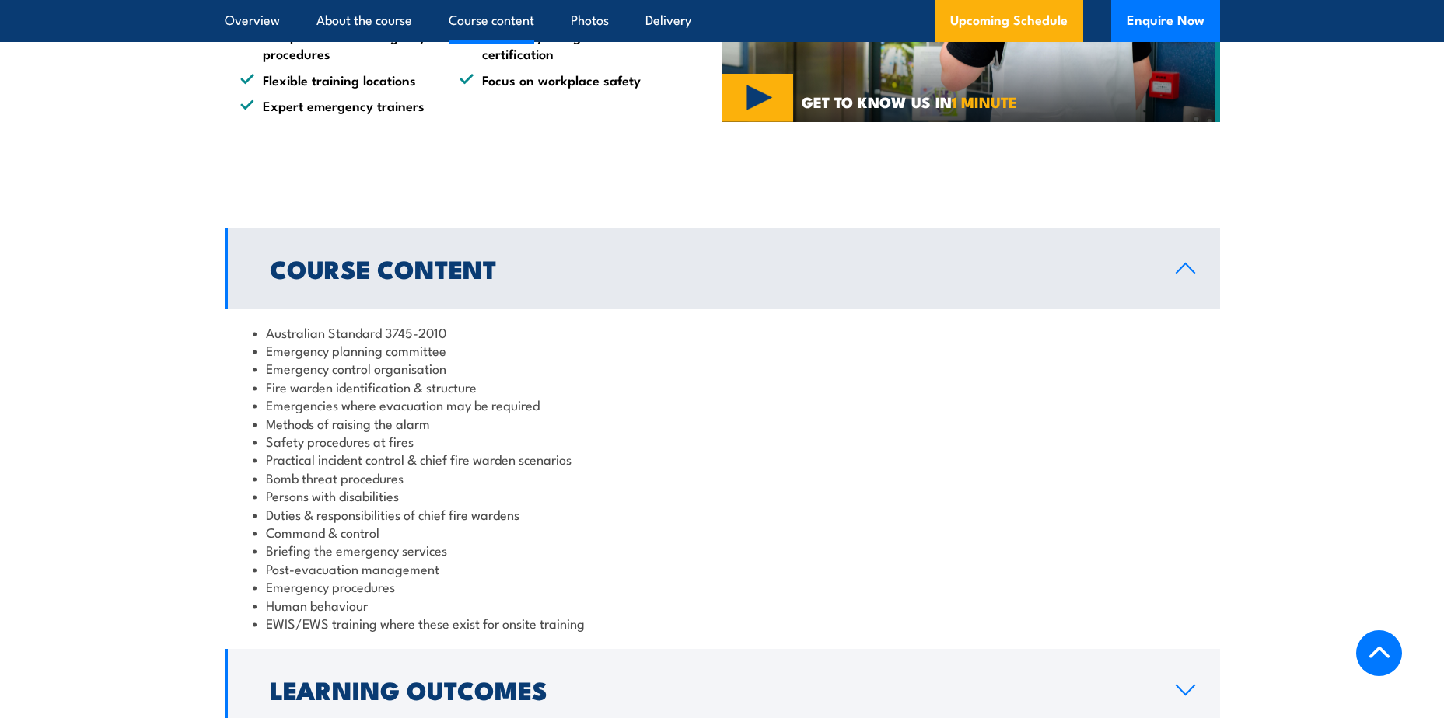
scroll to position [1555, 0]
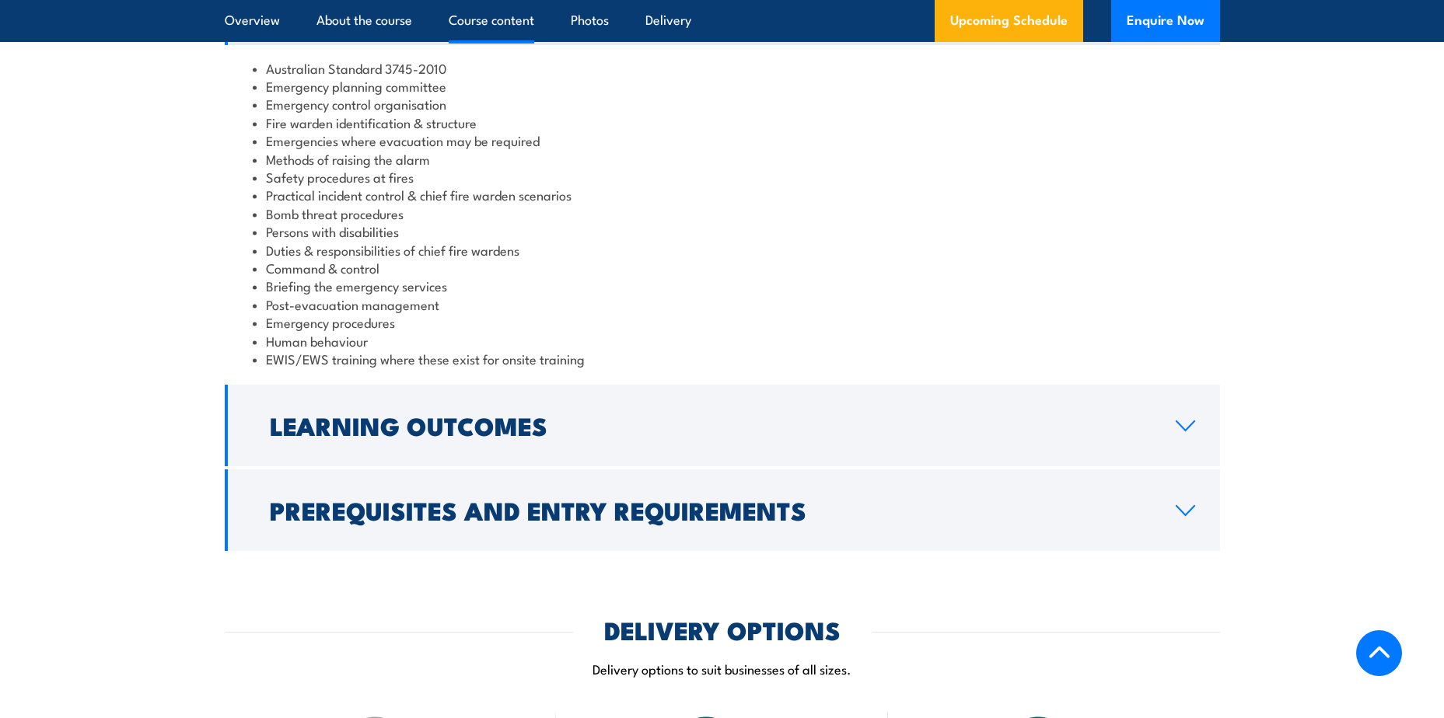
click at [634, 419] on h2 "Learning Outcomes" at bounding box center [710, 425] width 881 height 22
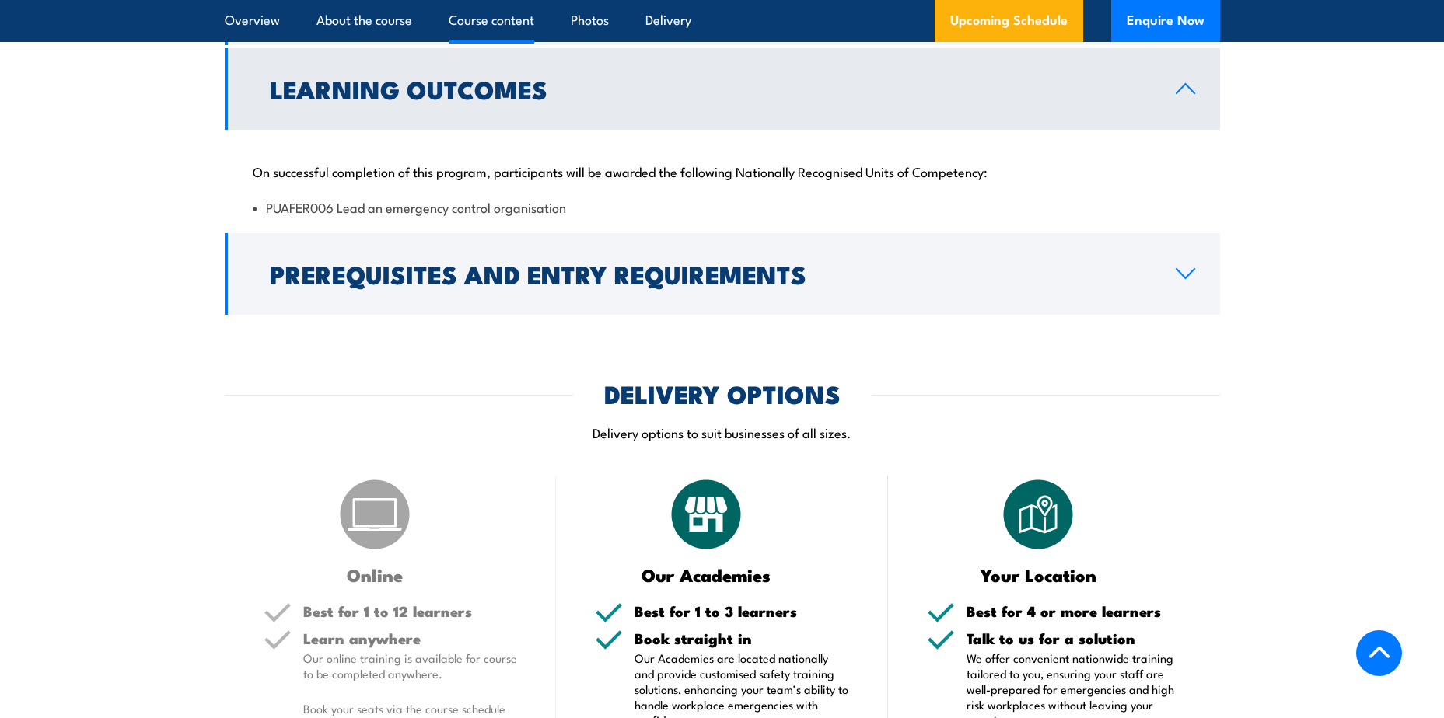
click at [799, 285] on h2 "Prerequisites and Entry Requirements" at bounding box center [710, 274] width 881 height 22
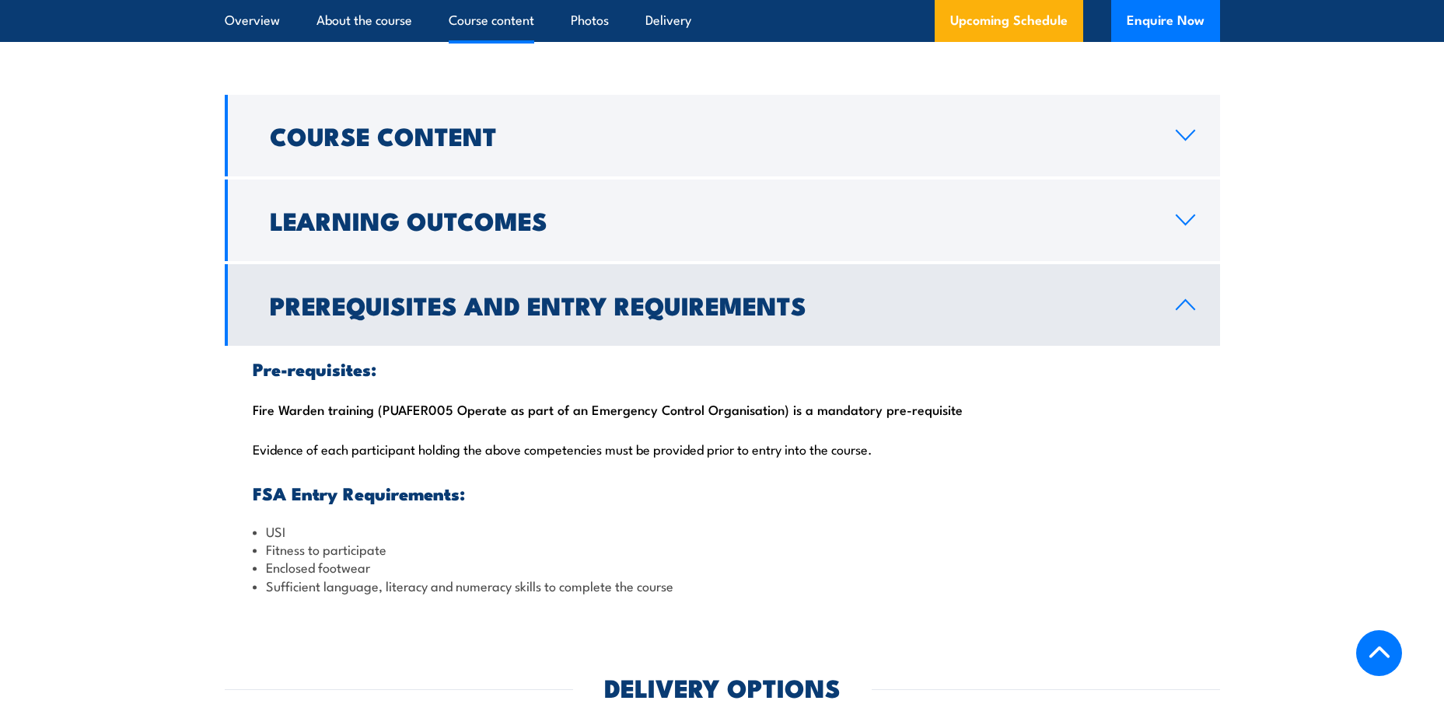
scroll to position [1399, 0]
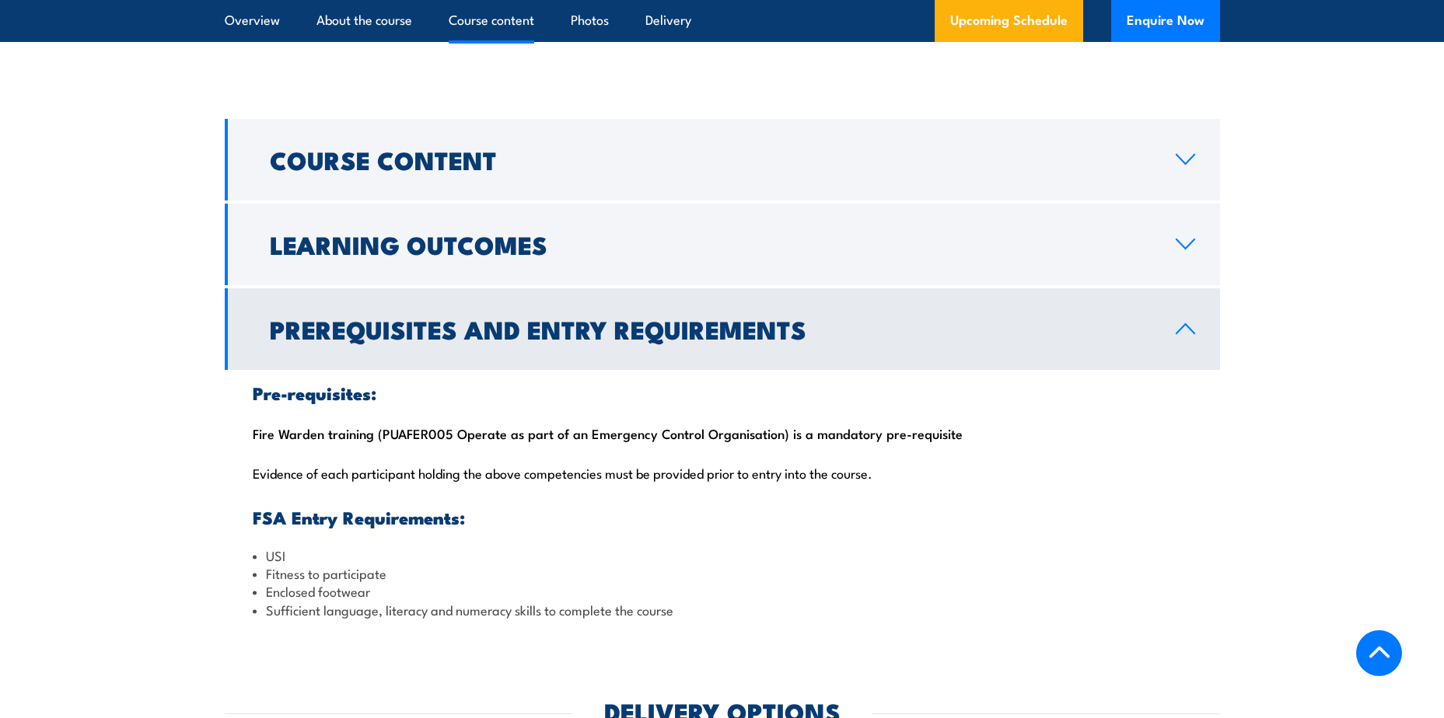
click at [941, 245] on h2 "Learning Outcomes" at bounding box center [710, 244] width 881 height 22
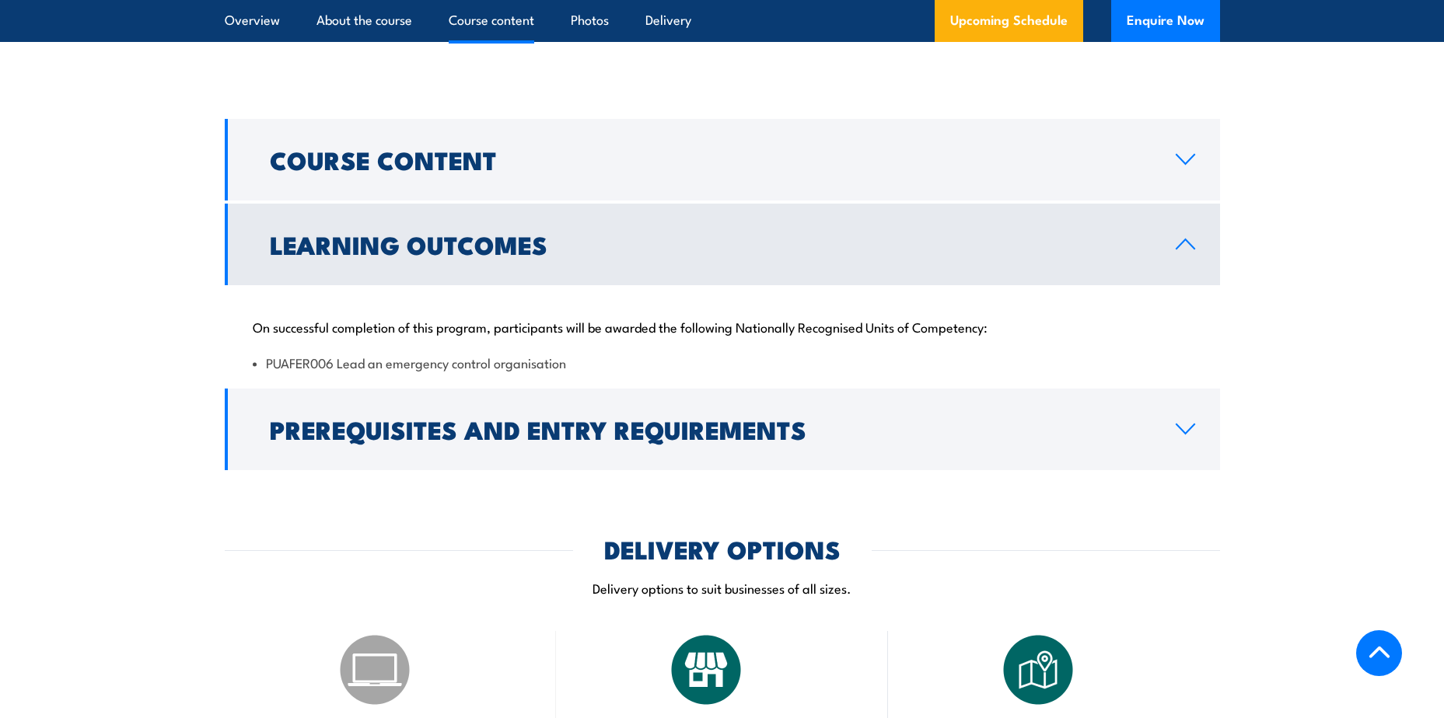
click at [766, 433] on h2 "Prerequisites and Entry Requirements" at bounding box center [710, 429] width 881 height 22
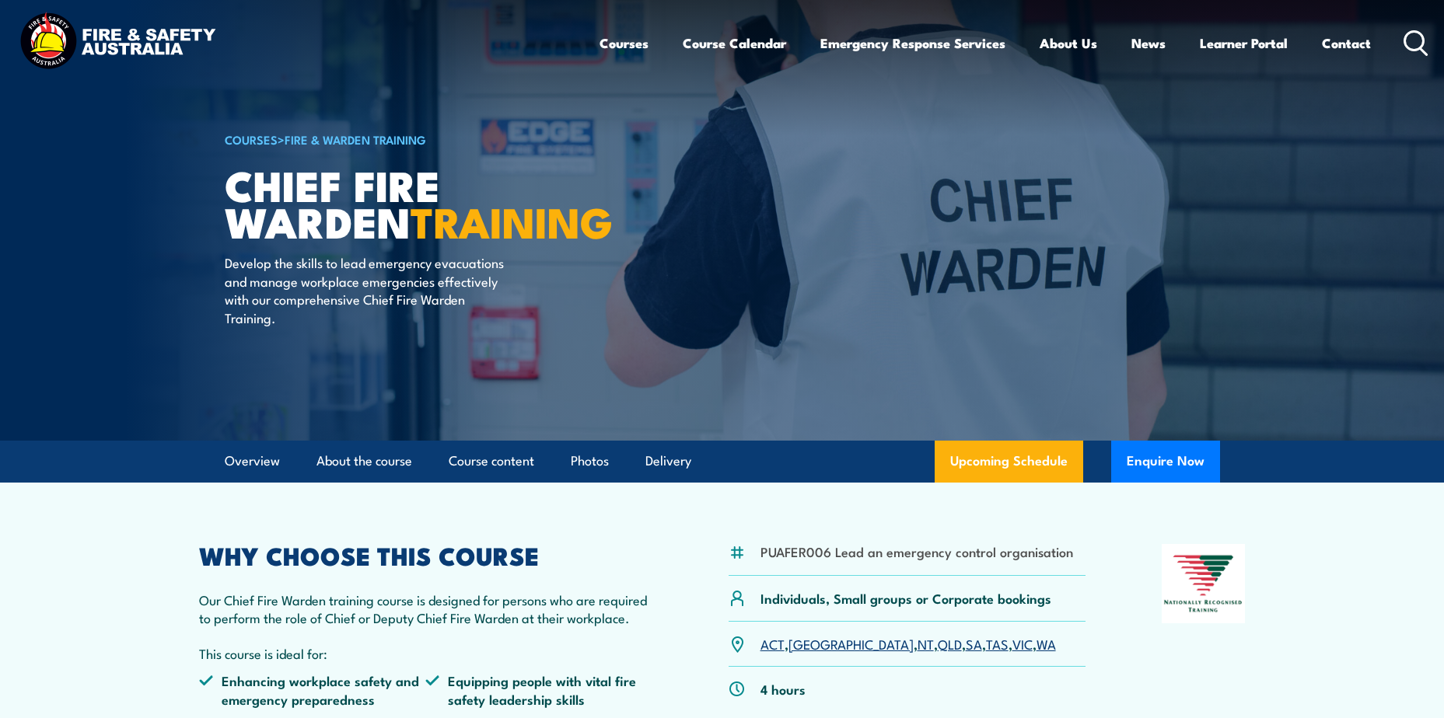
scroll to position [0, 0]
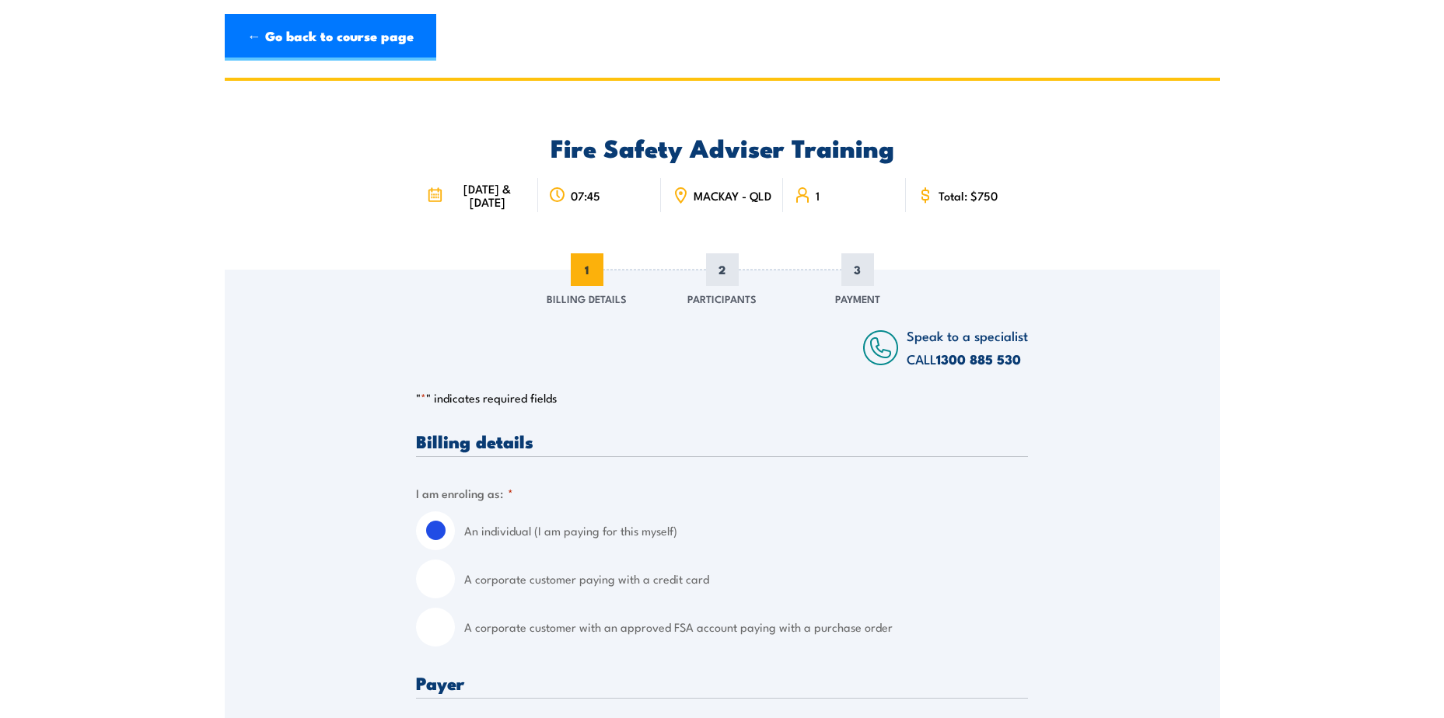
drag, startPoint x: 273, startPoint y: 38, endPoint x: 295, endPoint y: 47, distance: 24.4
click at [273, 38] on link "← Go back to course page" at bounding box center [330, 37] width 211 height 47
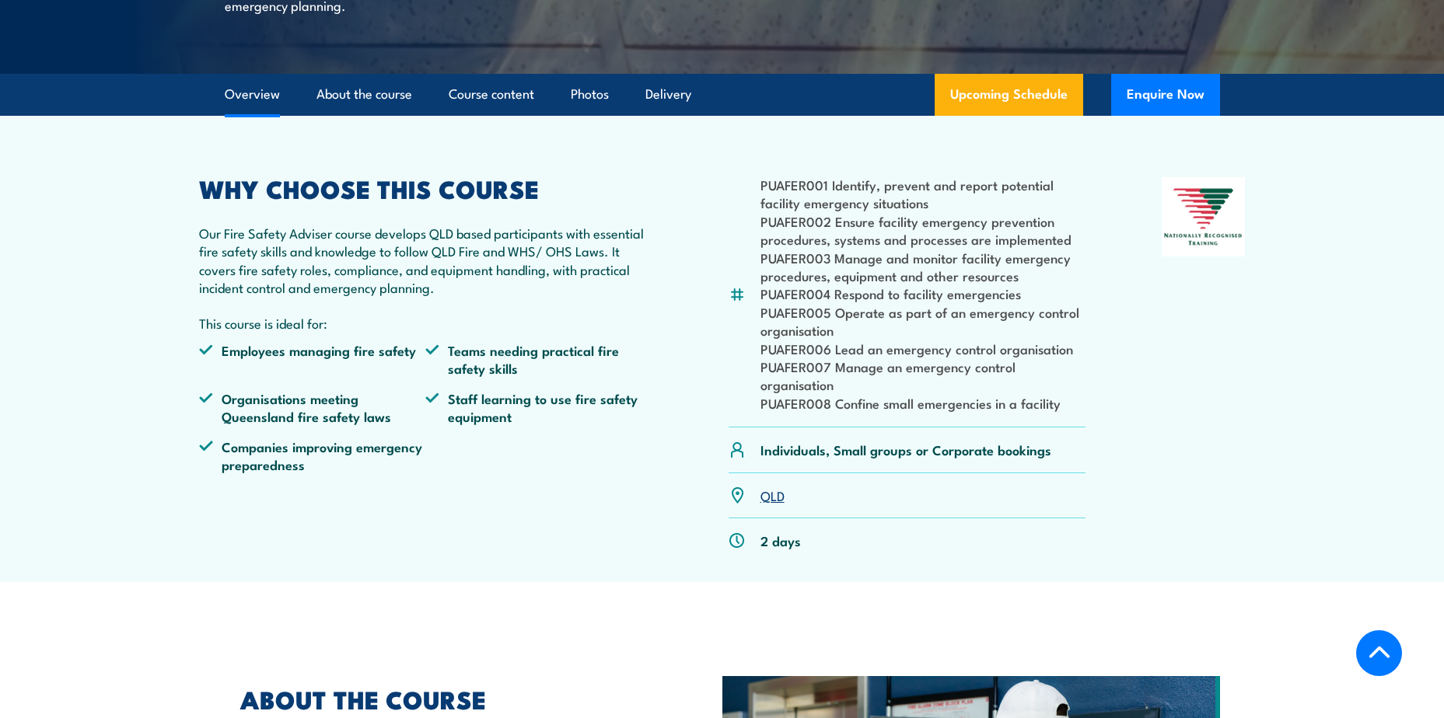
scroll to position [367, 0]
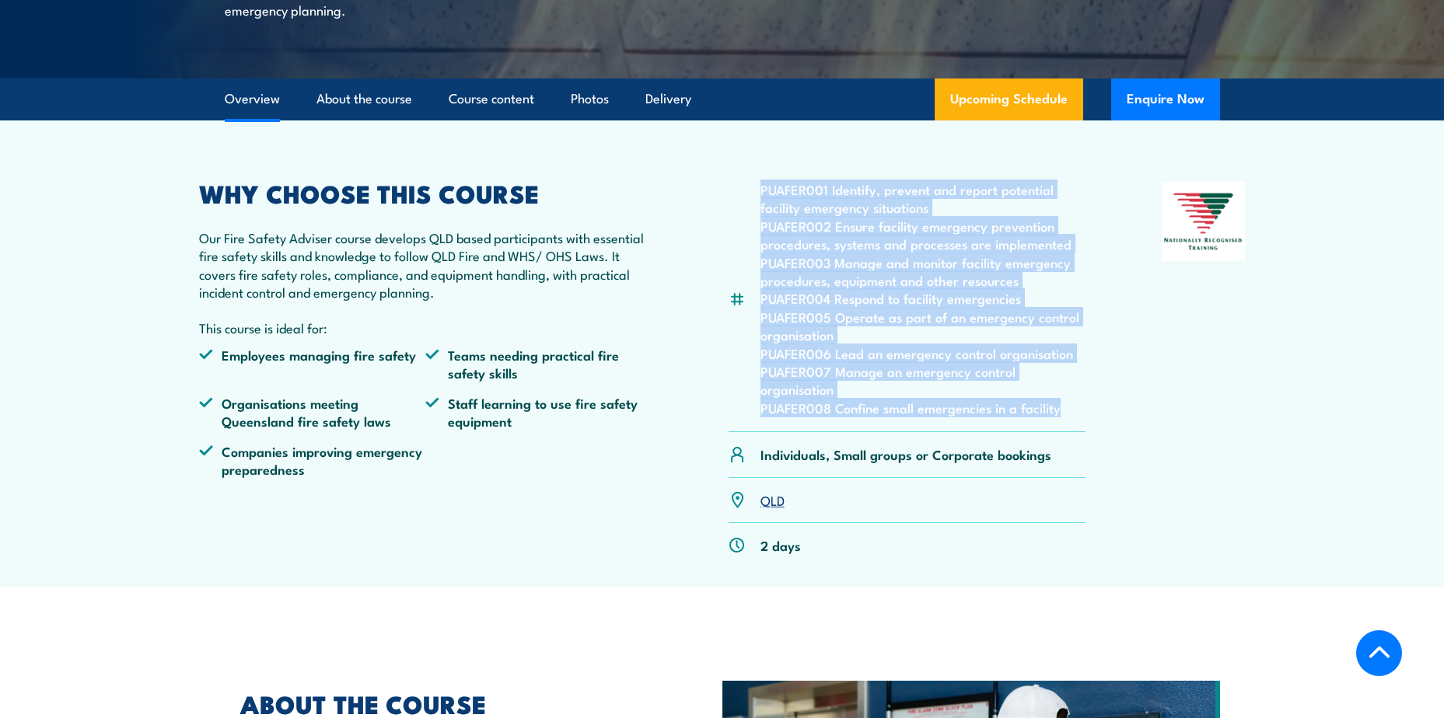
drag, startPoint x: 760, startPoint y: 223, endPoint x: 1103, endPoint y: 446, distance: 409.0
click at [1103, 446] on div "PUAFER001 Identify, prevent and report potential facility emergency situations …" at bounding box center [722, 375] width 1046 height 386
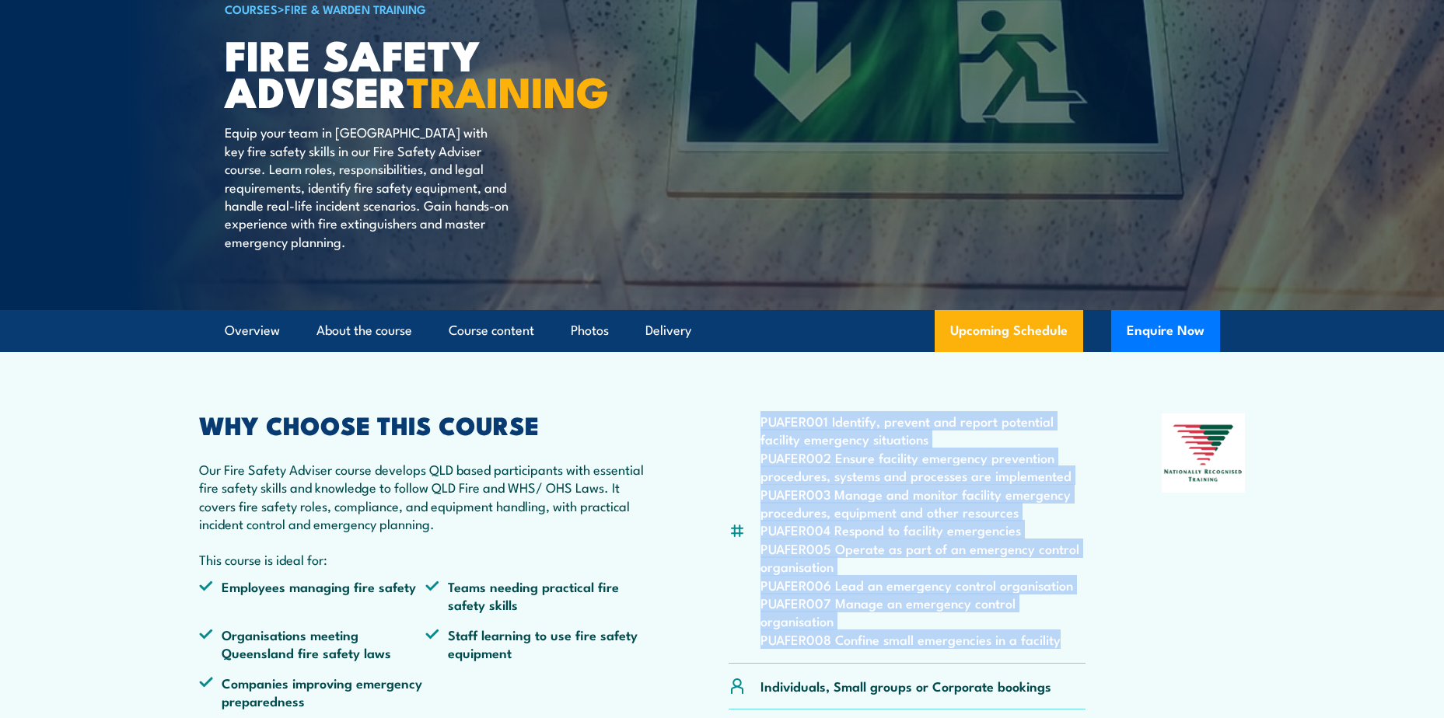
scroll to position [0, 0]
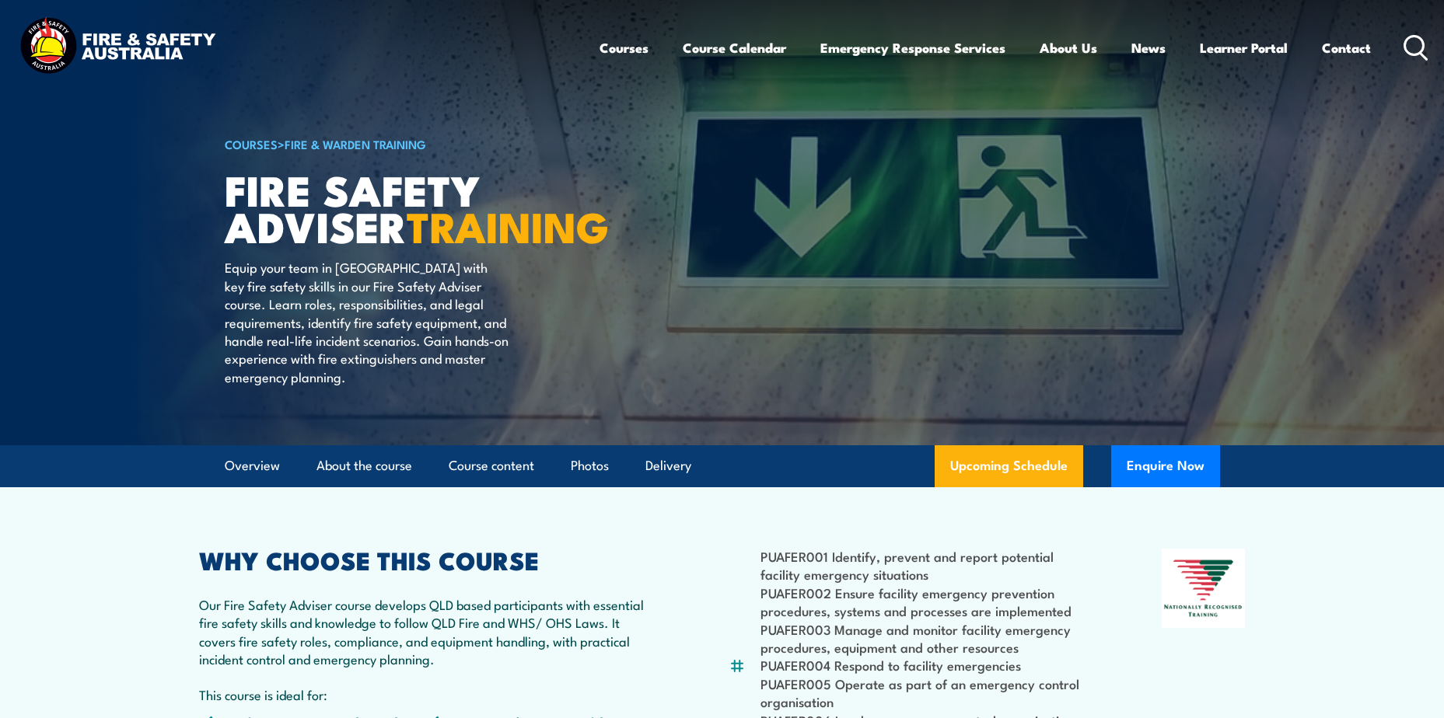
click at [646, 571] on h2 "WHY CHOOSE THIS COURSE" at bounding box center [426, 560] width 454 height 22
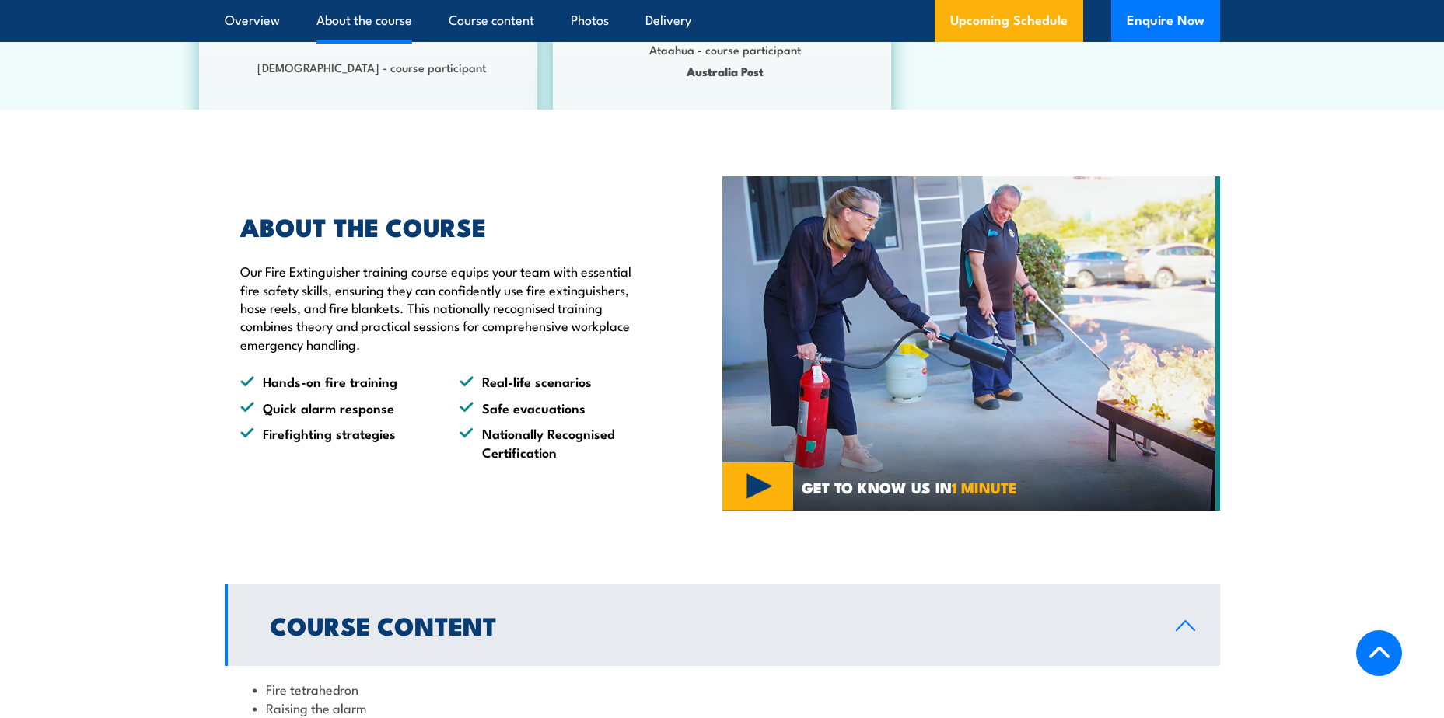
scroll to position [1399, 0]
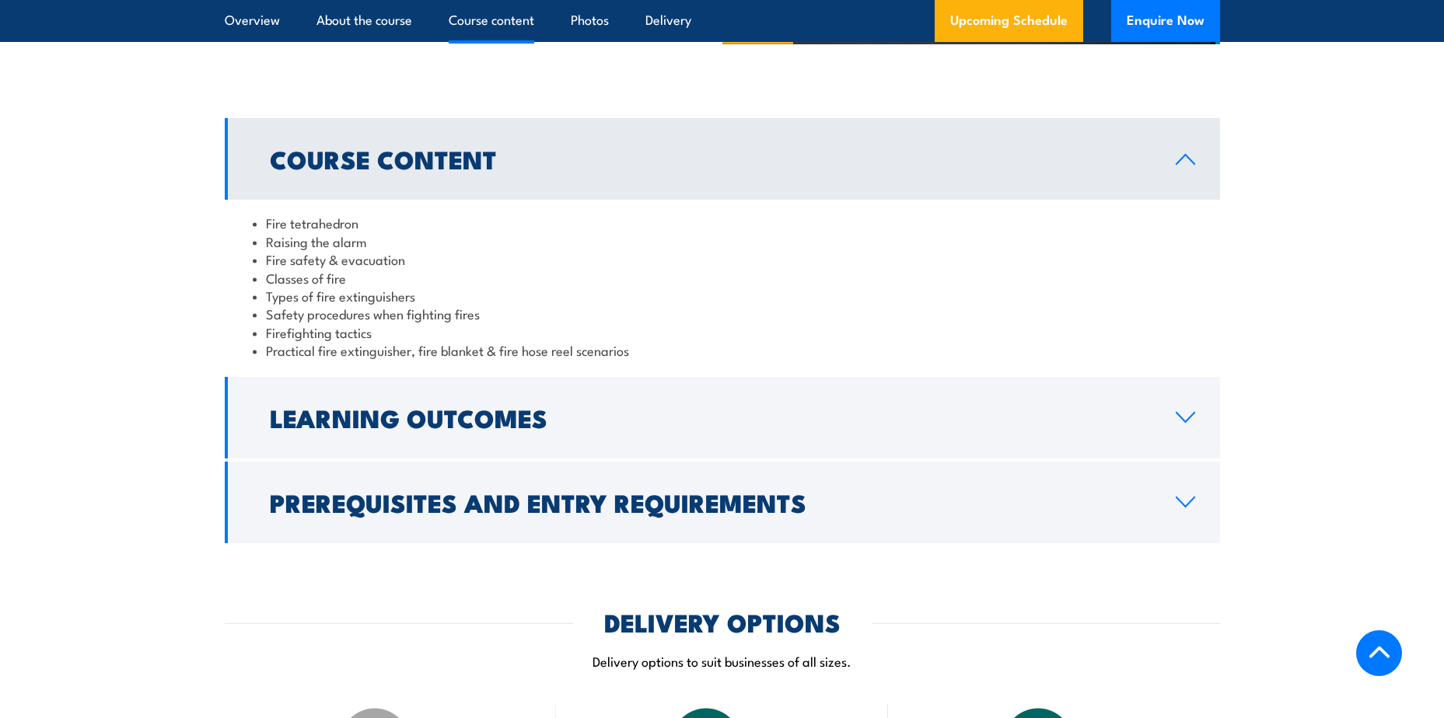
click at [581, 412] on h2 "Learning Outcomes" at bounding box center [710, 418] width 881 height 22
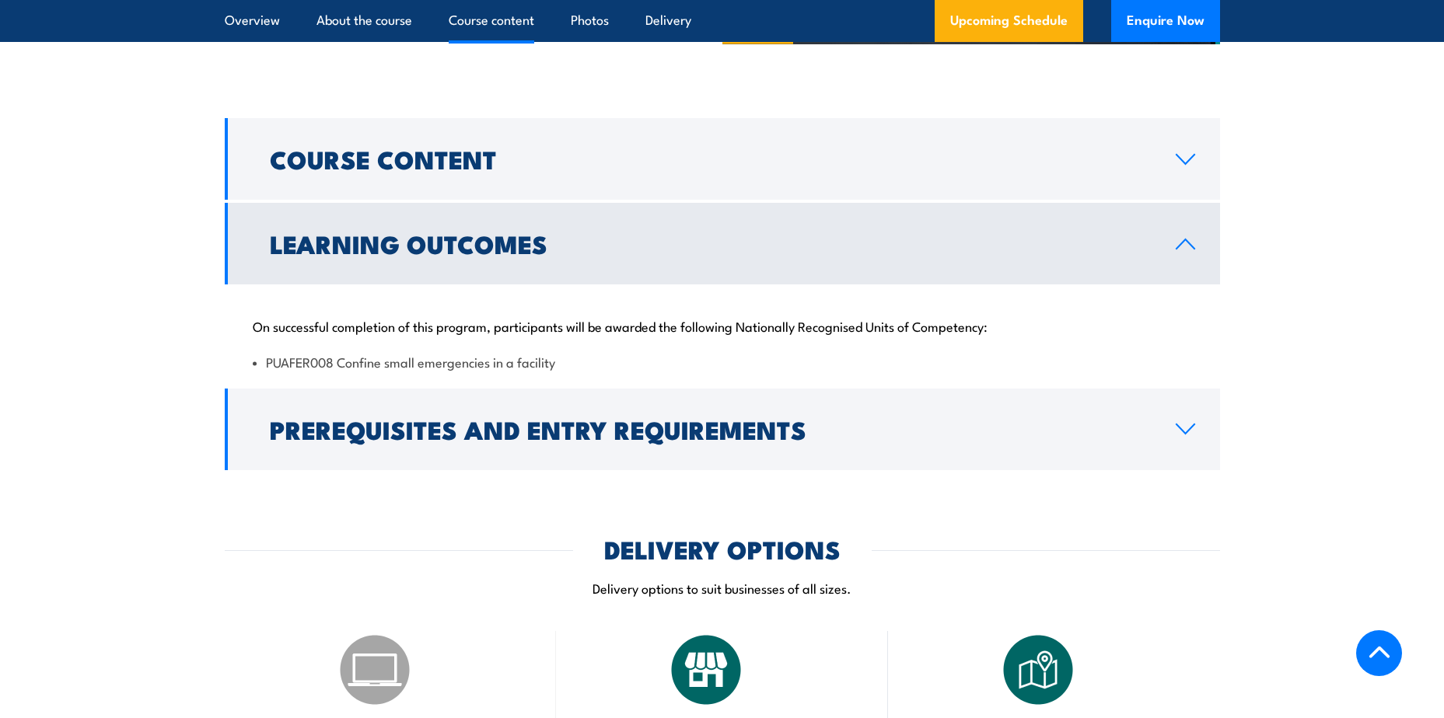
click at [596, 440] on h2 "Prerequisites and Entry Requirements" at bounding box center [710, 429] width 881 height 22
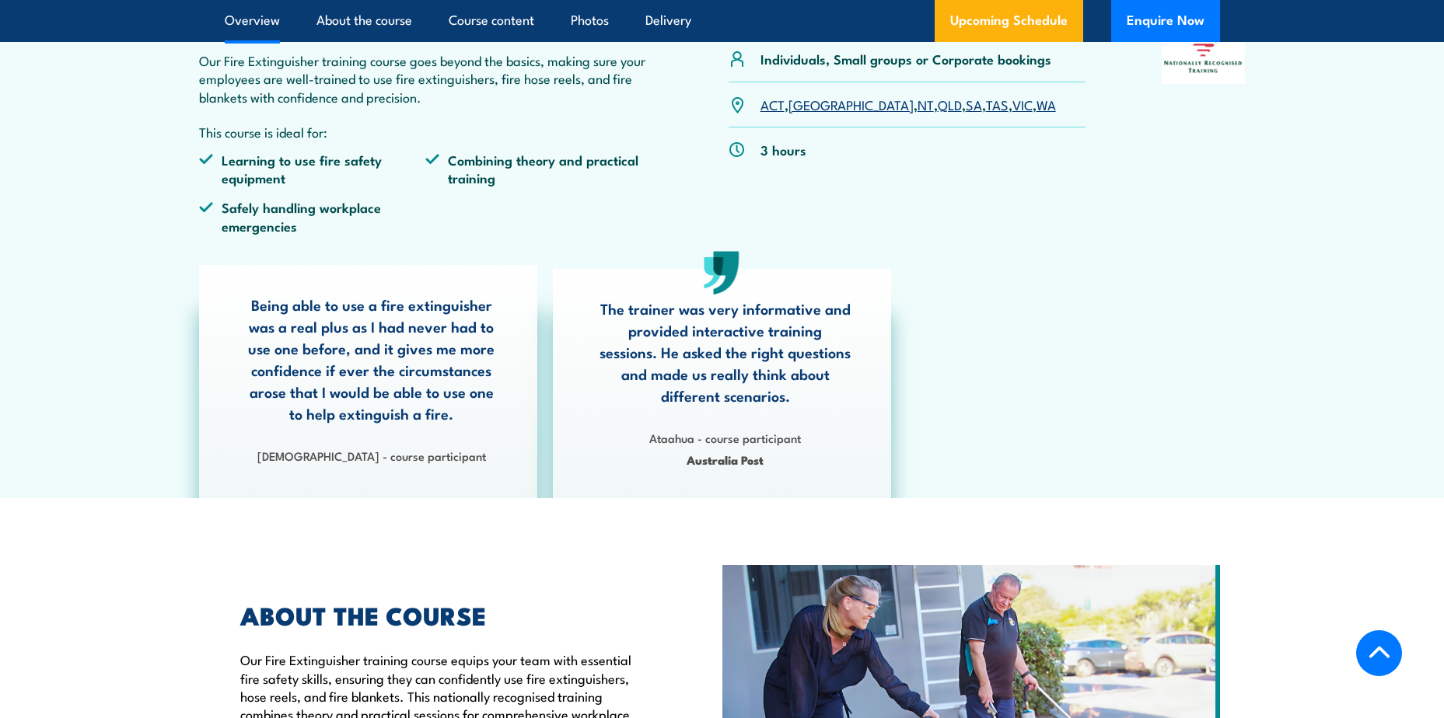
scroll to position [0, 0]
